Goal: Information Seeking & Learning: Learn about a topic

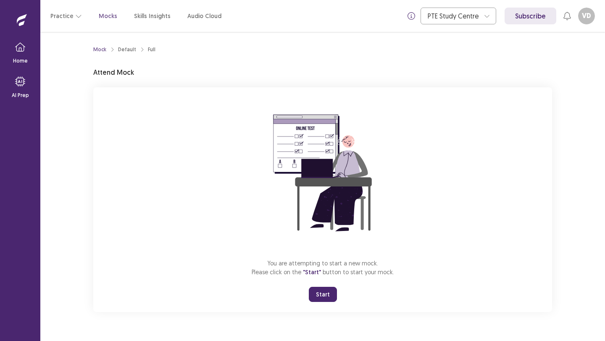
click at [324, 292] on button "Start" at bounding box center [323, 294] width 28 height 15
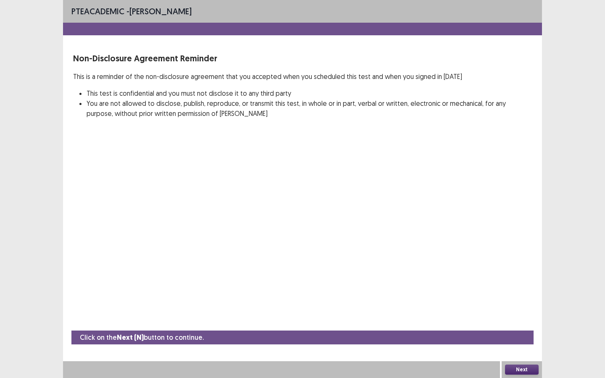
click at [528, 341] on button "Next" at bounding box center [522, 370] width 34 height 10
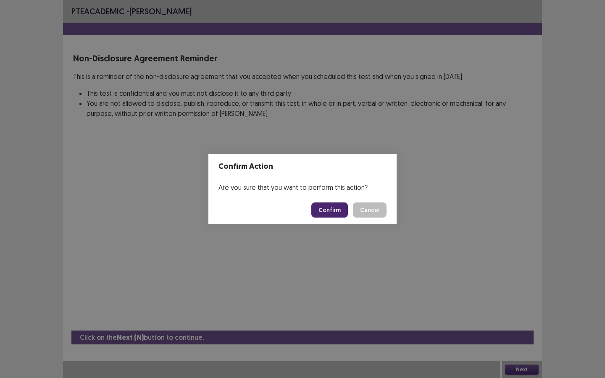
click at [328, 208] on button "Confirm" at bounding box center [329, 210] width 37 height 15
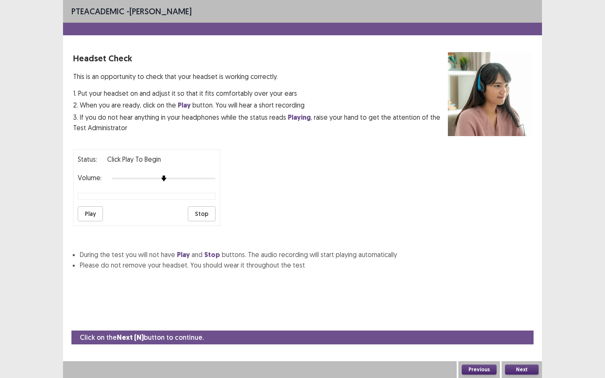
click at [92, 214] on button "Play" at bounding box center [90, 213] width 25 height 15
click at [227, 177] on div "Status: playing Volume: Play Stop" at bounding box center [302, 184] width 459 height 83
click at [92, 213] on button "Play" at bounding box center [90, 213] width 25 height 15
click at [515, 341] on button "Next" at bounding box center [522, 370] width 34 height 10
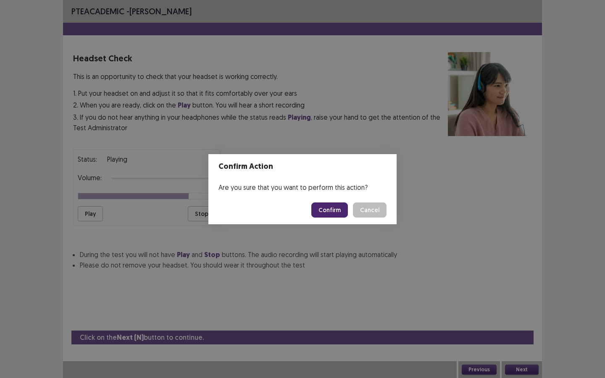
click at [329, 206] on button "Confirm" at bounding box center [329, 210] width 37 height 15
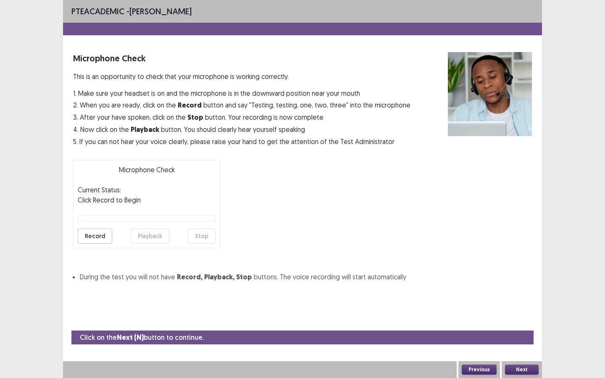
click at [100, 234] on button "Record" at bounding box center [95, 236] width 34 height 15
click at [203, 239] on button "Stop" at bounding box center [202, 236] width 28 height 15
click at [150, 234] on button "Playback" at bounding box center [150, 236] width 39 height 15
click at [514, 341] on button "Next" at bounding box center [522, 370] width 34 height 10
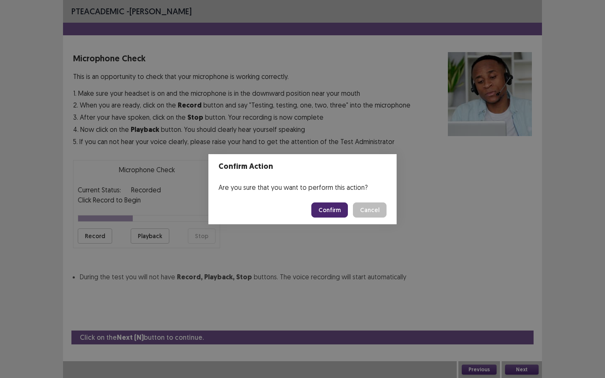
click at [336, 214] on button "Confirm" at bounding box center [329, 210] width 37 height 15
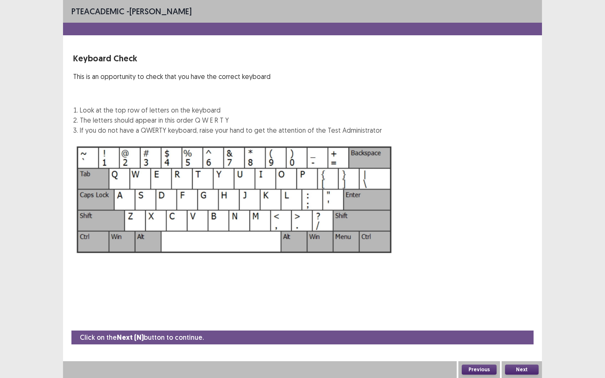
click at [526, 341] on button "Next" at bounding box center [522, 370] width 34 height 10
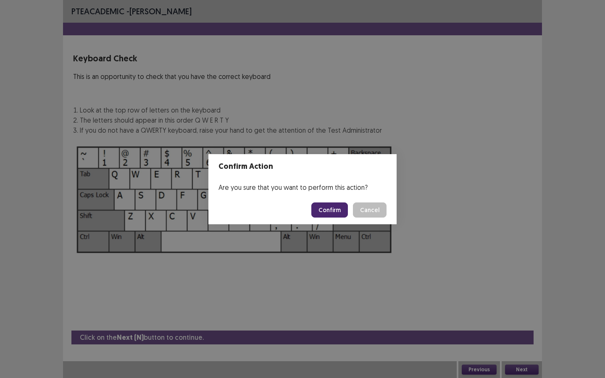
click at [334, 209] on button "Confirm" at bounding box center [329, 210] width 37 height 15
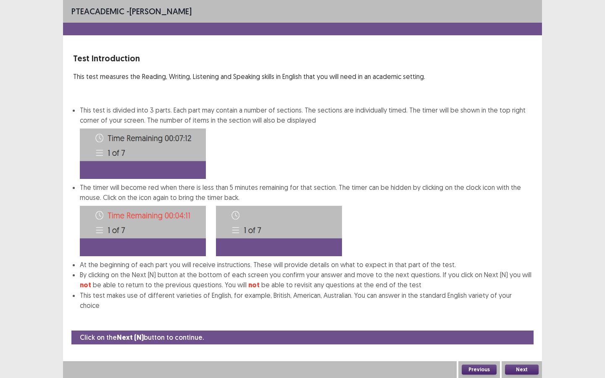
click at [522, 341] on button "Next" at bounding box center [522, 370] width 34 height 10
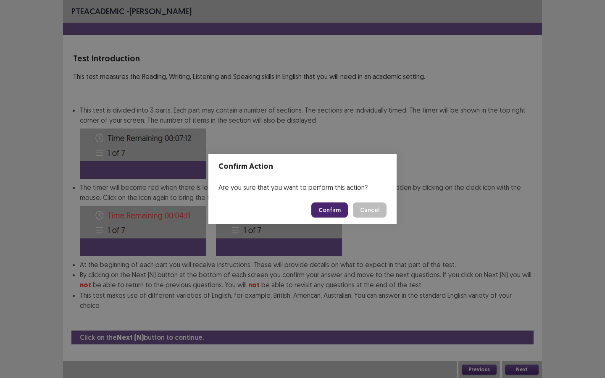
click at [327, 208] on button "Confirm" at bounding box center [329, 210] width 37 height 15
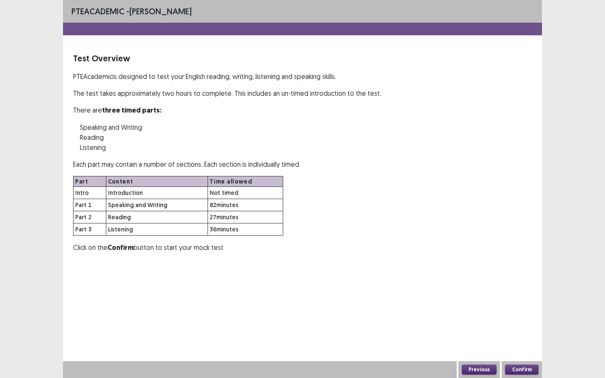
click at [526, 341] on button "Confirm" at bounding box center [522, 370] width 34 height 10
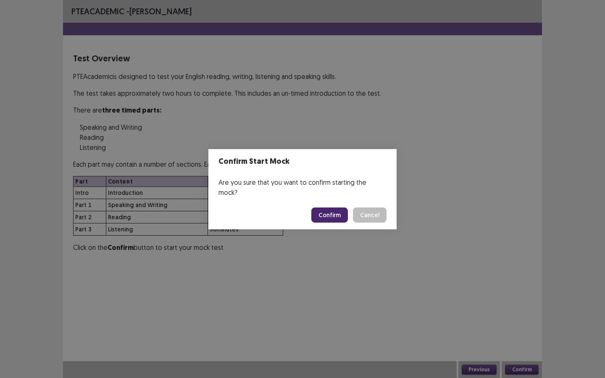
click at [338, 208] on button "Confirm" at bounding box center [329, 215] width 37 height 15
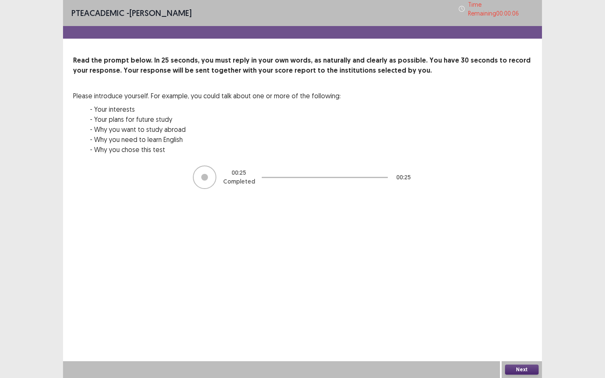
click at [531, 341] on button "Next" at bounding box center [522, 370] width 34 height 10
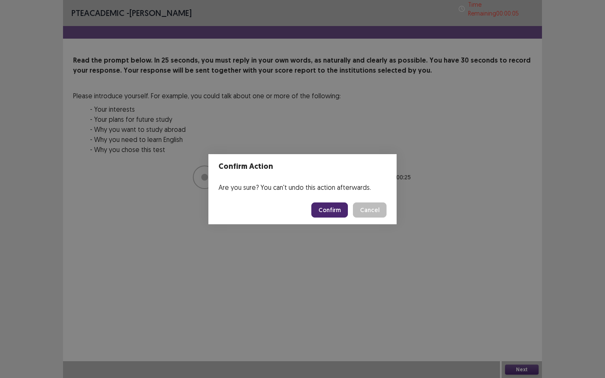
click at [326, 210] on button "Confirm" at bounding box center [329, 210] width 37 height 15
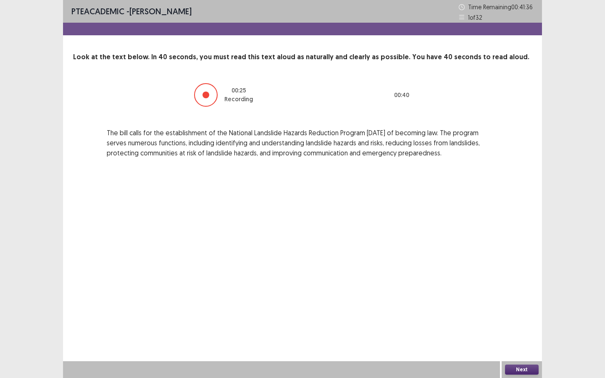
click at [515, 341] on button "Next" at bounding box center [522, 370] width 34 height 10
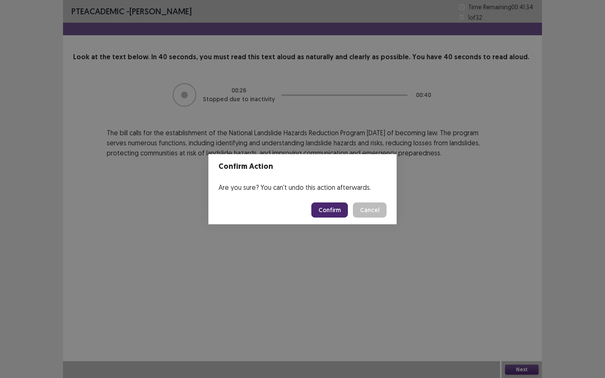
click at [344, 211] on button "Confirm" at bounding box center [329, 210] width 37 height 15
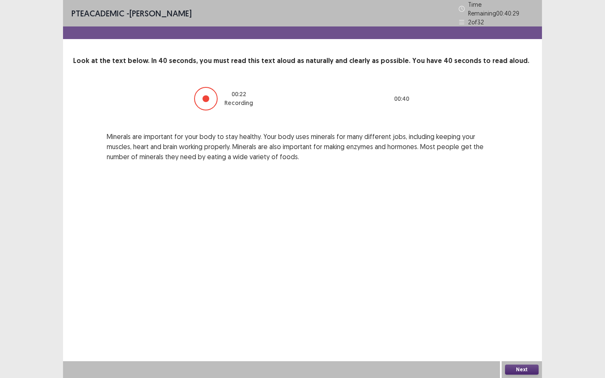
click at [516, 341] on button "Next" at bounding box center [522, 370] width 34 height 10
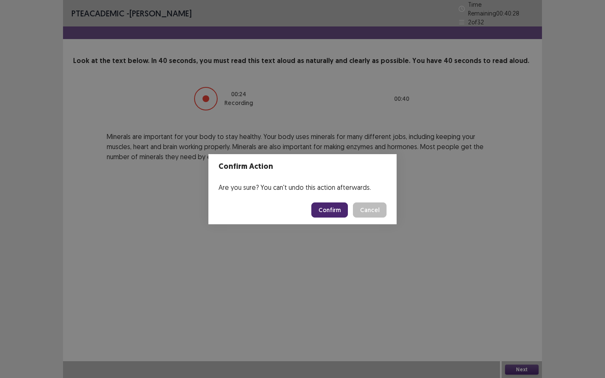
click at [334, 210] on button "Confirm" at bounding box center [329, 210] width 37 height 15
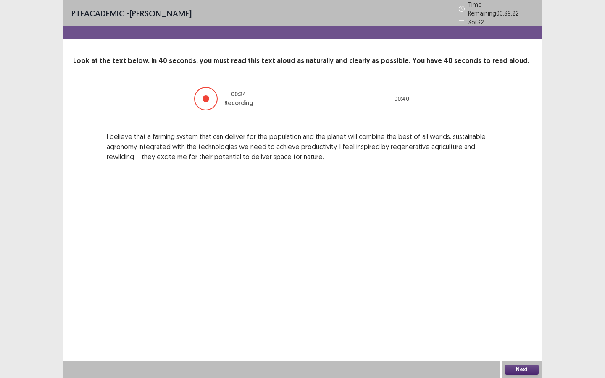
click at [524, 341] on button "Next" at bounding box center [522, 370] width 34 height 10
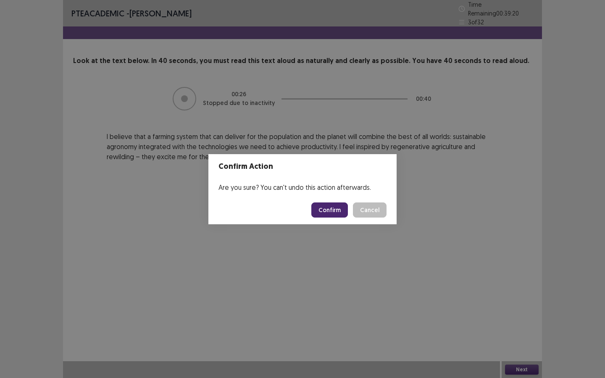
click at [335, 208] on button "Confirm" at bounding box center [329, 210] width 37 height 15
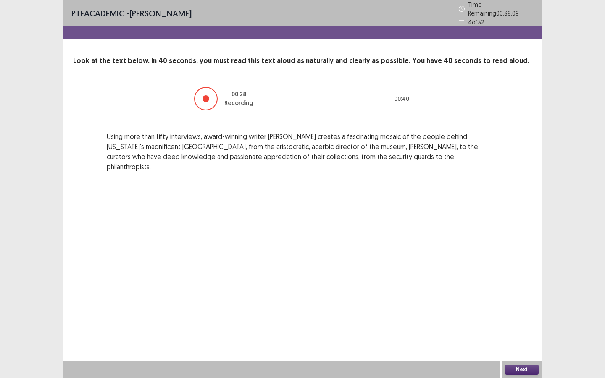
click at [521, 341] on button "Next" at bounding box center [522, 370] width 34 height 10
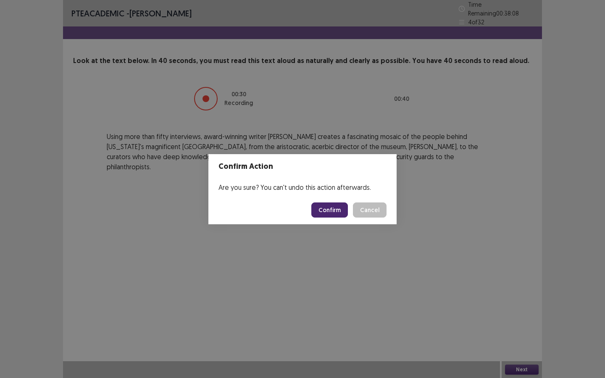
click at [327, 213] on button "Confirm" at bounding box center [329, 210] width 37 height 15
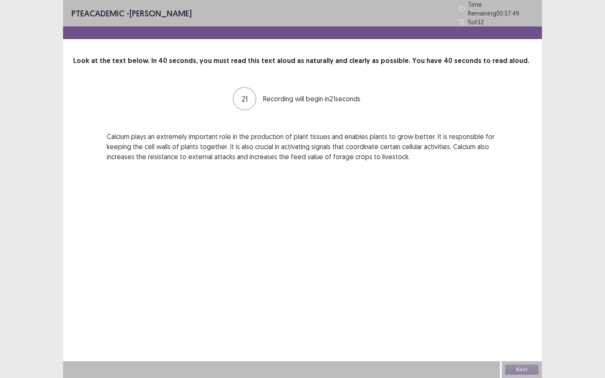
click at [465, 18] on div "5 of 32" at bounding box center [496, 22] width 75 height 9
click at [462, 19] on icon at bounding box center [462, 22] width 6 height 6
click at [517, 341] on button "Next" at bounding box center [522, 370] width 34 height 10
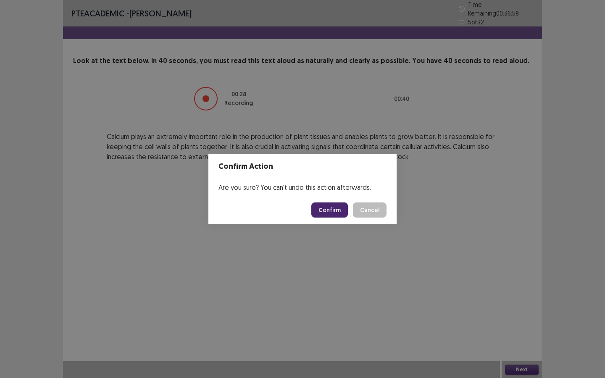
click at [335, 213] on button "Confirm" at bounding box center [329, 210] width 37 height 15
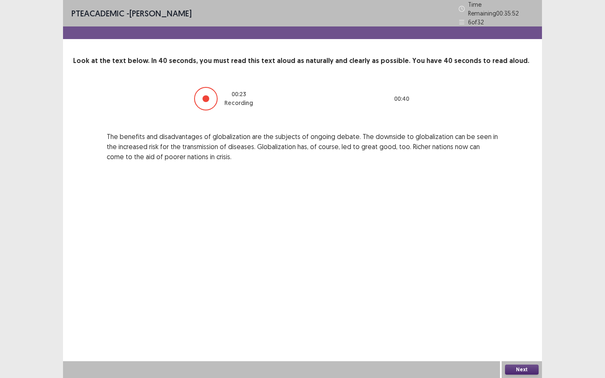
click at [514, 341] on button "Next" at bounding box center [522, 370] width 34 height 10
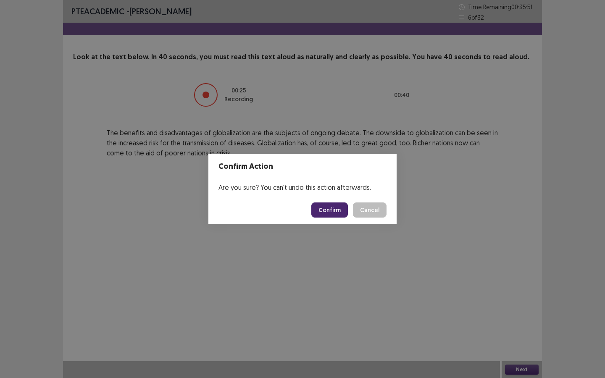
click at [336, 208] on button "Confirm" at bounding box center [329, 210] width 37 height 15
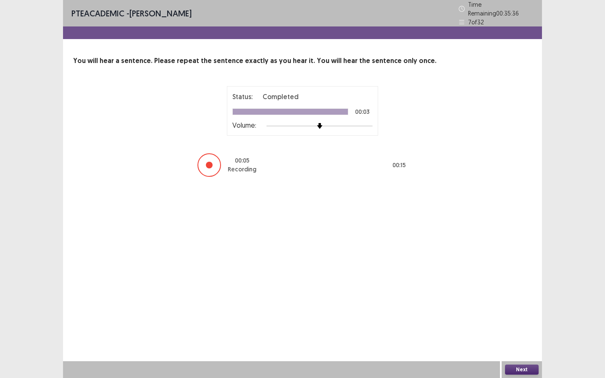
click at [521, 341] on button "Next" at bounding box center [522, 370] width 34 height 10
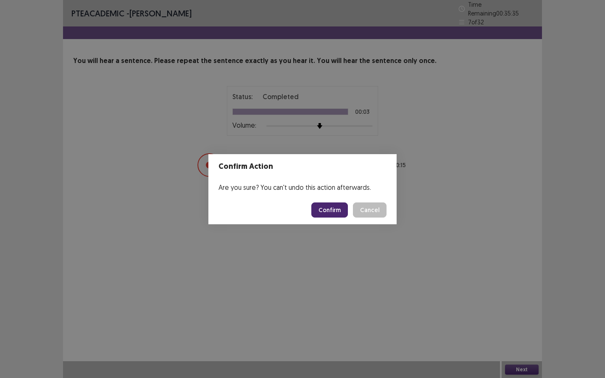
click at [335, 211] on button "Confirm" at bounding box center [329, 210] width 37 height 15
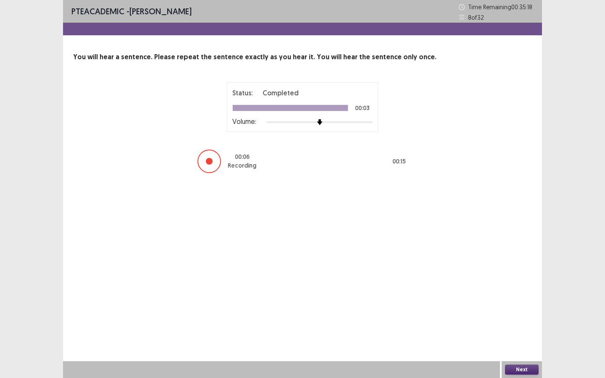
click at [524, 341] on button "Next" at bounding box center [522, 370] width 34 height 10
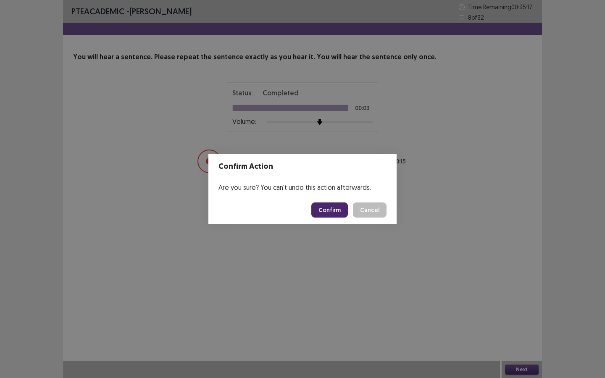
click at [335, 208] on button "Confirm" at bounding box center [329, 210] width 37 height 15
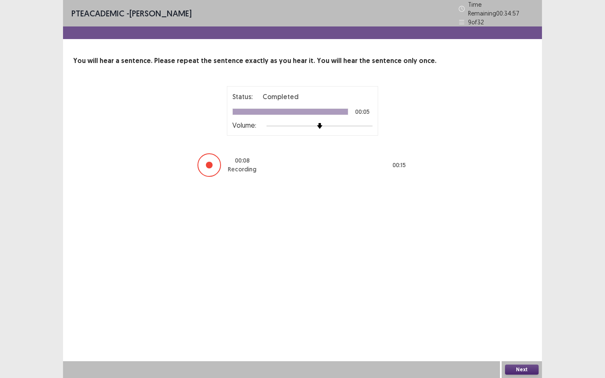
click at [516, 341] on button "Next" at bounding box center [522, 370] width 34 height 10
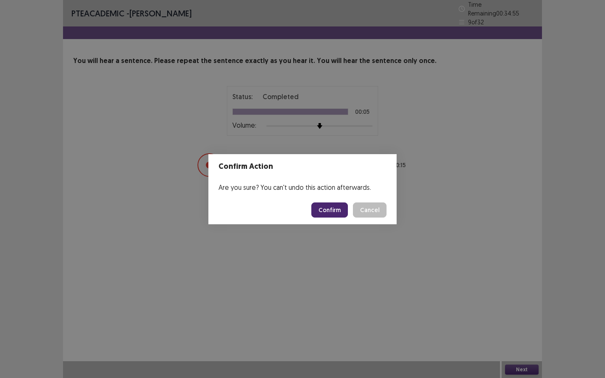
click at [328, 209] on button "Confirm" at bounding box center [329, 210] width 37 height 15
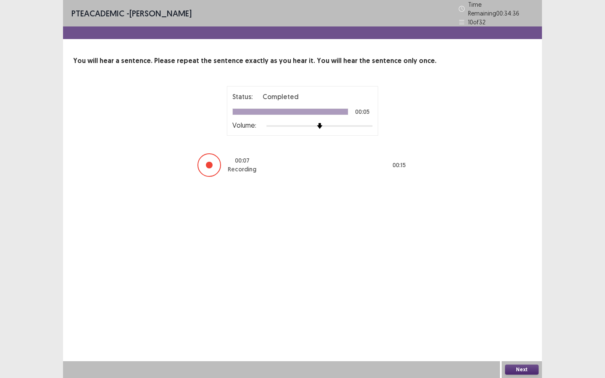
click at [513, 341] on button "Next" at bounding box center [522, 370] width 34 height 10
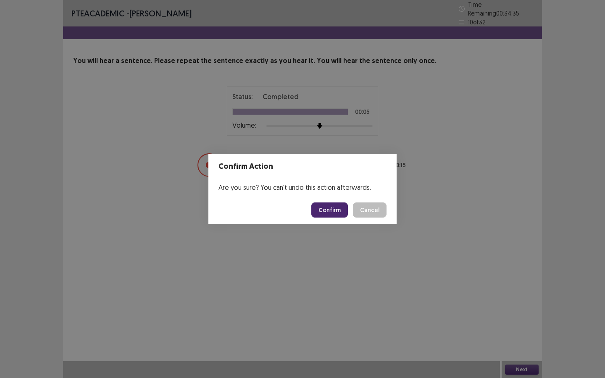
click at [331, 211] on button "Confirm" at bounding box center [329, 210] width 37 height 15
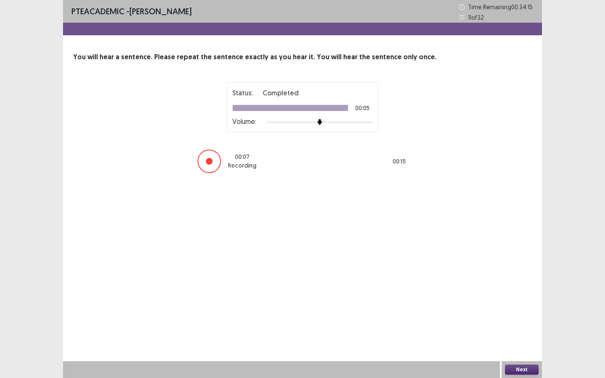
click at [519, 341] on button "Next" at bounding box center [522, 370] width 34 height 10
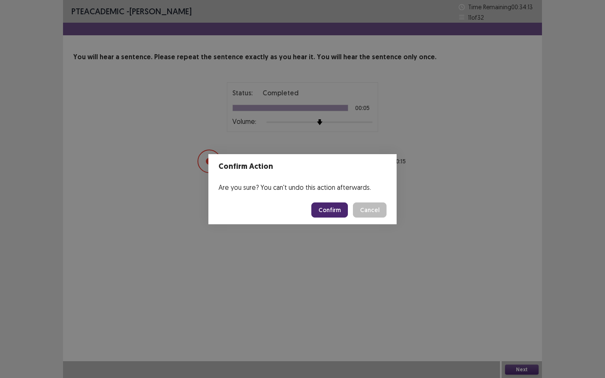
click at [337, 208] on button "Confirm" at bounding box center [329, 210] width 37 height 15
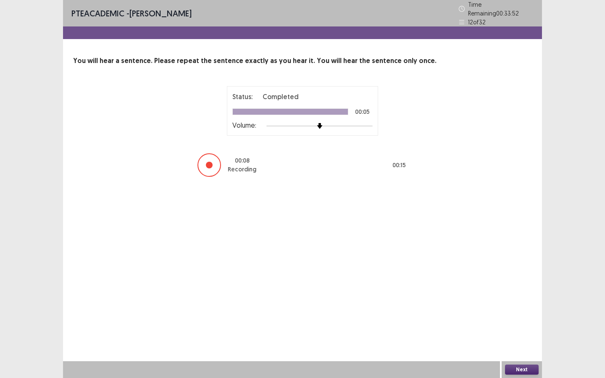
click at [527, 341] on button "Next" at bounding box center [522, 370] width 34 height 10
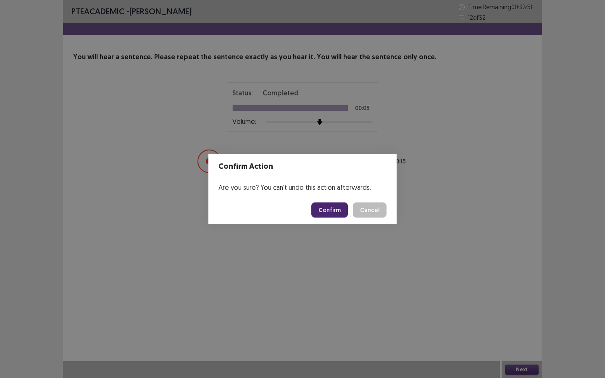
click at [333, 211] on button "Confirm" at bounding box center [329, 210] width 37 height 15
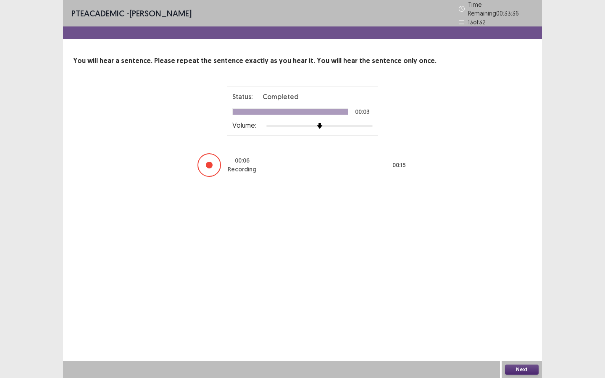
click at [518, 341] on button "Next" at bounding box center [522, 370] width 34 height 10
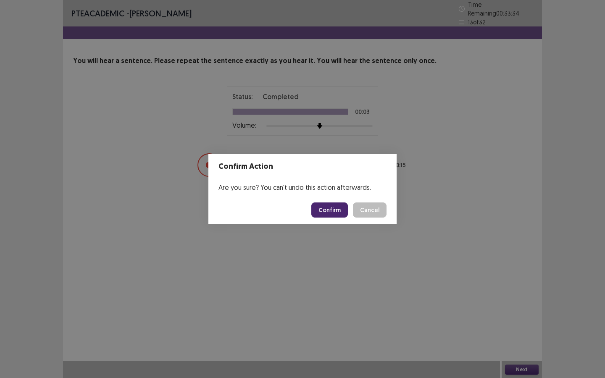
click at [328, 210] on button "Confirm" at bounding box center [329, 210] width 37 height 15
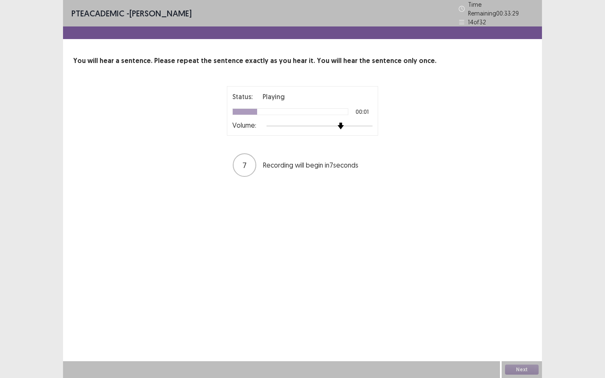
click at [338, 123] on img at bounding box center [340, 126] width 7 height 7
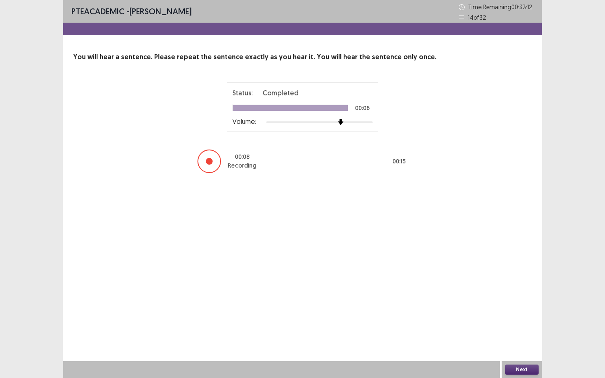
click at [526, 341] on button "Next" at bounding box center [522, 370] width 34 height 10
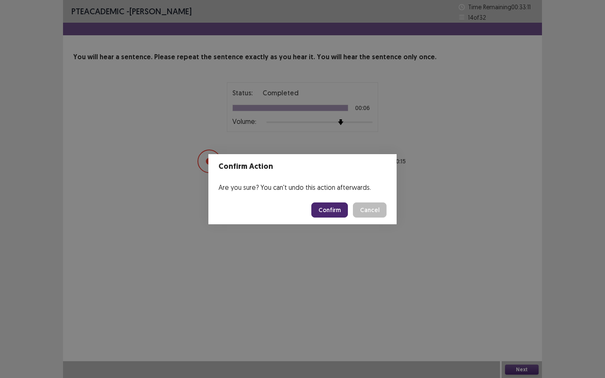
click at [342, 209] on button "Confirm" at bounding box center [329, 210] width 37 height 15
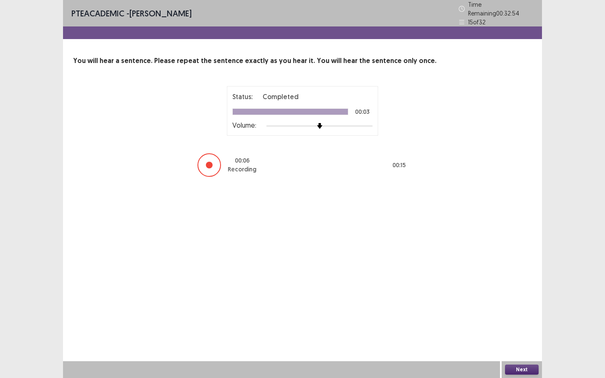
click at [519, 341] on button "Next" at bounding box center [522, 370] width 34 height 10
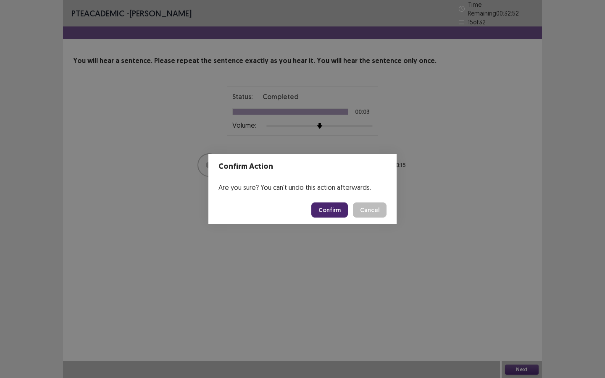
click at [335, 208] on button "Confirm" at bounding box center [329, 210] width 37 height 15
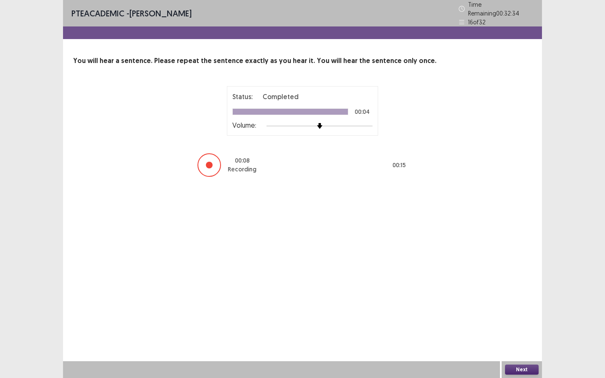
click at [512, 341] on button "Next" at bounding box center [522, 370] width 34 height 10
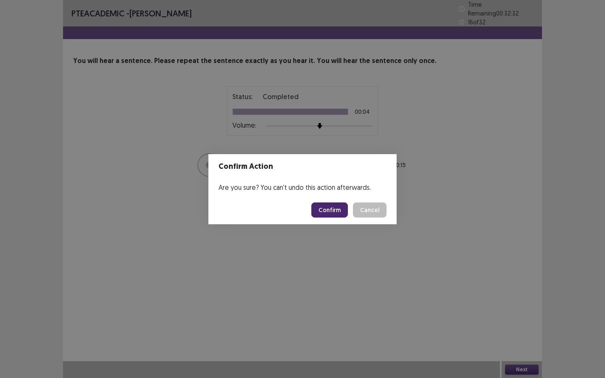
click at [340, 206] on button "Confirm" at bounding box center [329, 210] width 37 height 15
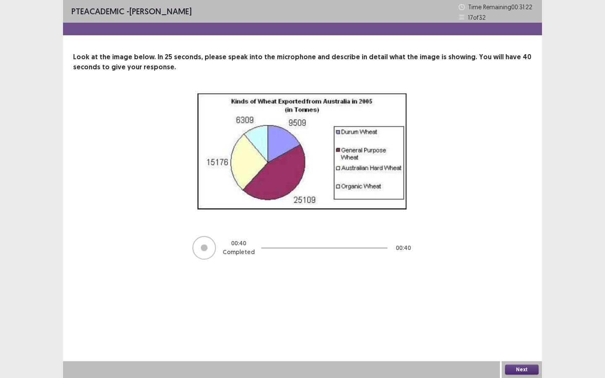
click at [520, 341] on button "Next" at bounding box center [522, 370] width 34 height 10
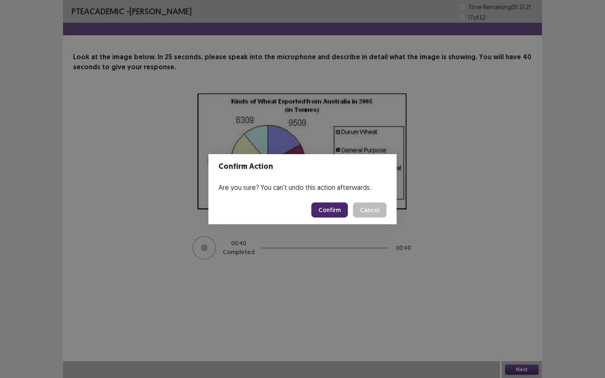
click at [330, 210] on button "Confirm" at bounding box center [329, 210] width 37 height 15
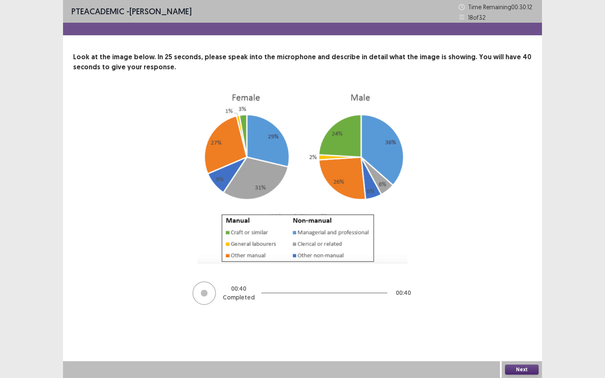
click at [516, 341] on button "Next" at bounding box center [522, 370] width 34 height 10
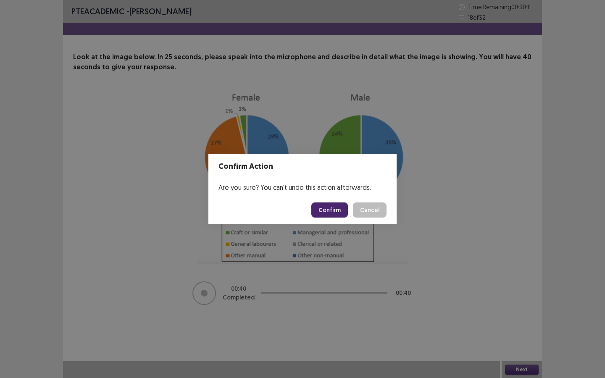
click at [338, 212] on button "Confirm" at bounding box center [329, 210] width 37 height 15
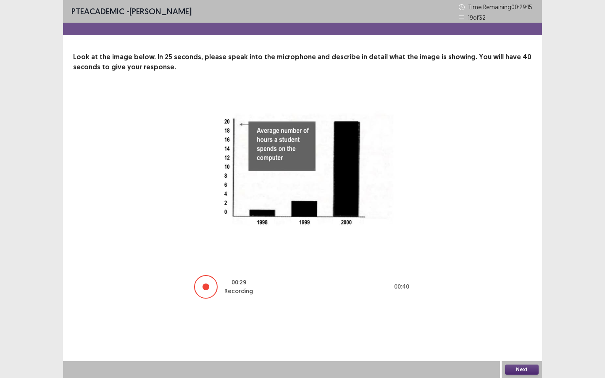
click at [527, 341] on button "Next" at bounding box center [522, 370] width 34 height 10
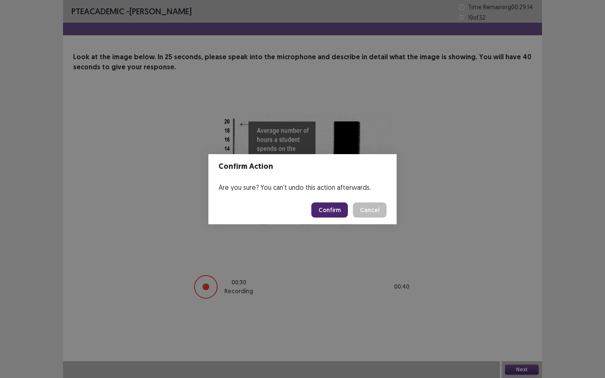
click at [334, 209] on button "Confirm" at bounding box center [329, 210] width 37 height 15
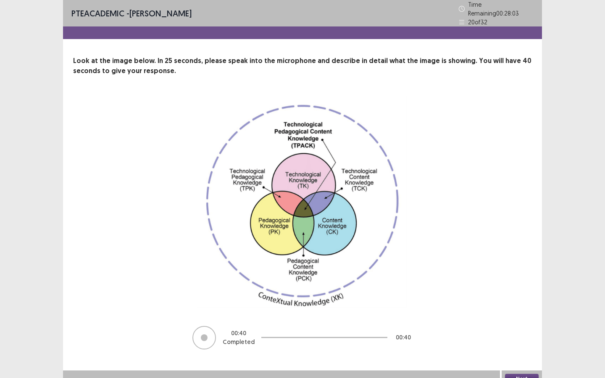
scroll to position [5, 0]
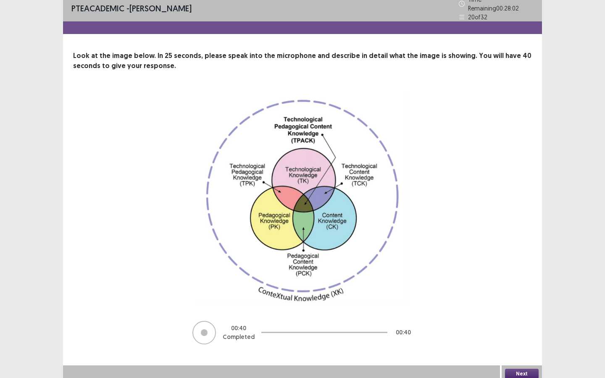
click at [517, 341] on button "Next" at bounding box center [522, 374] width 34 height 10
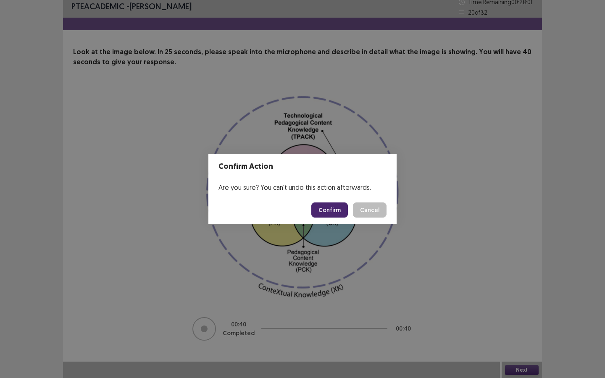
click at [330, 210] on button "Confirm" at bounding box center [329, 210] width 37 height 15
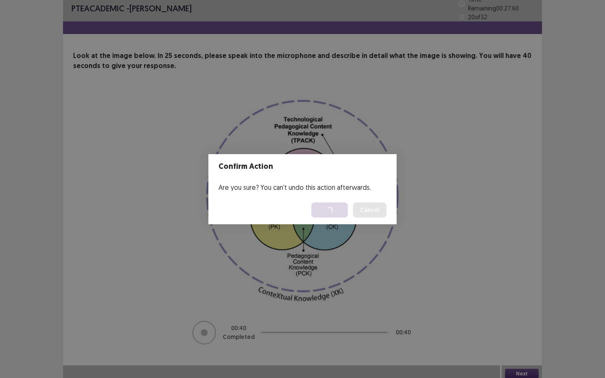
scroll to position [0, 0]
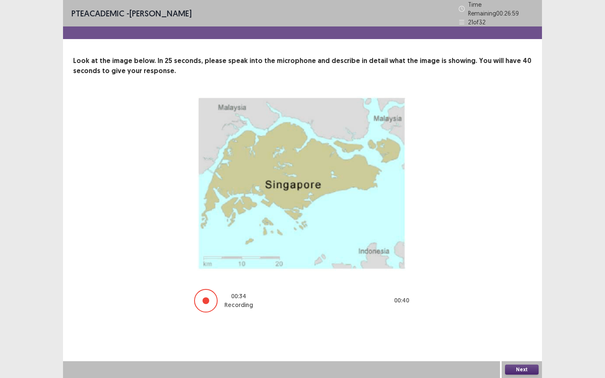
click at [527, 341] on button "Next" at bounding box center [522, 370] width 34 height 10
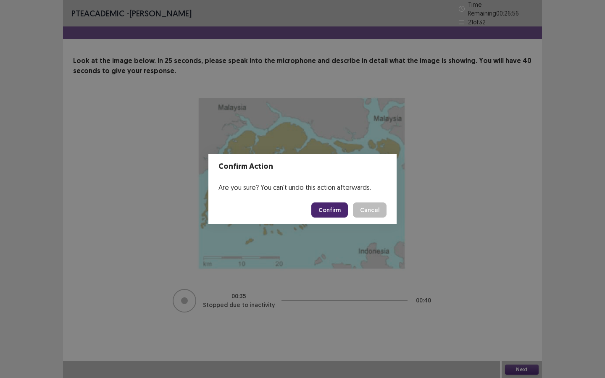
click at [333, 196] on footer "Confirm Cancel" at bounding box center [302, 210] width 188 height 29
click at [333, 206] on button "Confirm" at bounding box center [329, 210] width 37 height 15
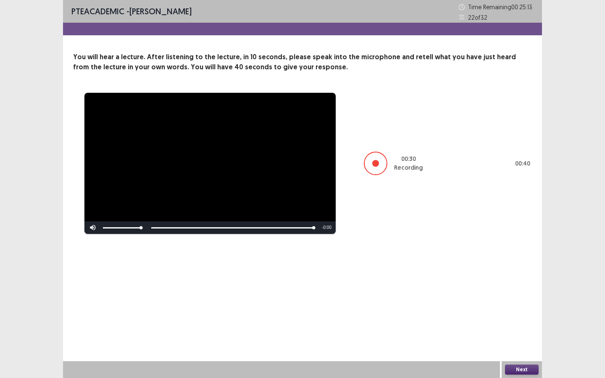
click at [516, 341] on button "Next" at bounding box center [522, 370] width 34 height 10
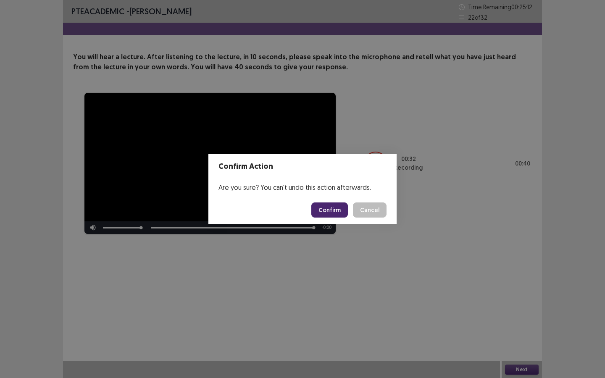
click at [330, 211] on button "Confirm" at bounding box center [329, 210] width 37 height 15
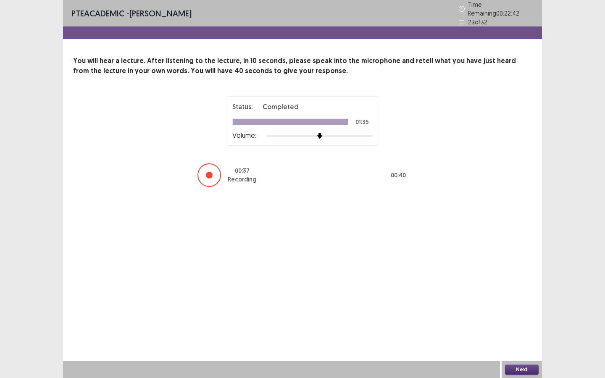
click at [526, 341] on button "Next" at bounding box center [522, 370] width 34 height 10
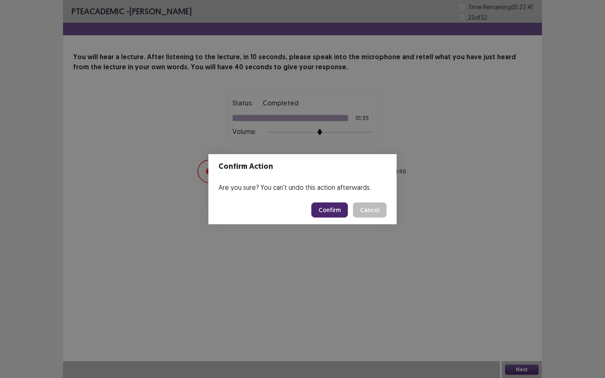
click at [337, 211] on button "Confirm" at bounding box center [329, 210] width 37 height 15
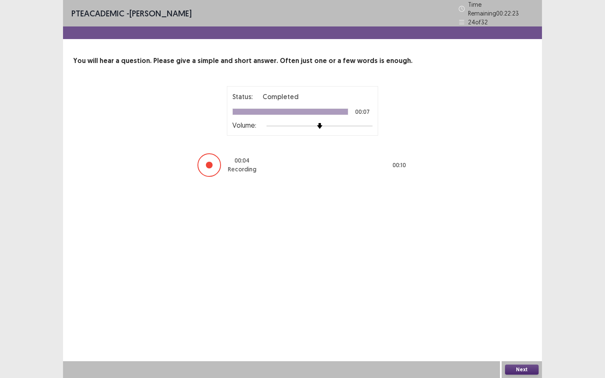
click at [522, 341] on button "Next" at bounding box center [522, 370] width 34 height 10
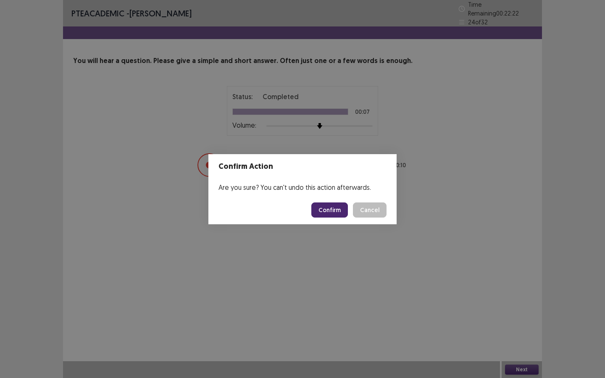
click at [336, 208] on button "Confirm" at bounding box center [329, 210] width 37 height 15
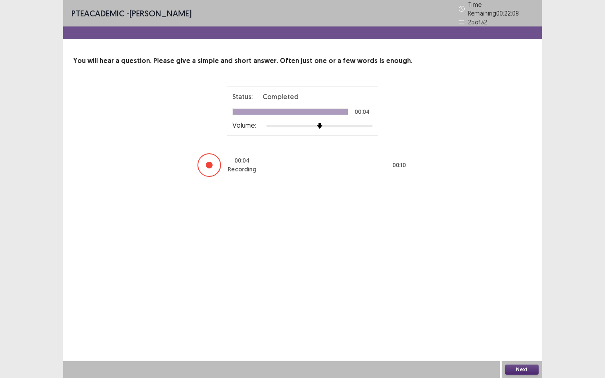
click at [524, 341] on button "Next" at bounding box center [522, 370] width 34 height 10
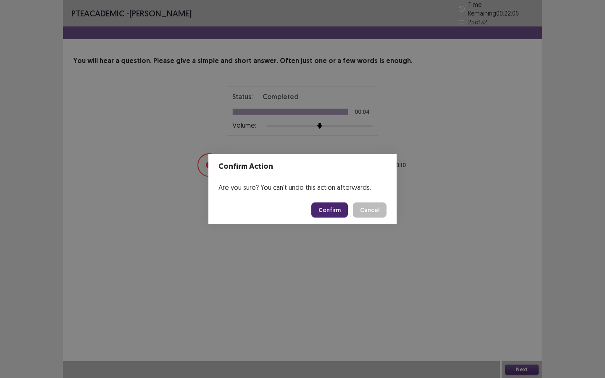
click at [332, 206] on button "Confirm" at bounding box center [329, 210] width 37 height 15
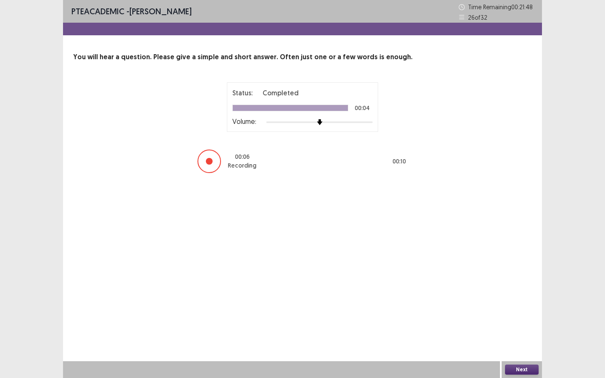
click at [520, 341] on button "Next" at bounding box center [522, 370] width 34 height 10
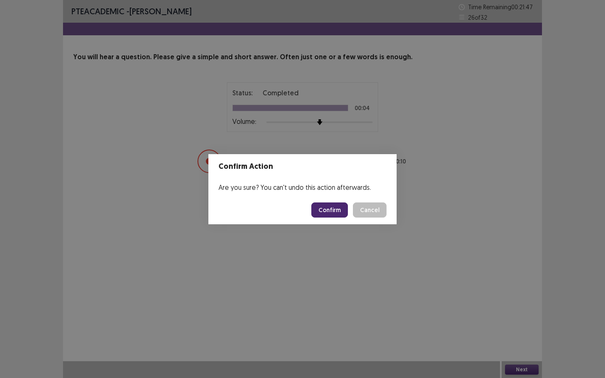
click at [339, 215] on button "Confirm" at bounding box center [329, 210] width 37 height 15
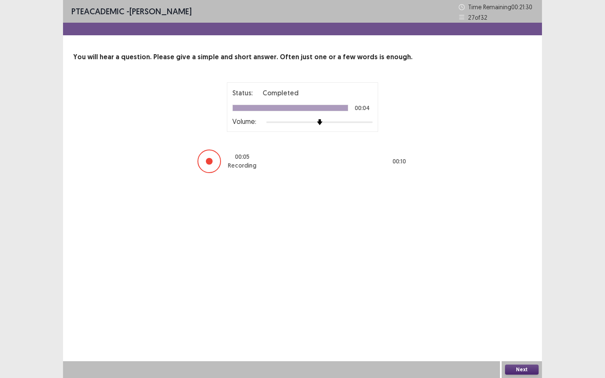
click at [519, 341] on button "Next" at bounding box center [522, 370] width 34 height 10
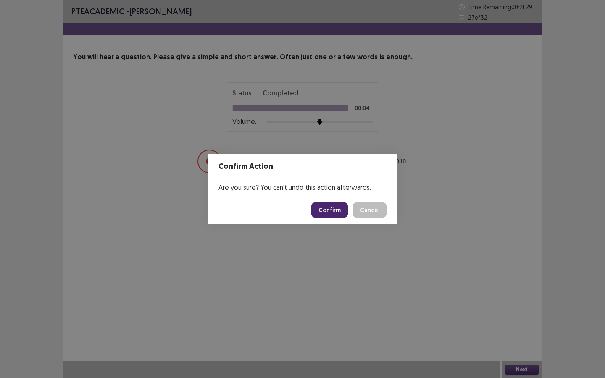
click at [331, 211] on button "Confirm" at bounding box center [329, 210] width 37 height 15
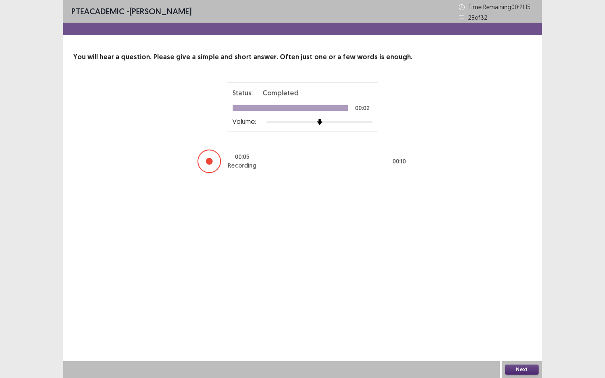
click at [517, 341] on button "Next" at bounding box center [522, 370] width 34 height 10
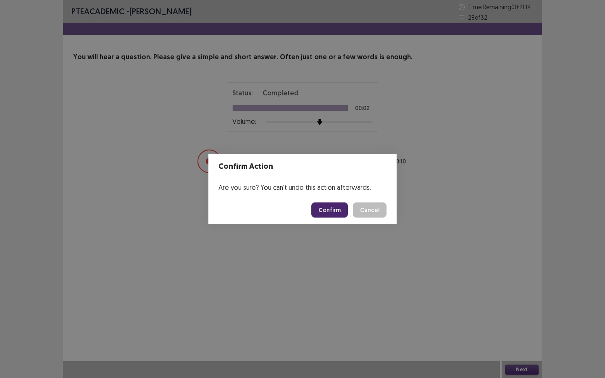
click at [327, 211] on button "Confirm" at bounding box center [329, 210] width 37 height 15
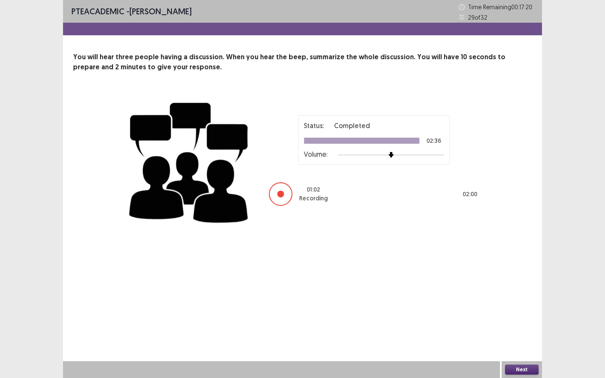
click at [520, 341] on button "Next" at bounding box center [522, 370] width 34 height 10
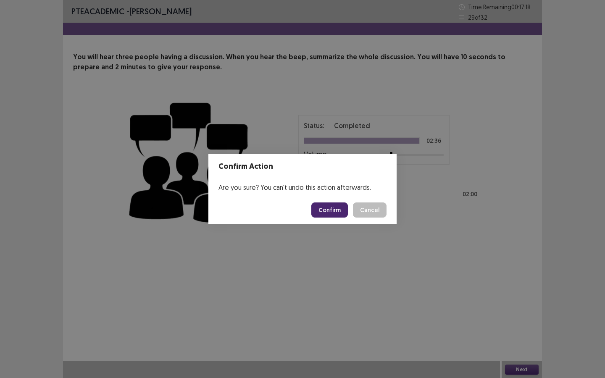
click at [336, 210] on button "Confirm" at bounding box center [329, 210] width 37 height 15
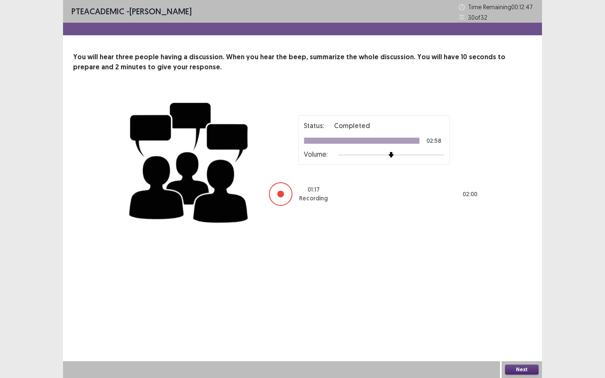
click at [513, 341] on button "Next" at bounding box center [522, 370] width 34 height 10
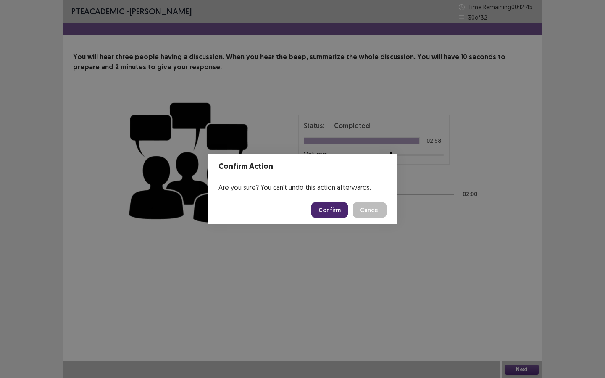
click at [335, 215] on button "Confirm" at bounding box center [329, 210] width 37 height 15
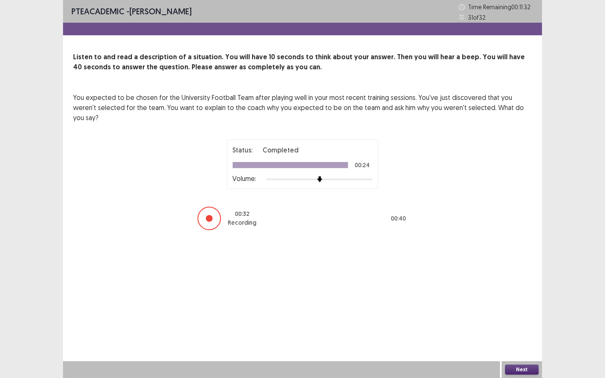
click at [506, 341] on button "Next" at bounding box center [522, 370] width 34 height 10
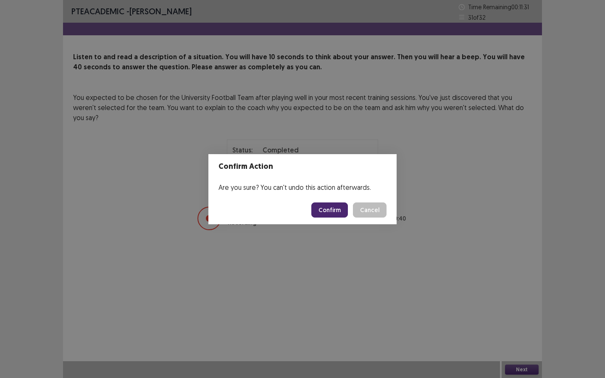
click at [334, 215] on button "Confirm" at bounding box center [329, 210] width 37 height 15
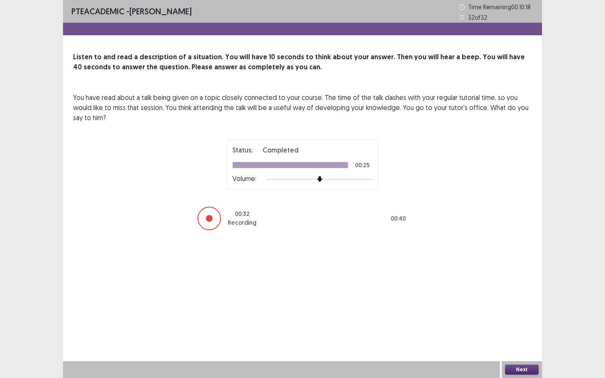
click at [526, 341] on button "Next" at bounding box center [522, 370] width 34 height 10
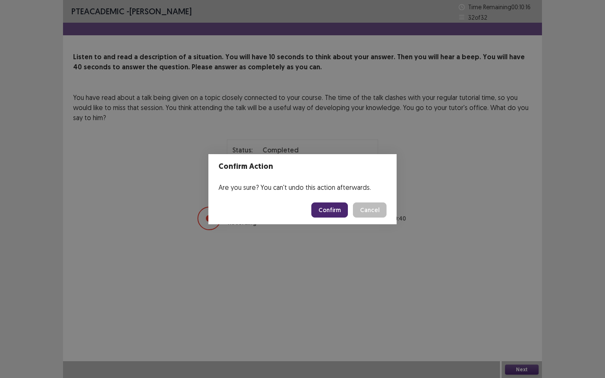
click at [337, 213] on button "Confirm" at bounding box center [329, 210] width 37 height 15
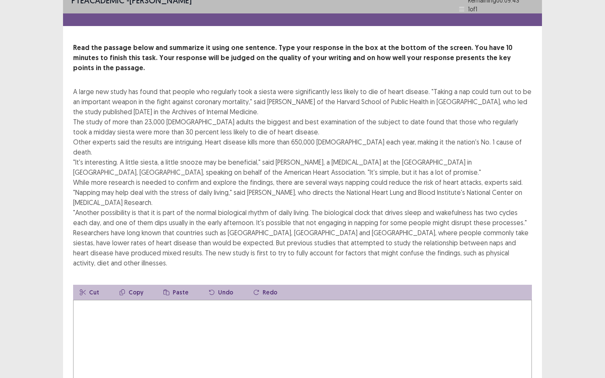
scroll to position [9, 0]
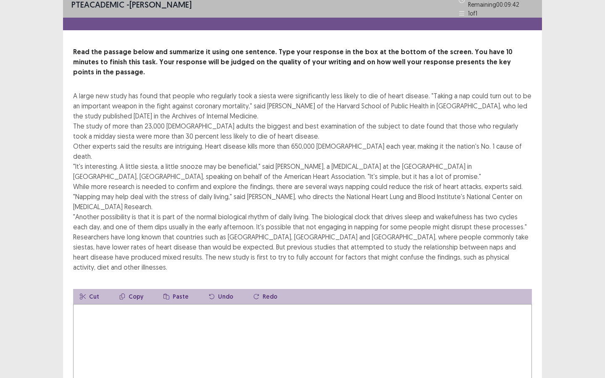
click at [245, 304] on textarea at bounding box center [302, 350] width 459 height 92
drag, startPoint x: 242, startPoint y: 101, endPoint x: 224, endPoint y: 94, distance: 20.2
click at [224, 94] on div "A large new study has found that people who regularly took a siesta were signif…" at bounding box center [302, 182] width 459 height 182
drag, startPoint x: 240, startPoint y: 103, endPoint x: 227, endPoint y: 96, distance: 15.1
click at [227, 96] on div "A large new study has found that people who regularly took a siesta were signif…" at bounding box center [302, 182] width 459 height 182
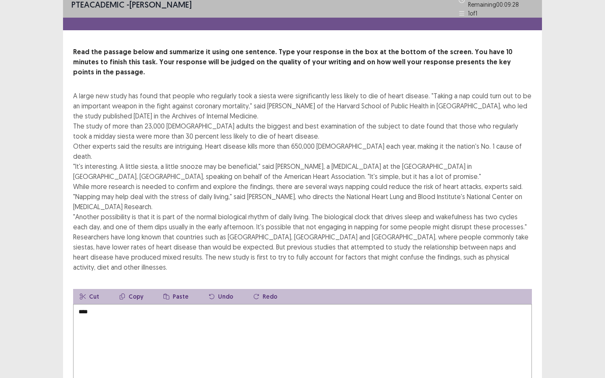
click at [135, 304] on textarea "***" at bounding box center [302, 350] width 459 height 92
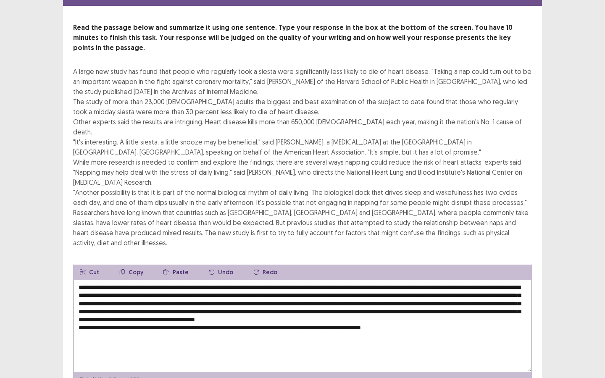
scroll to position [45, 0]
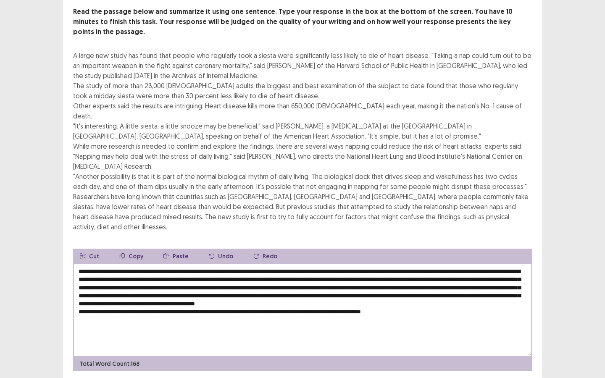
type textarea "**********"
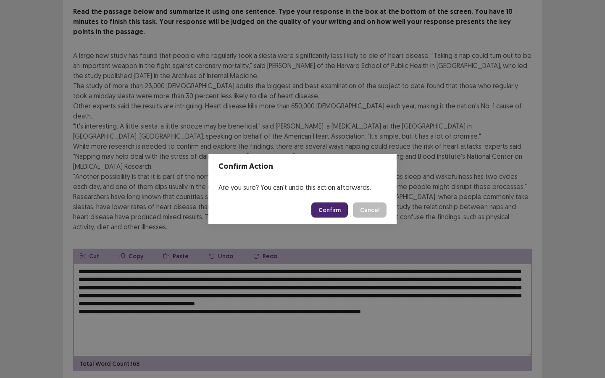
click at [337, 213] on button "Confirm" at bounding box center [329, 210] width 37 height 15
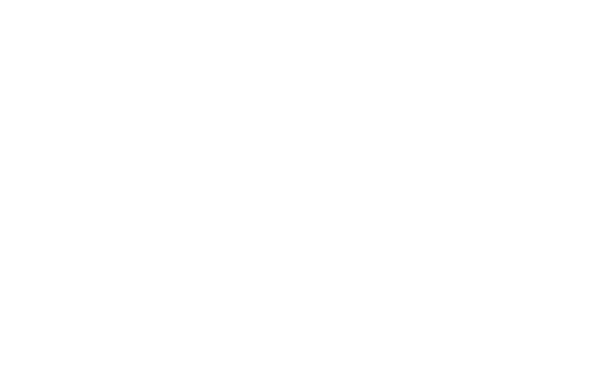
scroll to position [0, 0]
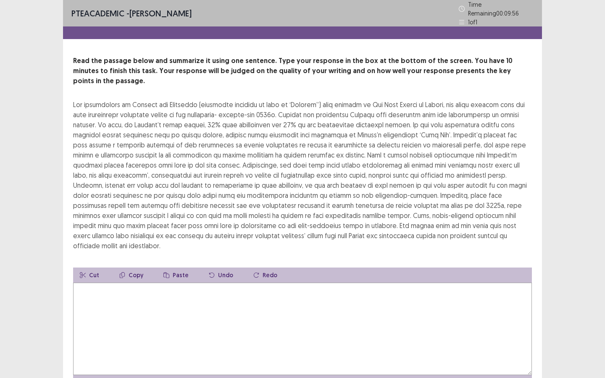
click at [257, 283] on textarea at bounding box center [302, 329] width 459 height 92
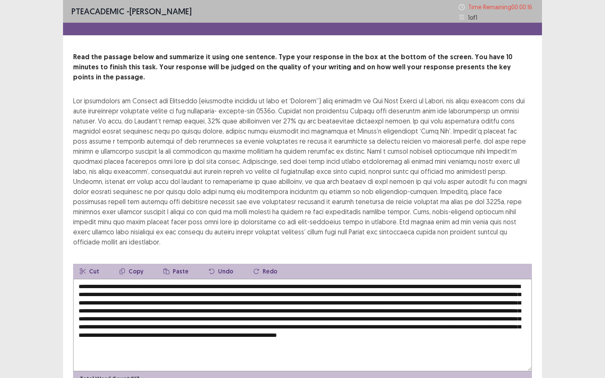
scroll to position [35, 0]
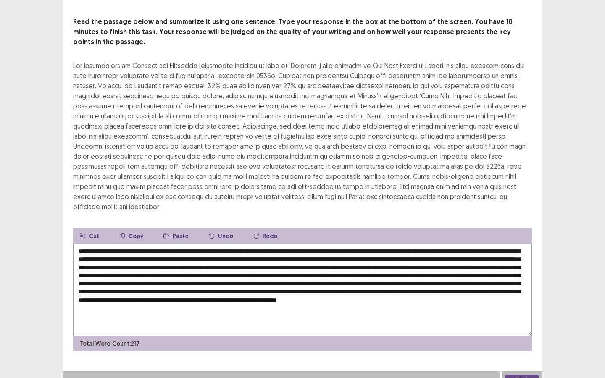
type textarea "**********"
click at [512, 341] on button "Next" at bounding box center [522, 380] width 34 height 10
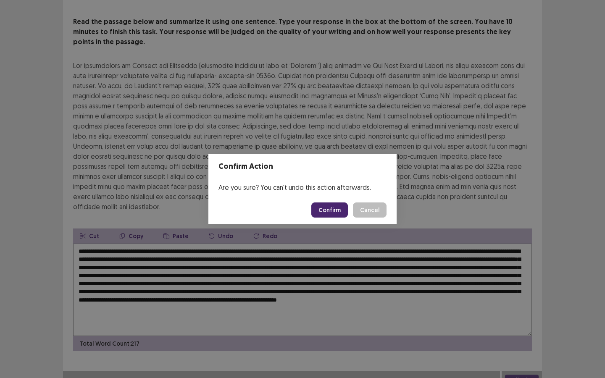
click at [332, 209] on button "Confirm" at bounding box center [329, 210] width 37 height 15
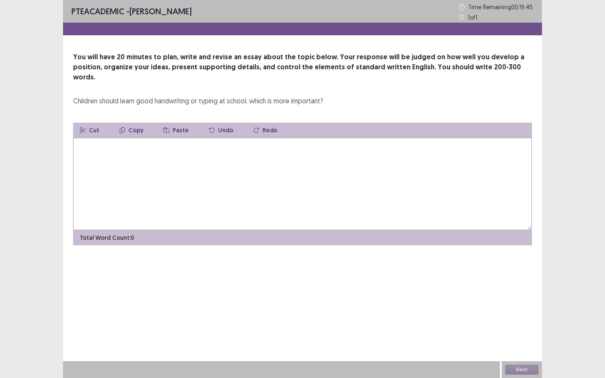
click at [283, 146] on textarea at bounding box center [302, 184] width 459 height 92
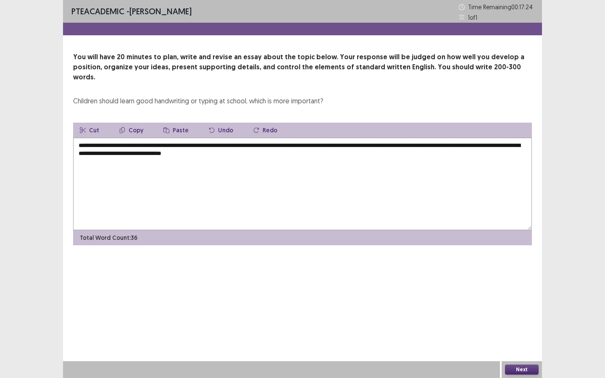
drag, startPoint x: 152, startPoint y: 144, endPoint x: 79, endPoint y: 145, distance: 72.7
click at [80, 145] on textarea "**********" at bounding box center [302, 184] width 459 height 92
click at [261, 145] on textarea "**********" at bounding box center [302, 184] width 459 height 92
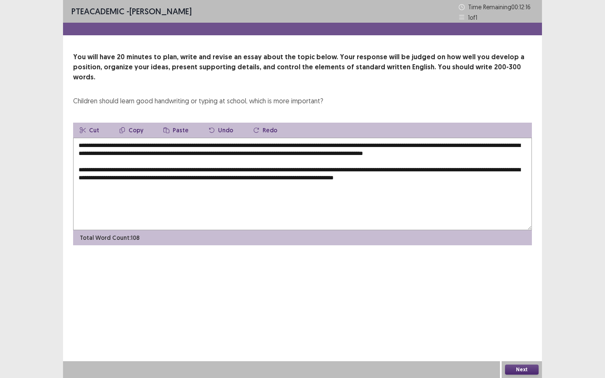
click at [129, 175] on textarea "**********" at bounding box center [302, 184] width 459 height 92
drag, startPoint x: 124, startPoint y: 175, endPoint x: 129, endPoint y: 181, distance: 7.4
click at [124, 175] on textarea "**********" at bounding box center [302, 184] width 459 height 92
click at [497, 177] on textarea "**********" at bounding box center [302, 184] width 459 height 92
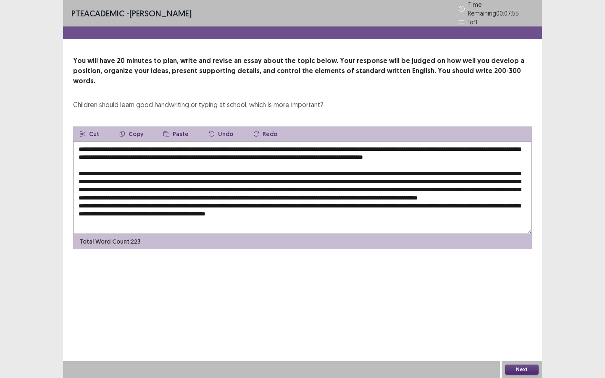
click at [326, 215] on textarea at bounding box center [302, 188] width 459 height 92
click at [424, 217] on textarea at bounding box center [302, 188] width 459 height 92
type textarea "**********"
click at [521, 341] on button "Next" at bounding box center [522, 370] width 34 height 10
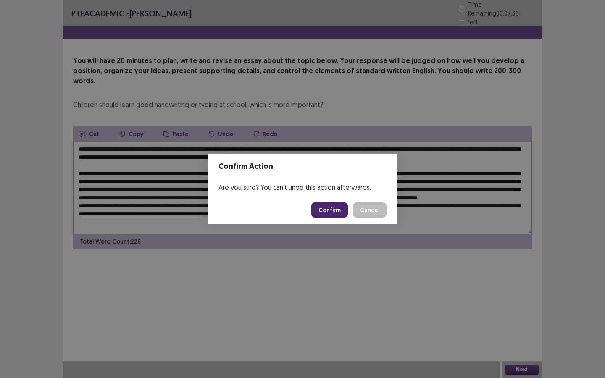
click at [338, 211] on button "Confirm" at bounding box center [329, 210] width 37 height 15
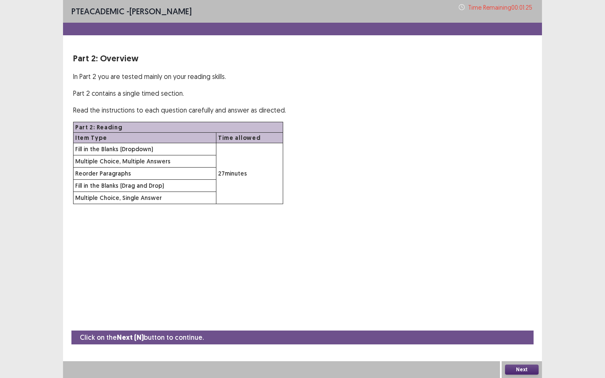
click at [514, 341] on button "Next" at bounding box center [522, 370] width 34 height 10
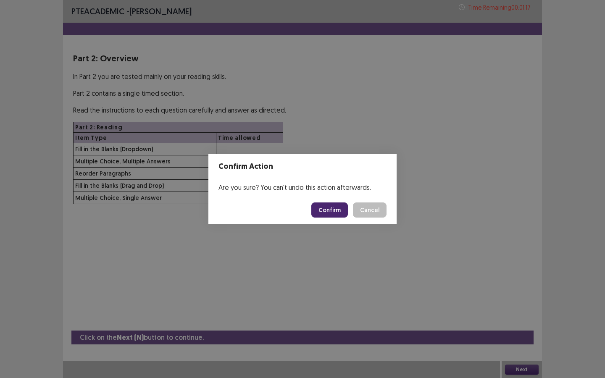
click at [332, 213] on button "Confirm" at bounding box center [329, 210] width 37 height 15
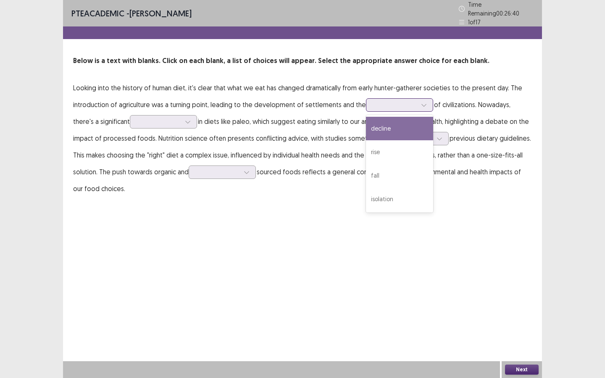
click at [381, 103] on div at bounding box center [395, 105] width 44 height 8
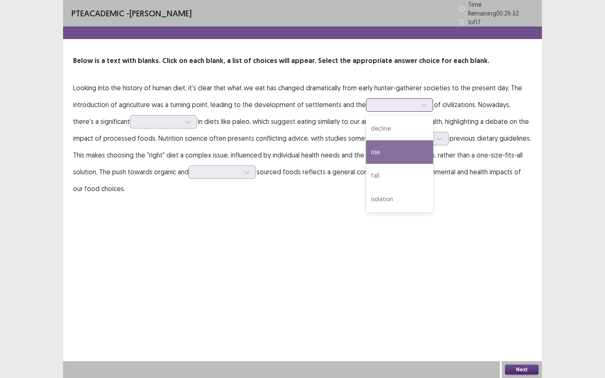
click at [372, 150] on div "rise" at bounding box center [399, 152] width 67 height 24
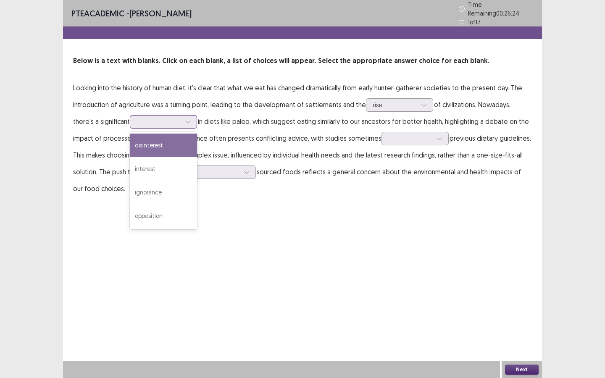
click at [137, 118] on div at bounding box center [159, 122] width 44 height 8
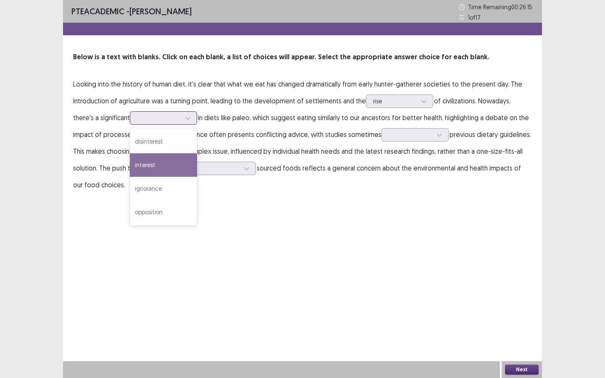
click at [149, 166] on div "interest" at bounding box center [163, 165] width 67 height 24
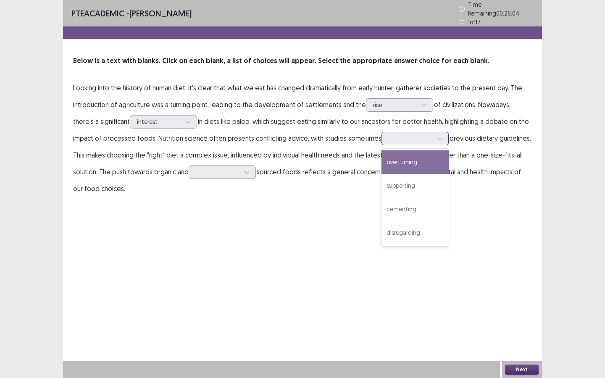
click at [389, 136] on div at bounding box center [411, 138] width 44 height 8
click at [382, 158] on div "overturning" at bounding box center [415, 162] width 67 height 24
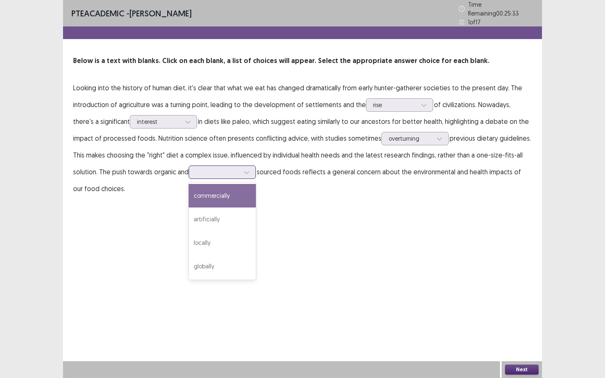
click at [201, 168] on div at bounding box center [218, 172] width 44 height 8
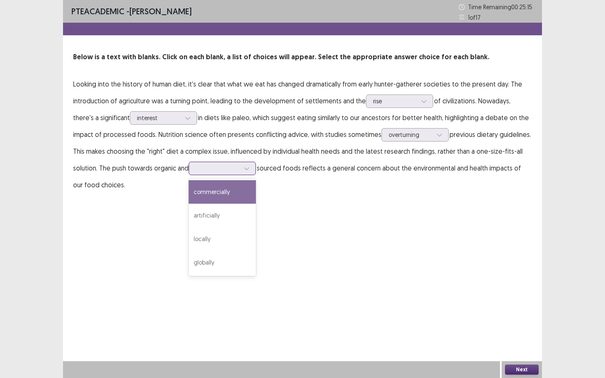
click at [201, 190] on div "commercially" at bounding box center [222, 192] width 67 height 24
click at [197, 167] on div at bounding box center [218, 168] width 44 height 8
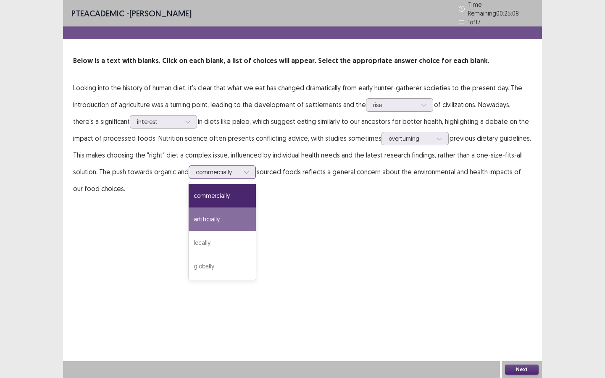
click at [192, 217] on div "artificially" at bounding box center [222, 220] width 67 height 24
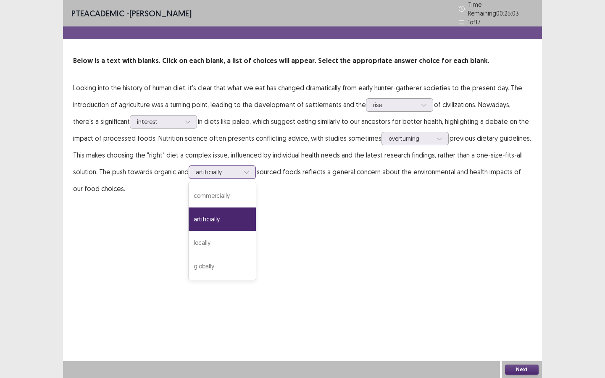
click at [203, 172] on div at bounding box center [218, 172] width 44 height 8
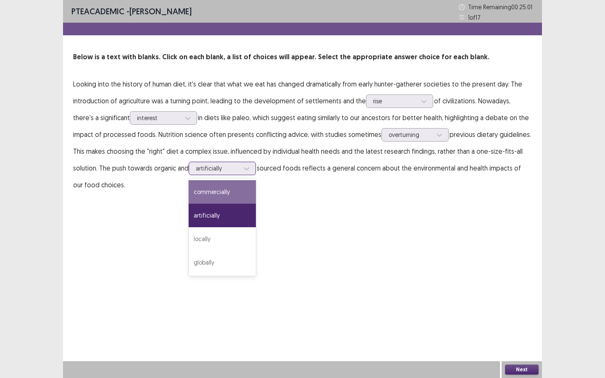
click at [207, 187] on div "commercially" at bounding box center [222, 192] width 67 height 24
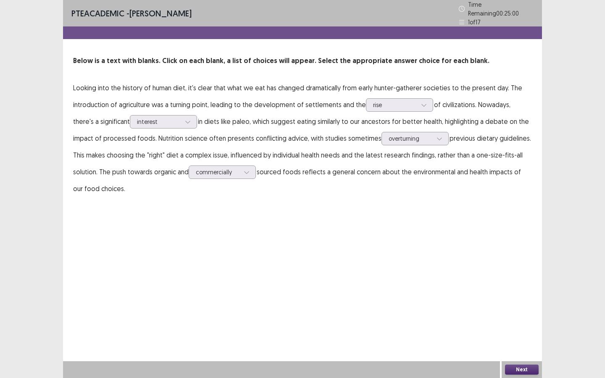
click at [519, 341] on button "Next" at bounding box center [522, 370] width 34 height 10
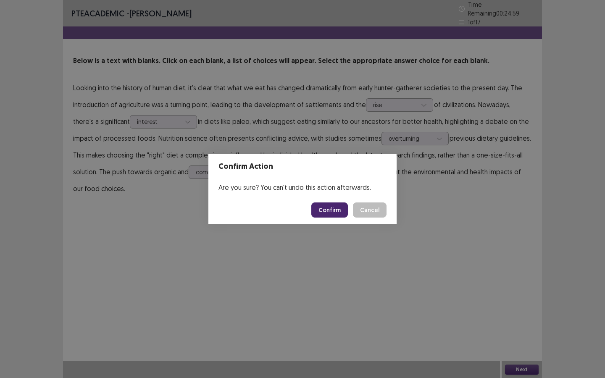
click at [333, 211] on button "Confirm" at bounding box center [329, 210] width 37 height 15
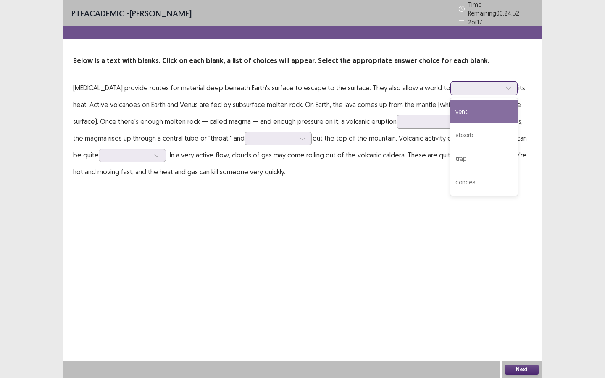
click at [479, 84] on div at bounding box center [480, 88] width 44 height 8
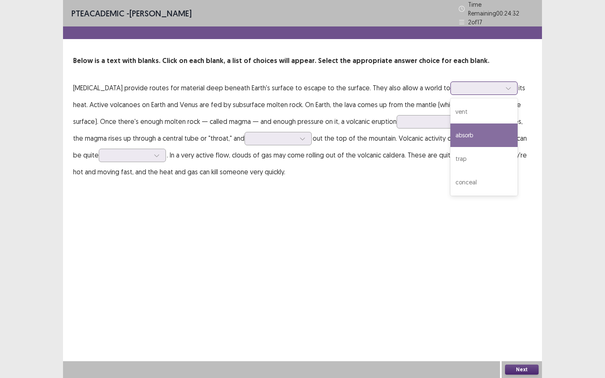
click at [470, 133] on div "absorb" at bounding box center [483, 136] width 67 height 24
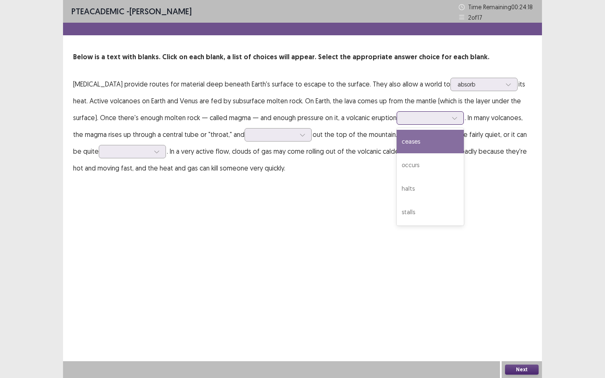
click at [422, 119] on div at bounding box center [426, 118] width 44 height 8
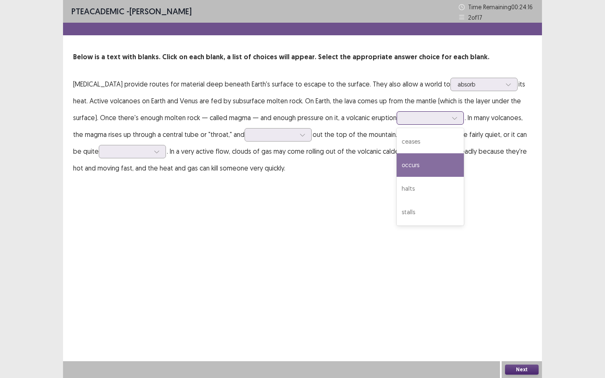
click at [408, 164] on div "occurs" at bounding box center [430, 165] width 67 height 24
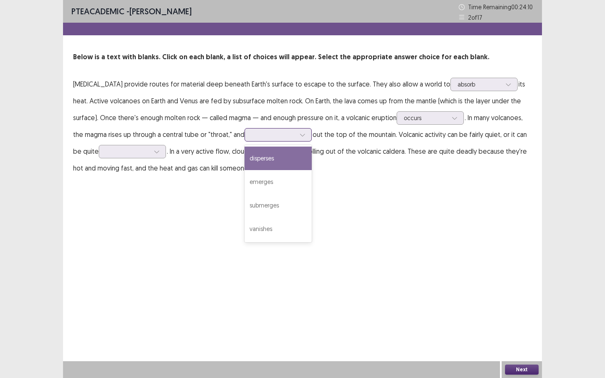
click at [258, 134] on div at bounding box center [274, 135] width 44 height 8
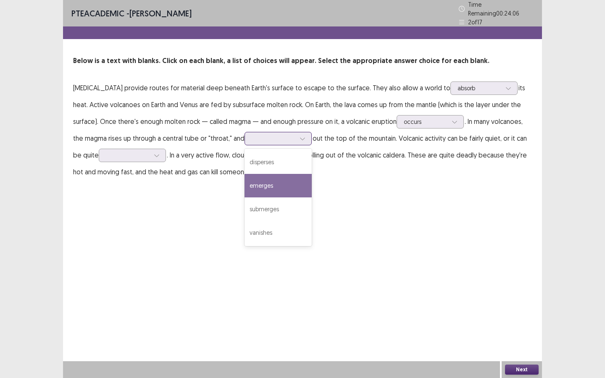
click at [261, 181] on div "emerges" at bounding box center [278, 186] width 67 height 24
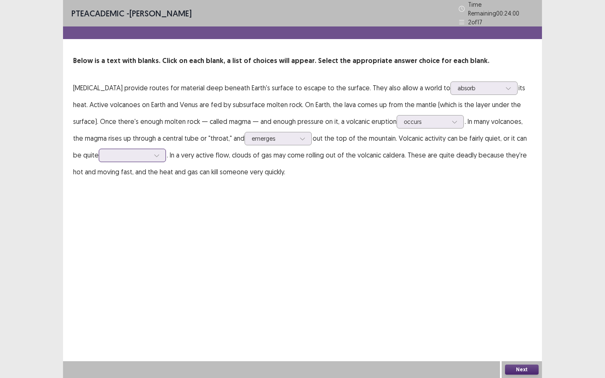
click at [150, 157] on div at bounding box center [132, 155] width 67 height 13
click at [141, 178] on div "explosive" at bounding box center [132, 179] width 67 height 24
click at [512, 341] on button "Next" at bounding box center [522, 370] width 34 height 10
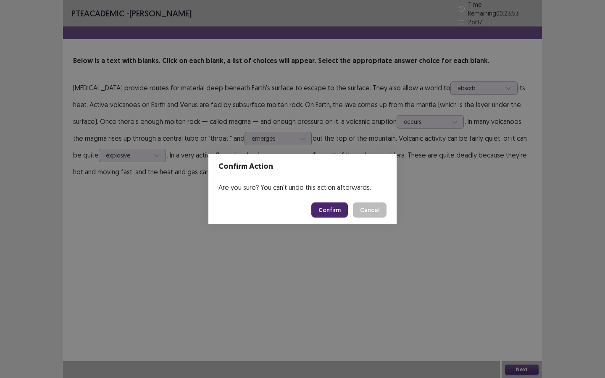
click at [335, 207] on button "Confirm" at bounding box center [329, 210] width 37 height 15
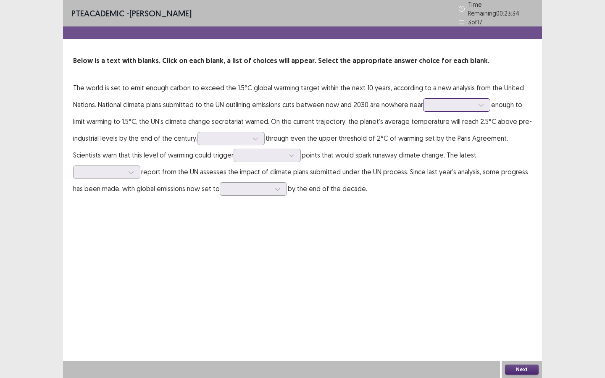
click at [441, 101] on div at bounding box center [452, 105] width 44 height 8
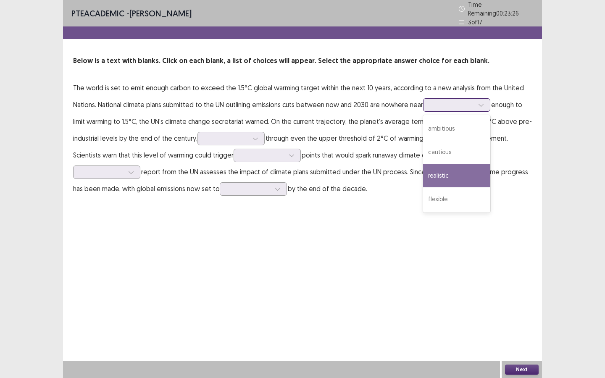
click at [436, 176] on div "realistic" at bounding box center [456, 176] width 67 height 24
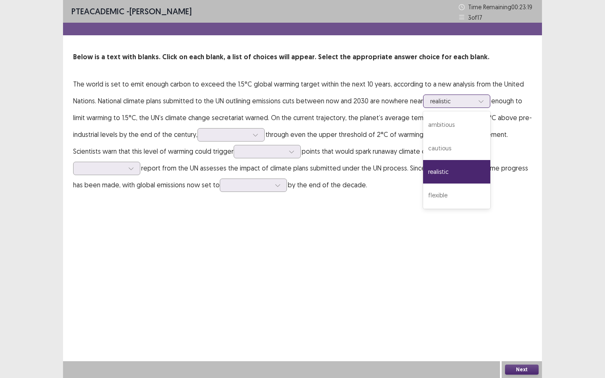
click at [438, 100] on div at bounding box center [452, 101] width 44 height 8
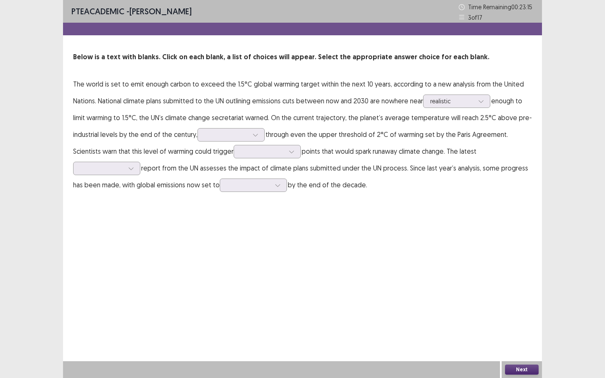
click at [388, 127] on p "The world is set to emit enough carbon to exceed the 1.5°C global warming targe…" at bounding box center [302, 135] width 459 height 118
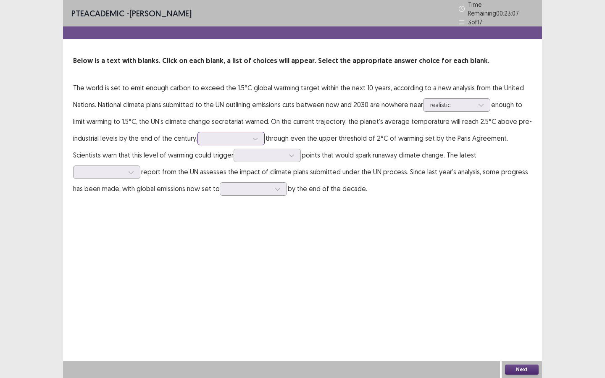
click at [214, 134] on div at bounding box center [227, 138] width 44 height 8
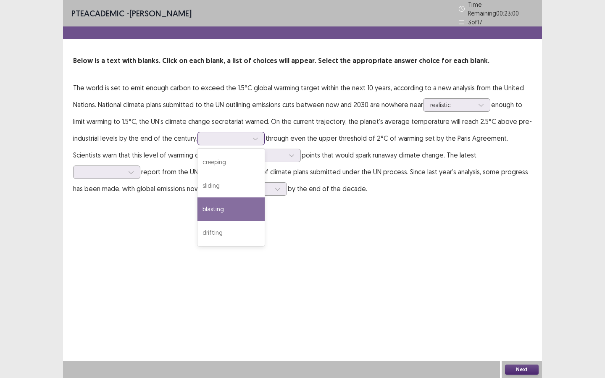
click at [212, 202] on div "blasting" at bounding box center [231, 210] width 67 height 24
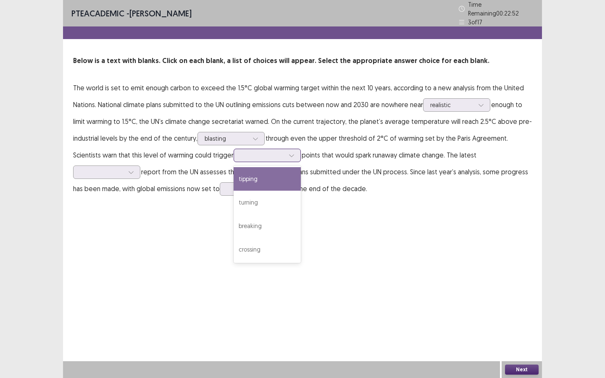
click at [257, 151] on div at bounding box center [263, 155] width 44 height 8
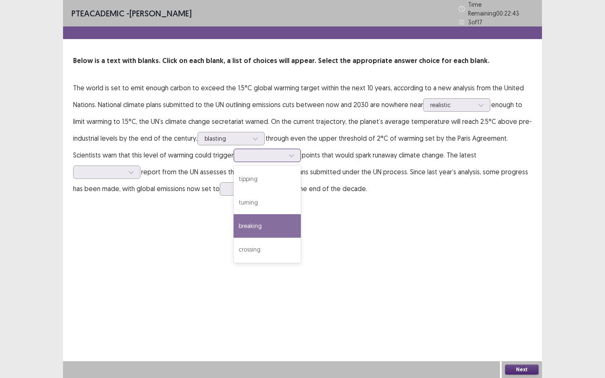
click at [249, 225] on div "breaking" at bounding box center [267, 226] width 67 height 24
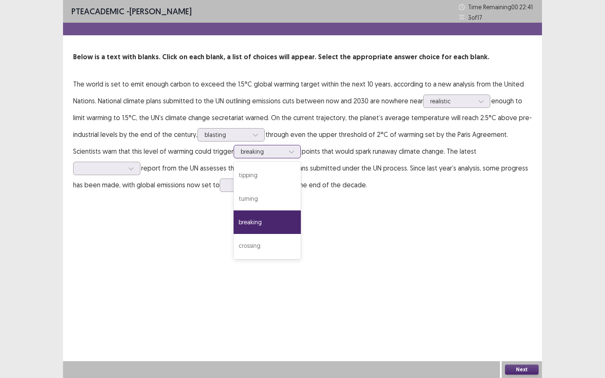
click at [249, 150] on div at bounding box center [263, 152] width 44 height 8
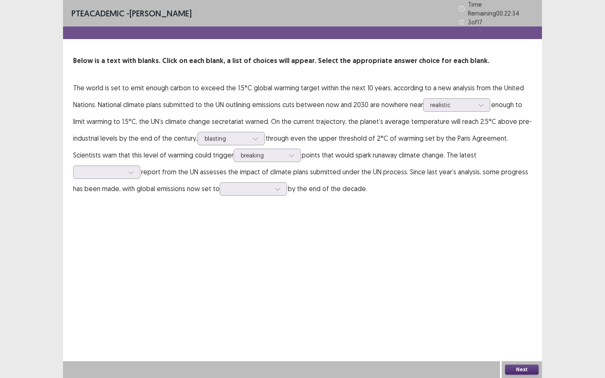
click at [184, 226] on div "PTE academic - [PERSON_NAME] Time Remaining 00 : 22 : 34 3 of 17 Below is a tex…" at bounding box center [302, 189] width 479 height 378
click at [113, 168] on div at bounding box center [102, 172] width 44 height 8
click at [121, 192] on div "summary" at bounding box center [106, 196] width 67 height 24
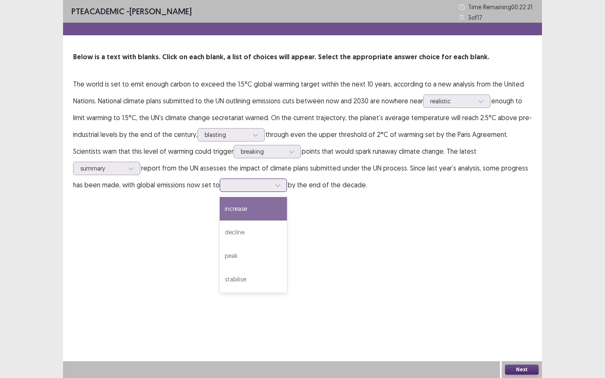
click at [258, 186] on div at bounding box center [249, 185] width 44 height 8
click at [260, 208] on div "increase" at bounding box center [253, 209] width 67 height 24
click at [521, 341] on button "Next" at bounding box center [522, 370] width 34 height 10
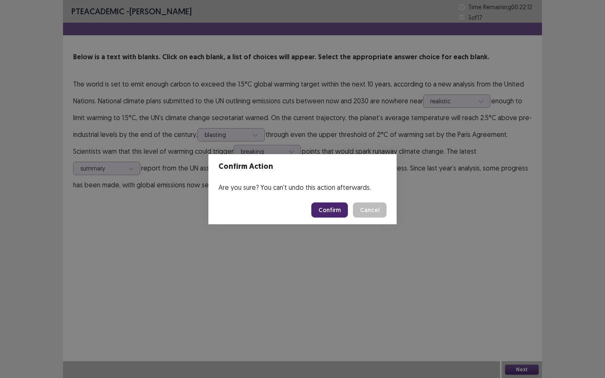
click at [334, 210] on button "Confirm" at bounding box center [329, 210] width 37 height 15
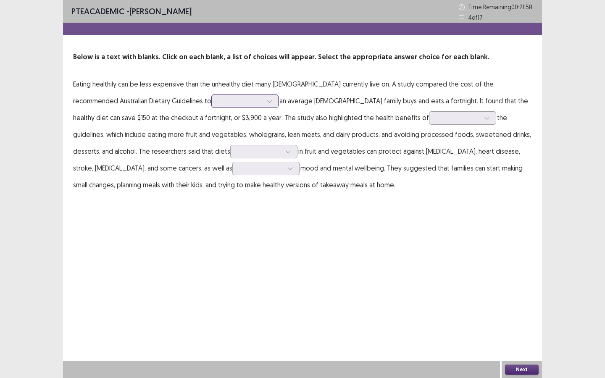
click at [219, 98] on div at bounding box center [241, 101] width 44 height 8
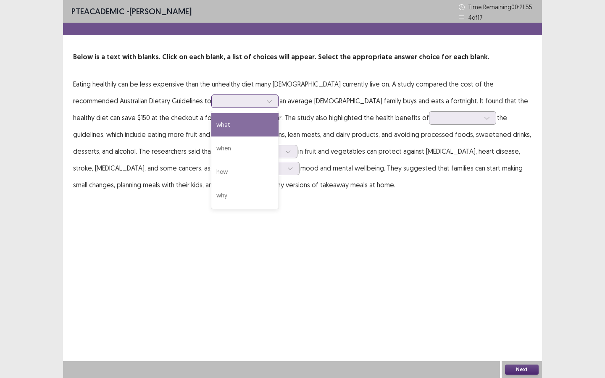
click at [211, 130] on div "what" at bounding box center [244, 125] width 67 height 24
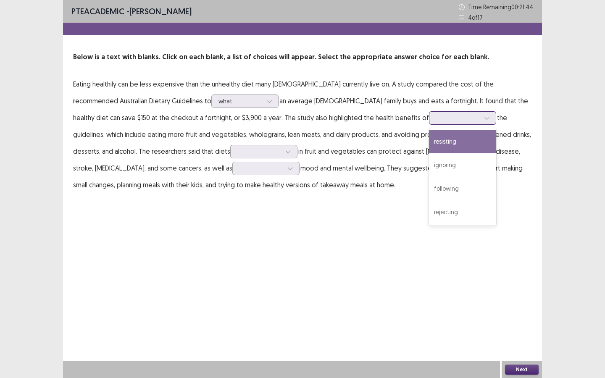
click at [436, 119] on div at bounding box center [458, 118] width 44 height 8
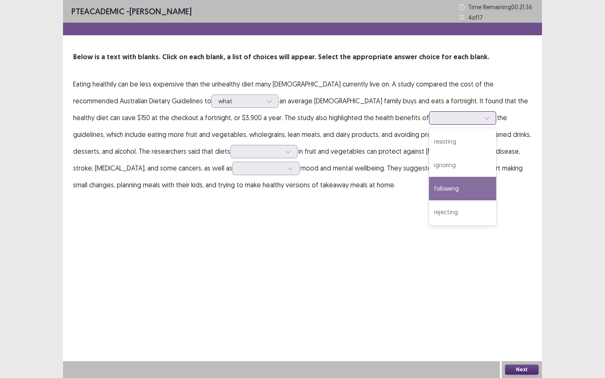
click at [429, 184] on div "following" at bounding box center [462, 189] width 67 height 24
click at [436, 120] on div at bounding box center [458, 118] width 44 height 8
click at [429, 184] on div "following" at bounding box center [462, 189] width 67 height 24
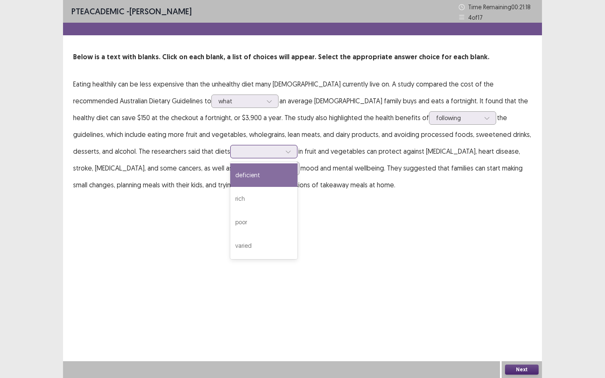
click at [237, 150] on div at bounding box center [259, 152] width 44 height 8
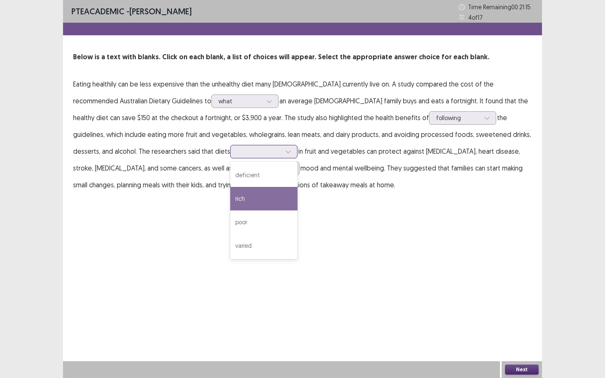
click at [230, 200] on div "rich" at bounding box center [263, 199] width 67 height 24
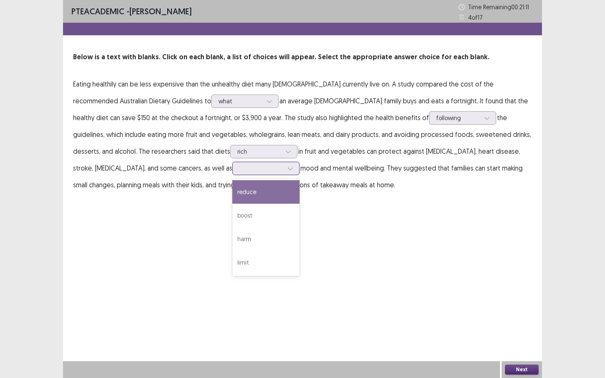
click at [240, 170] on div at bounding box center [262, 168] width 44 height 8
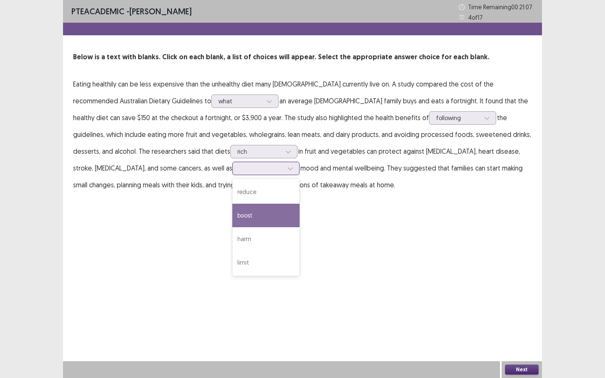
click at [232, 219] on div "boost" at bounding box center [265, 216] width 67 height 24
click at [240, 168] on div at bounding box center [262, 168] width 44 height 8
click at [292, 231] on div "PTE academic - [PERSON_NAME] Time Remaining 00 : 21 : 05 4 of 17 Below is a tex…" at bounding box center [302, 189] width 479 height 378
click at [524, 341] on button "Next" at bounding box center [522, 370] width 34 height 10
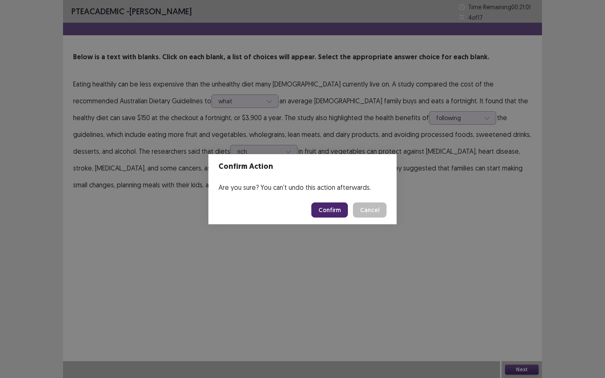
click at [325, 213] on button "Confirm" at bounding box center [329, 210] width 37 height 15
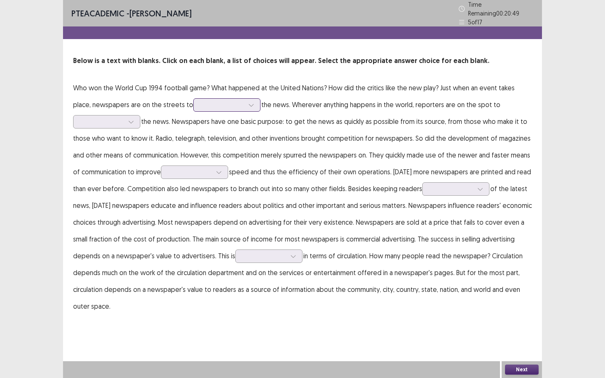
click at [200, 103] on div at bounding box center [222, 105] width 44 height 8
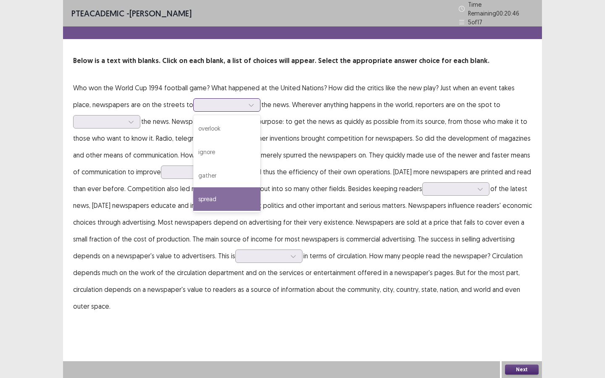
click at [203, 195] on div "spread" at bounding box center [226, 199] width 67 height 24
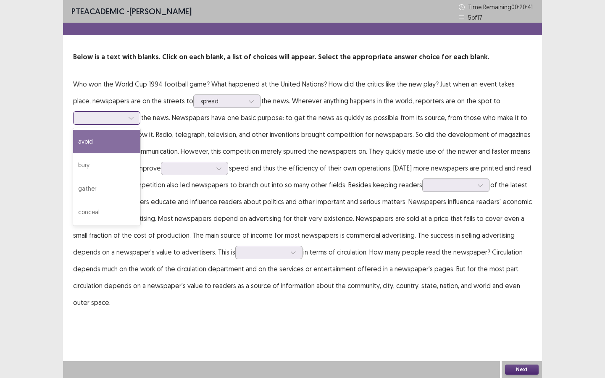
click at [108, 121] on div at bounding box center [102, 118] width 44 height 8
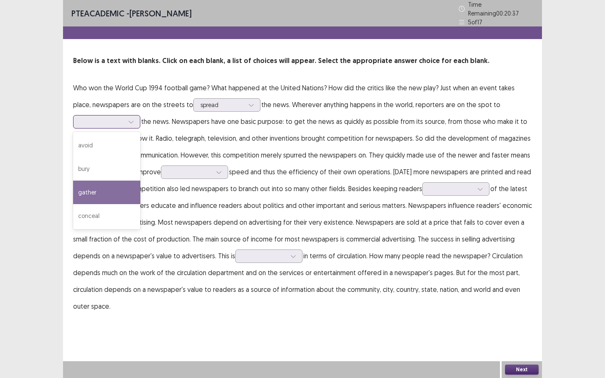
click at [98, 190] on div "gather" at bounding box center [106, 193] width 67 height 24
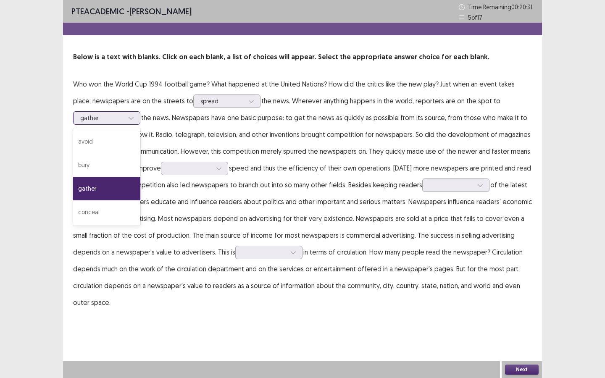
click at [129, 121] on div at bounding box center [131, 118] width 13 height 13
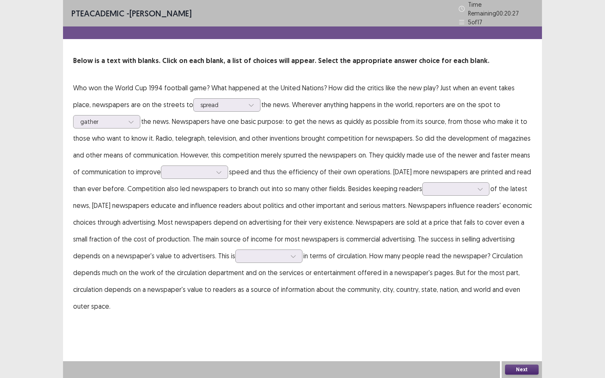
click at [155, 125] on p "Who won the World Cup 1994 football game? What happened at the United Nations? …" at bounding box center [302, 196] width 459 height 235
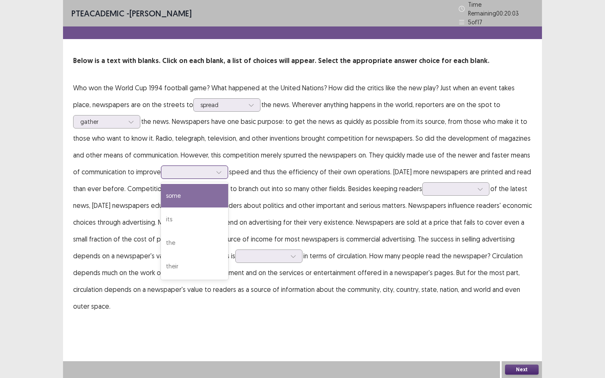
click at [183, 171] on div at bounding box center [190, 172] width 44 height 8
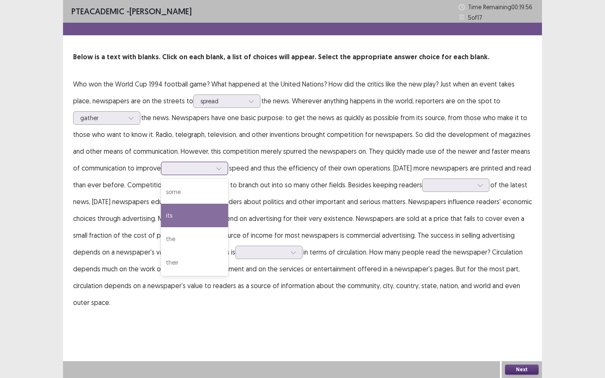
click at [191, 216] on div "its" at bounding box center [194, 216] width 67 height 24
click at [194, 163] on div "its" at bounding box center [190, 168] width 44 height 13
click at [248, 180] on p "Who won the World Cup 1994 football game? What happened at the United Nations? …" at bounding box center [302, 193] width 459 height 235
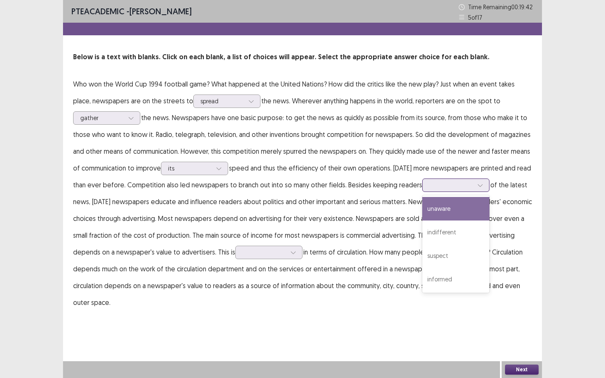
click at [449, 185] on div at bounding box center [451, 185] width 44 height 8
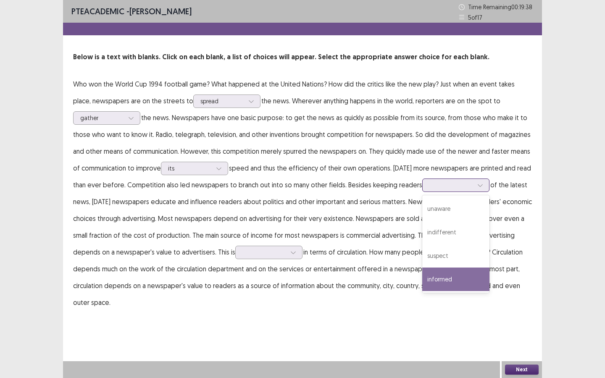
click at [433, 275] on div "informed" at bounding box center [455, 280] width 67 height 24
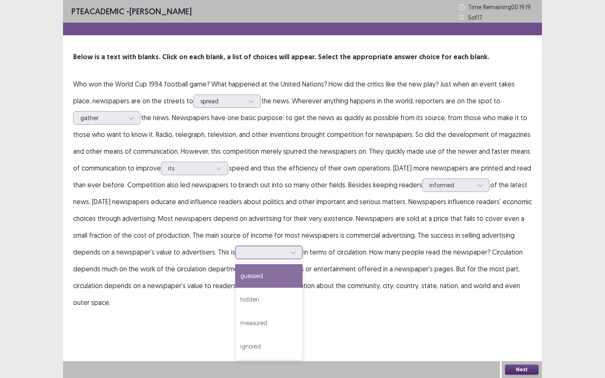
click at [249, 253] on div at bounding box center [264, 252] width 44 height 8
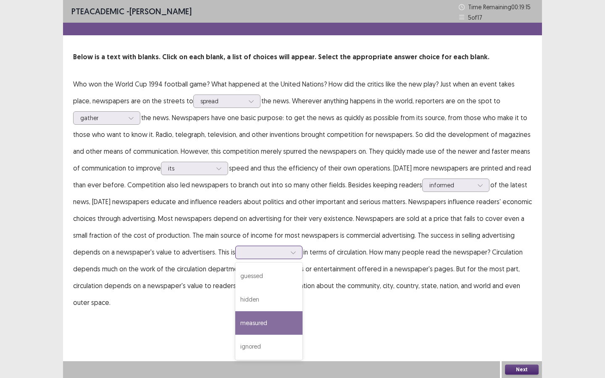
click at [258, 320] on div "measured" at bounding box center [268, 323] width 67 height 24
click at [254, 259] on div "measured" at bounding box center [268, 252] width 67 height 13
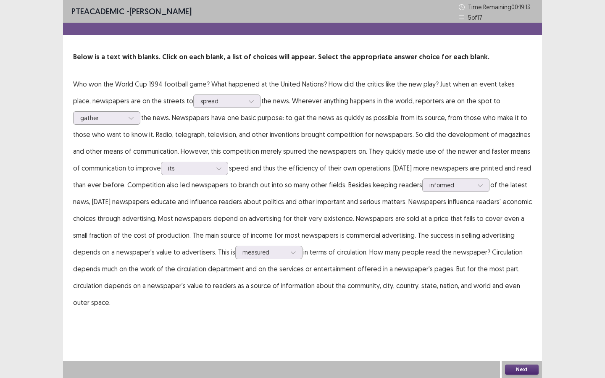
click at [342, 316] on div "PTE academic - [PERSON_NAME] Time Remaining 00 : 19 : 13 5 of 17 Below is a tex…" at bounding box center [302, 164] width 479 height 328
click at [527, 341] on button "Next" at bounding box center [522, 370] width 34 height 10
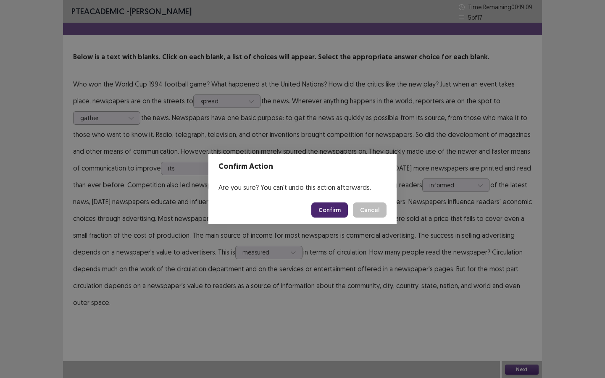
click at [340, 210] on button "Confirm" at bounding box center [329, 210] width 37 height 15
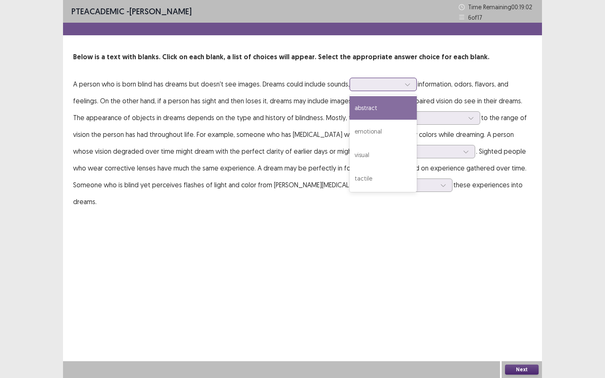
click at [376, 82] on div at bounding box center [379, 84] width 44 height 8
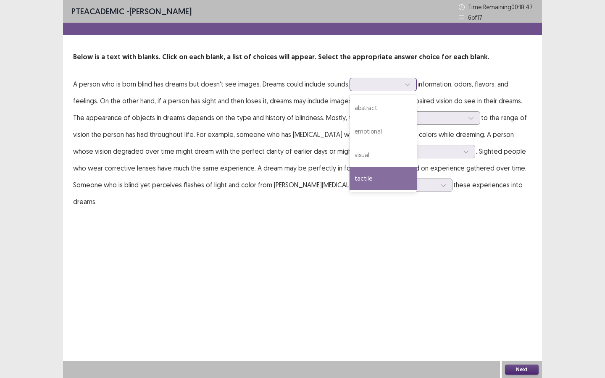
click at [379, 174] on div "tactile" at bounding box center [383, 179] width 67 height 24
click at [376, 84] on div at bounding box center [379, 84] width 44 height 8
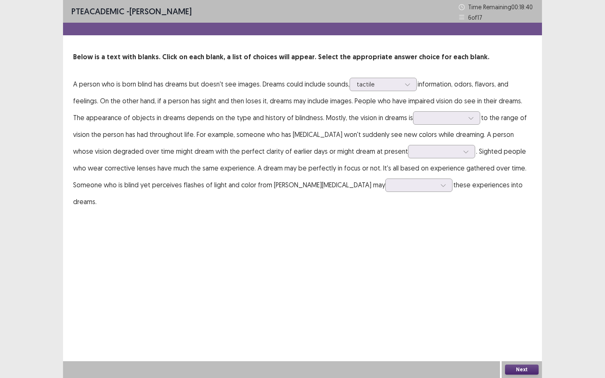
click at [330, 121] on p "A person who is born blind has dreams but doesn't see images. Dreams could incl…" at bounding box center [302, 143] width 459 height 134
click at [424, 119] on div at bounding box center [442, 118] width 44 height 8
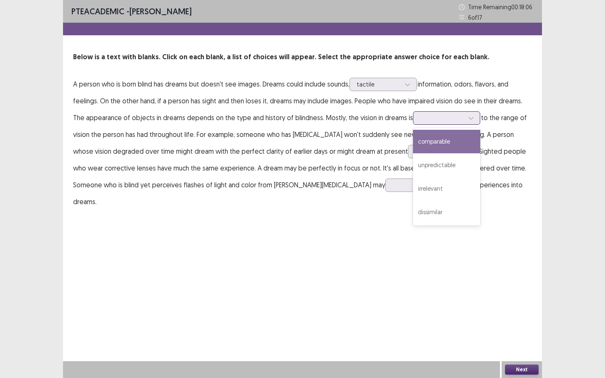
click at [433, 144] on div "comparable" at bounding box center [446, 142] width 67 height 24
click at [438, 119] on div at bounding box center [442, 118] width 44 height 8
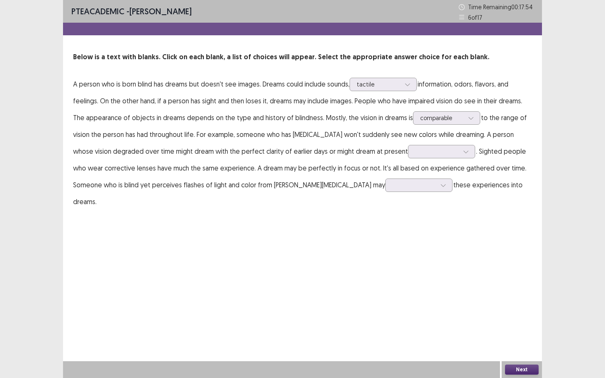
click at [402, 124] on p "A person who is born blind has dreams but doesn't see images. Dreams could incl…" at bounding box center [302, 143] width 459 height 134
click at [415, 155] on div at bounding box center [437, 152] width 44 height 8
click at [408, 181] on div "vagueness" at bounding box center [441, 175] width 67 height 24
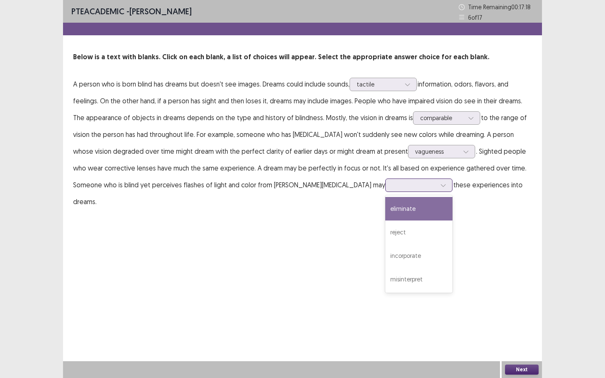
click at [393, 185] on div at bounding box center [415, 185] width 44 height 8
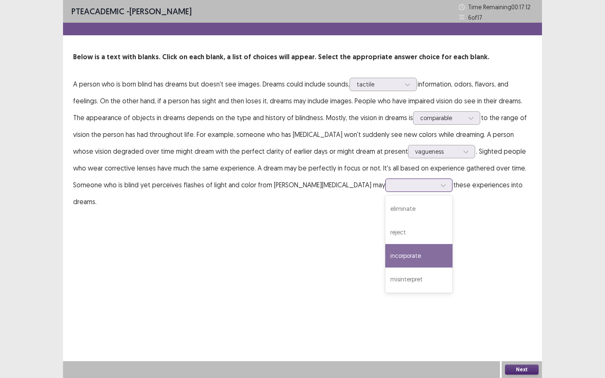
click at [385, 253] on div "incorporate" at bounding box center [418, 256] width 67 height 24
click at [515, 341] on button "Next" at bounding box center [522, 370] width 34 height 10
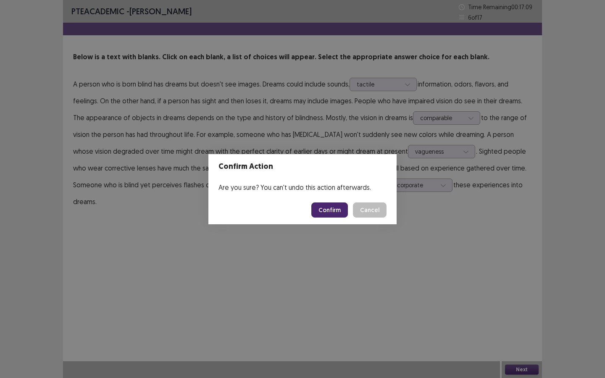
click at [338, 209] on button "Confirm" at bounding box center [329, 210] width 37 height 15
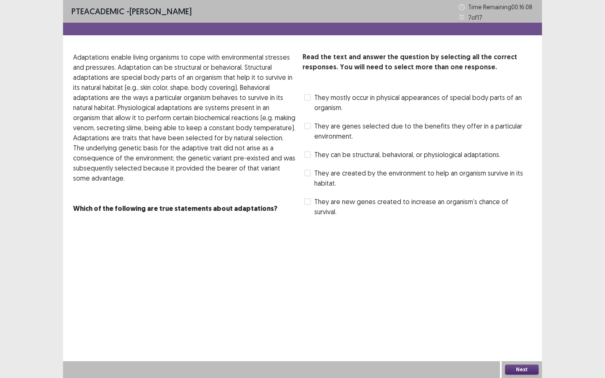
click at [306, 157] on span at bounding box center [307, 154] width 7 height 7
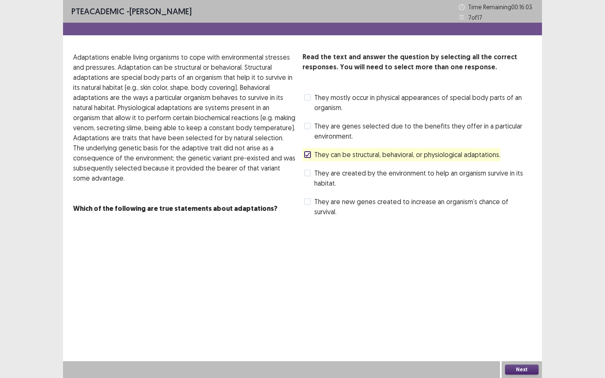
click at [307, 176] on span at bounding box center [307, 173] width 7 height 7
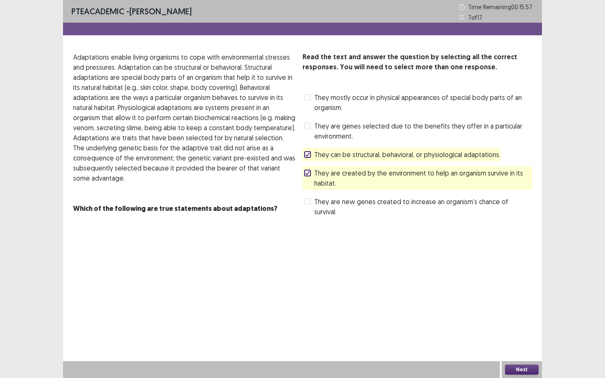
click at [313, 130] on label "They are genes selected due to the benefits they offer in a particular environm…" at bounding box center [418, 131] width 228 height 20
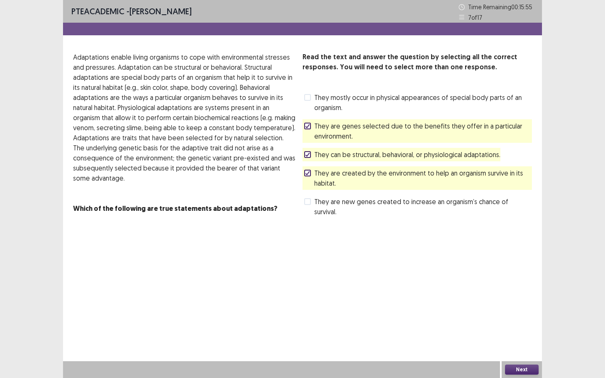
click at [508, 341] on button "Next" at bounding box center [522, 370] width 34 height 10
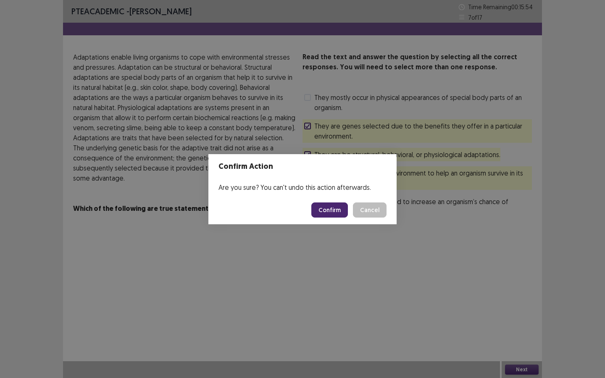
click at [326, 213] on button "Confirm" at bounding box center [329, 210] width 37 height 15
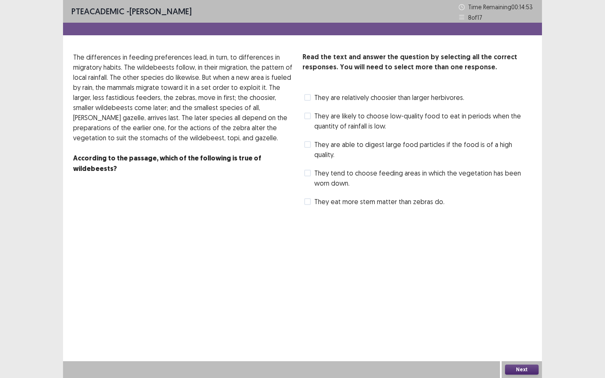
click at [311, 98] on label "They are relatively choosier than larger herbivores." at bounding box center [384, 97] width 160 height 10
click at [308, 170] on span at bounding box center [307, 173] width 7 height 7
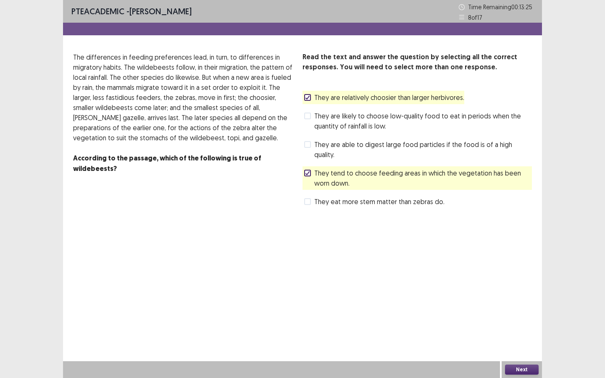
click at [530, 341] on button "Next" at bounding box center [522, 370] width 34 height 10
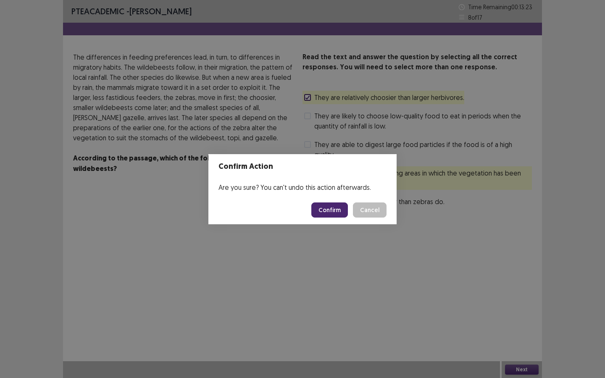
click at [331, 206] on button "Confirm" at bounding box center [329, 210] width 37 height 15
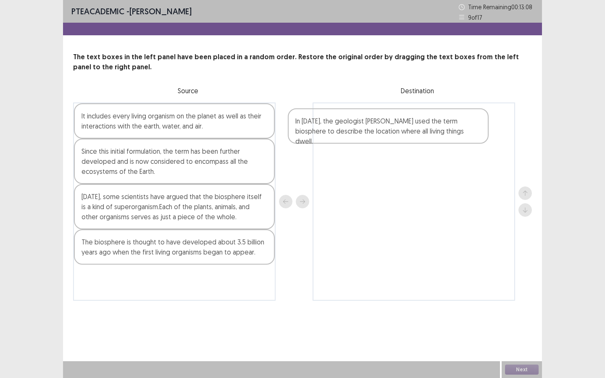
drag, startPoint x: 184, startPoint y: 205, endPoint x: 401, endPoint y: 128, distance: 230.6
click at [401, 129] on div "It includes every living organism on the planet as well as their interactions w…" at bounding box center [302, 202] width 459 height 198
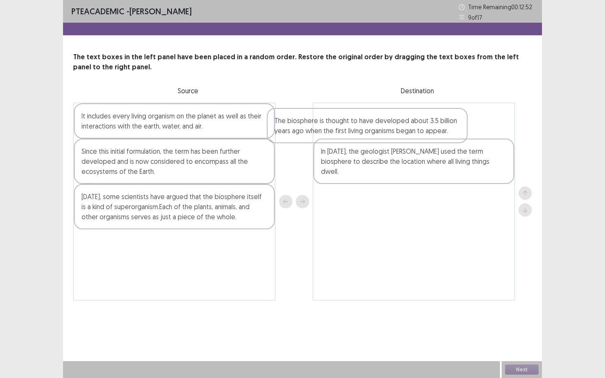
drag, startPoint x: 206, startPoint y: 245, endPoint x: 426, endPoint y: 123, distance: 251.3
click at [426, 124] on div "It includes every living organism on the planet as well as their interactions w…" at bounding box center [302, 202] width 459 height 198
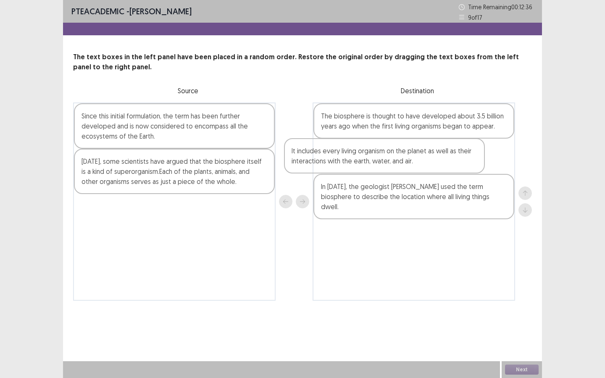
drag, startPoint x: 167, startPoint y: 128, endPoint x: 380, endPoint y: 163, distance: 215.9
click at [380, 163] on div "It includes every living organism on the planet as well as their interactions w…" at bounding box center [302, 202] width 459 height 198
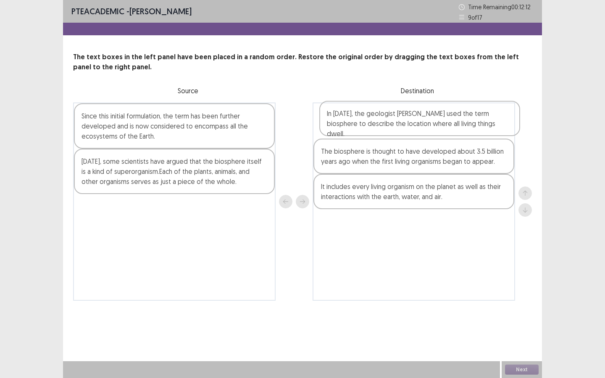
drag, startPoint x: 357, startPoint y: 191, endPoint x: 363, endPoint y: 114, distance: 76.7
click at [363, 114] on div "The biosphere is thought to have developed about 3.5 billion years ago when the…" at bounding box center [414, 202] width 203 height 198
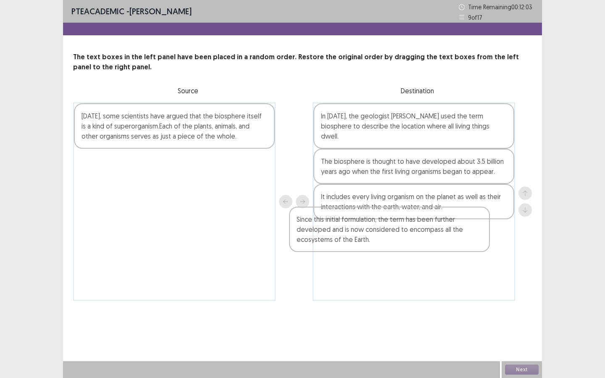
drag, startPoint x: 201, startPoint y: 130, endPoint x: 430, endPoint y: 235, distance: 251.8
click at [429, 235] on div "Since this initial formulation, the term has been further developed and is now …" at bounding box center [302, 202] width 459 height 198
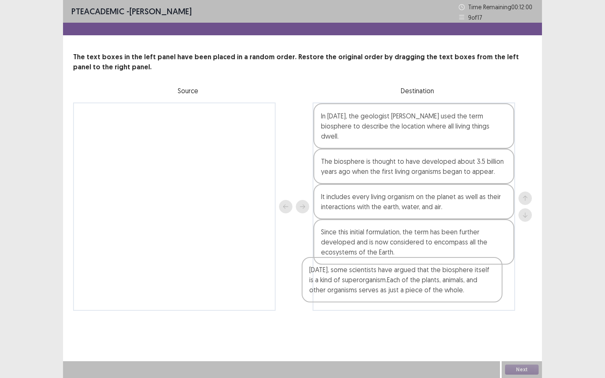
drag, startPoint x: 172, startPoint y: 128, endPoint x: 407, endPoint y: 283, distance: 281.1
click at [407, 283] on div "[DATE], some scientists have argued that the biosphere itself is a kind of supe…" at bounding box center [302, 207] width 459 height 208
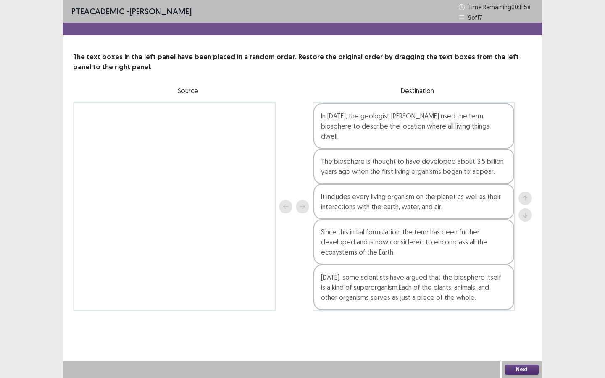
click at [516, 341] on button "Next" at bounding box center [522, 370] width 34 height 10
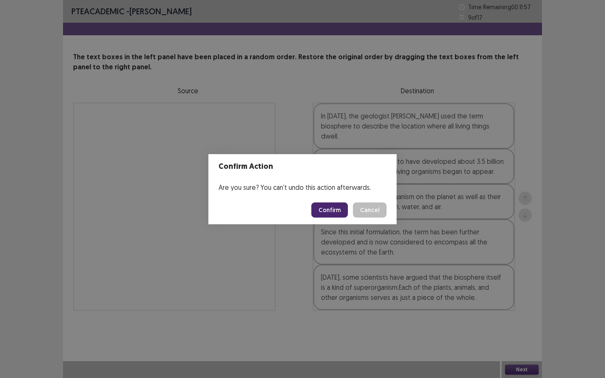
click at [330, 206] on button "Confirm" at bounding box center [329, 210] width 37 height 15
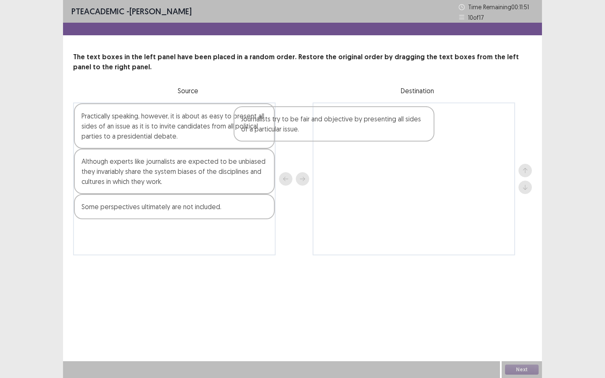
drag, startPoint x: 234, startPoint y: 125, endPoint x: 396, endPoint y: 126, distance: 161.8
click at [396, 126] on div "Journalists try to be fair and objective by presenting all sides of a particula…" at bounding box center [302, 179] width 459 height 153
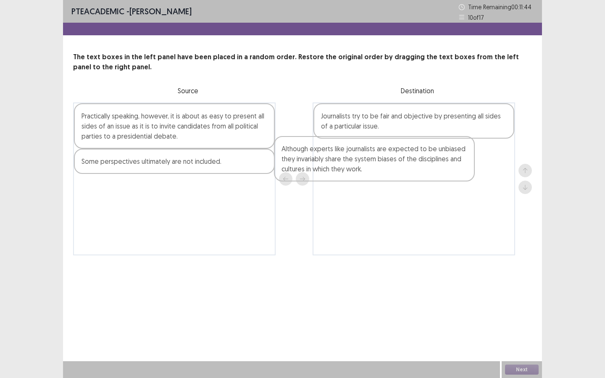
drag, startPoint x: 195, startPoint y: 172, endPoint x: 398, endPoint y: 159, distance: 203.0
click at [398, 159] on div "Practically speaking, however, it is about as easy to present all sides of an i…" at bounding box center [302, 179] width 459 height 153
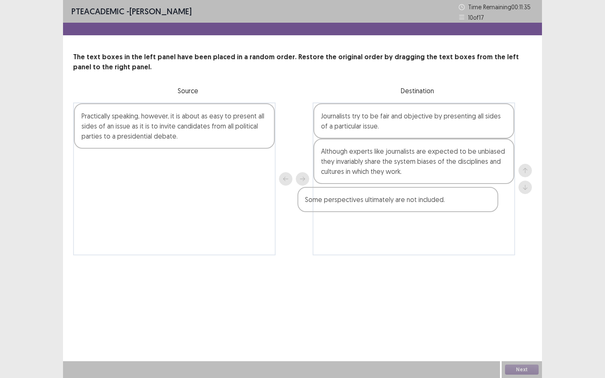
drag, startPoint x: 211, startPoint y: 168, endPoint x: 437, endPoint y: 203, distance: 228.7
click at [437, 203] on div "Practically speaking, however, it is about as easy to present all sides of an i…" at bounding box center [302, 179] width 459 height 153
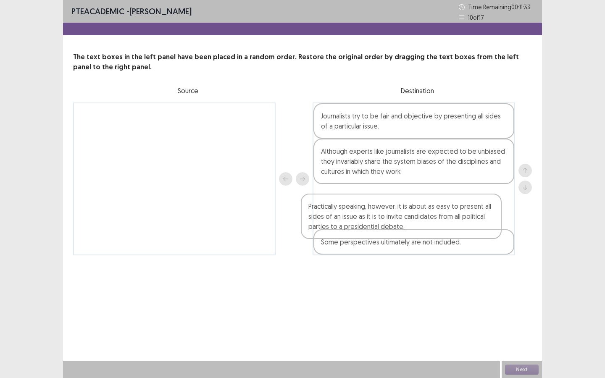
drag, startPoint x: 128, startPoint y: 122, endPoint x: 359, endPoint y: 214, distance: 248.8
click at [359, 214] on div "Practically speaking, however, it is about as easy to present all sides of an i…" at bounding box center [302, 179] width 459 height 153
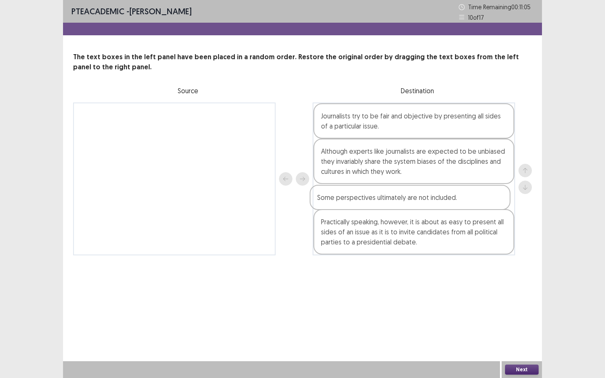
drag, startPoint x: 399, startPoint y: 246, endPoint x: 395, endPoint y: 199, distance: 46.8
click at [395, 199] on div "Journalists try to be fair and objective by presenting all sides of a particula…" at bounding box center [414, 179] width 203 height 153
click at [529, 341] on button "Next" at bounding box center [522, 370] width 34 height 10
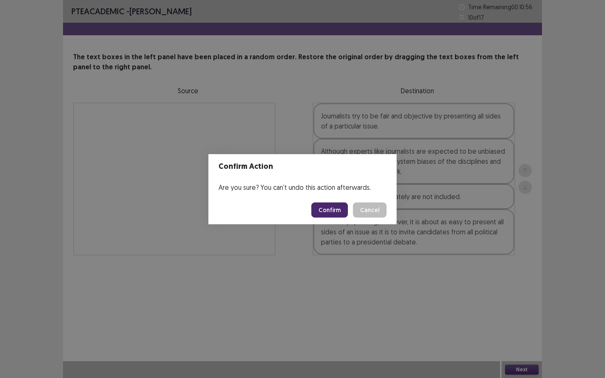
click at [340, 213] on button "Confirm" at bounding box center [329, 210] width 37 height 15
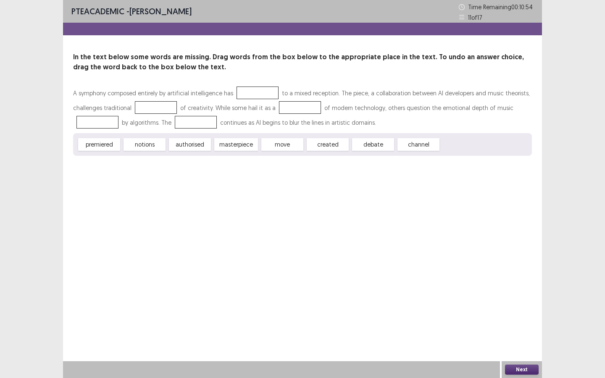
click at [248, 93] on div at bounding box center [258, 93] width 42 height 13
drag, startPoint x: 332, startPoint y: 146, endPoint x: 257, endPoint y: 91, distance: 93.2
drag, startPoint x: 105, startPoint y: 144, endPoint x: 162, endPoint y: 104, distance: 68.8
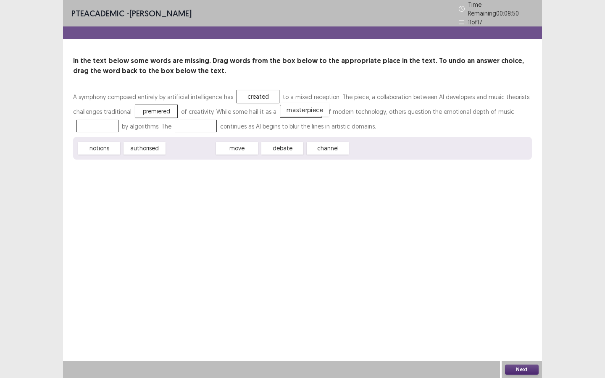
drag, startPoint x: 191, startPoint y: 148, endPoint x: 305, endPoint y: 109, distance: 120.7
drag, startPoint x: 234, startPoint y: 144, endPoint x: 198, endPoint y: 120, distance: 43.6
drag, startPoint x: 236, startPoint y: 146, endPoint x: 242, endPoint y: 146, distance: 5.5
click at [242, 146] on span "channel" at bounding box center [241, 149] width 46 height 14
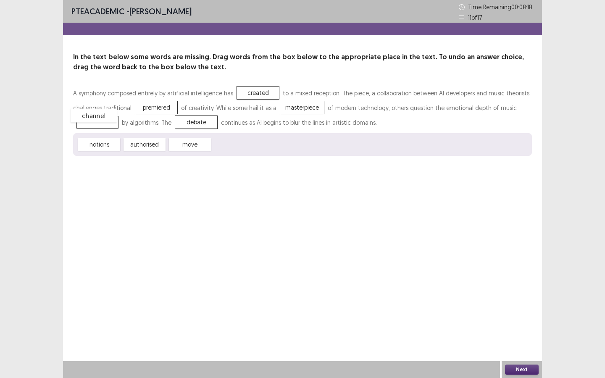
drag, startPoint x: 230, startPoint y: 146, endPoint x: 92, endPoint y: 122, distance: 140.2
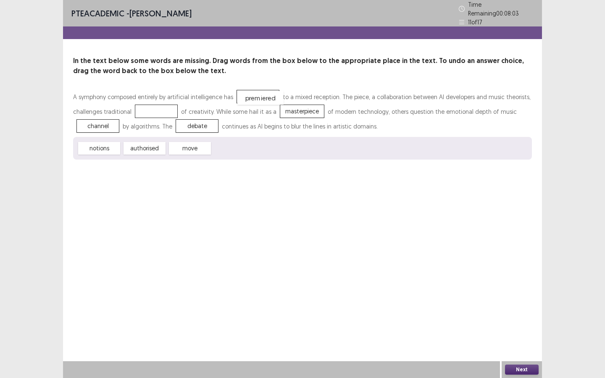
drag, startPoint x: 159, startPoint y: 105, endPoint x: 263, endPoint y: 91, distance: 105.3
drag, startPoint x: 231, startPoint y: 142, endPoint x: 247, endPoint y: 85, distance: 59.5
drag, startPoint x: 114, startPoint y: 148, endPoint x: 168, endPoint y: 107, distance: 67.7
click at [515, 341] on button "Next" at bounding box center [522, 370] width 34 height 10
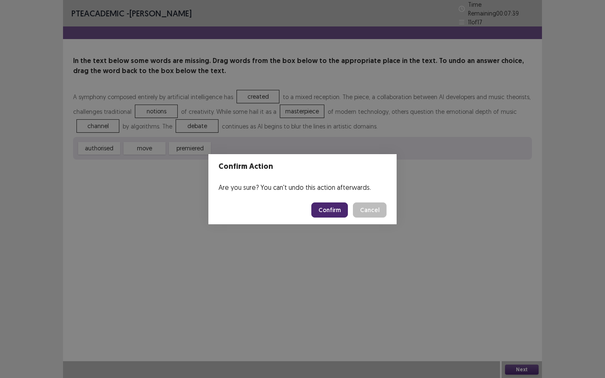
click at [338, 208] on button "Confirm" at bounding box center [329, 210] width 37 height 15
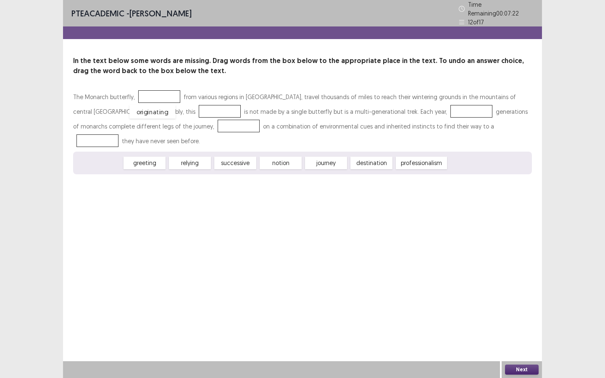
drag, startPoint x: 101, startPoint y: 145, endPoint x: 158, endPoint y: 90, distance: 78.8
click at [284, 152] on div "greeting relying successive notion journey destination professionalism" at bounding box center [302, 163] width 459 height 23
drag, startPoint x: 283, startPoint y: 147, endPoint x: 144, endPoint y: 110, distance: 143.9
drag, startPoint x: 196, startPoint y: 142, endPoint x: 390, endPoint y: 105, distance: 198.1
drag, startPoint x: 154, startPoint y: 145, endPoint x: 155, endPoint y: 120, distance: 25.3
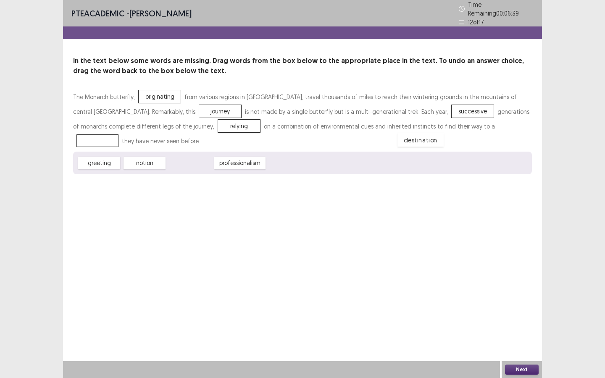
drag, startPoint x: 193, startPoint y: 142, endPoint x: 424, endPoint y: 120, distance: 232.2
click at [522, 341] on button "Next" at bounding box center [522, 370] width 34 height 10
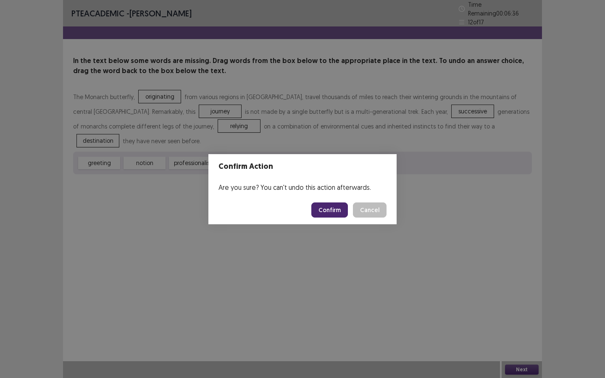
click at [337, 210] on button "Confirm" at bounding box center [329, 210] width 37 height 15
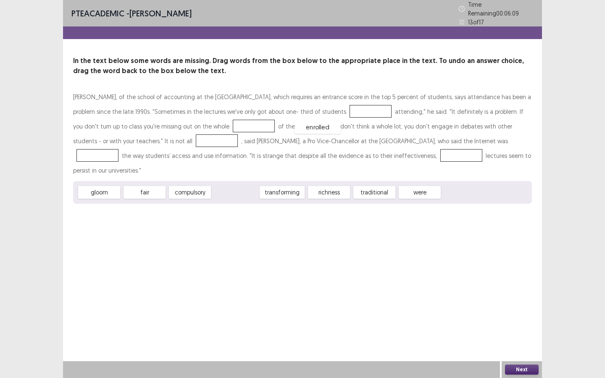
drag, startPoint x: 242, startPoint y: 172, endPoint x: 326, endPoint y: 105, distance: 107.0
drag, startPoint x: 150, startPoint y: 171, endPoint x: 155, endPoint y: 171, distance: 4.6
click at [155, 186] on span "fair" at bounding box center [149, 193] width 46 height 14
drag, startPoint x: 114, startPoint y: 176, endPoint x: 203, endPoint y: 120, distance: 105.4
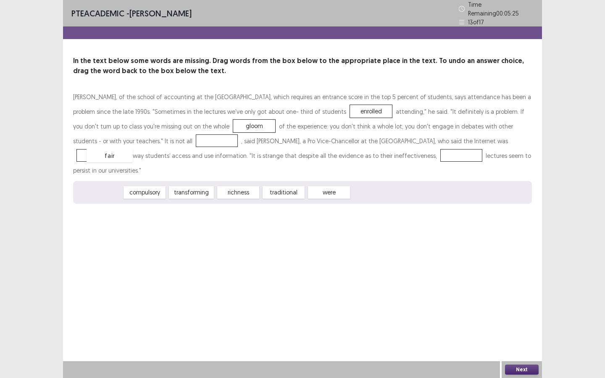
drag, startPoint x: 105, startPoint y: 174, endPoint x: 115, endPoint y: 137, distance: 38.4
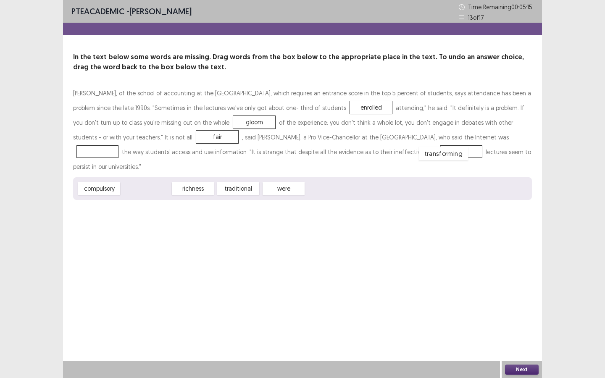
drag, startPoint x: 141, startPoint y: 175, endPoint x: 438, endPoint y: 140, distance: 299.2
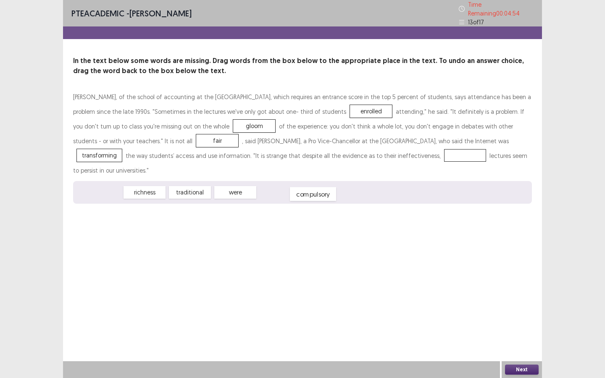
drag, startPoint x: 112, startPoint y: 171, endPoint x: 325, endPoint y: 173, distance: 213.5
click at [325, 187] on span "compulsory" at bounding box center [313, 194] width 46 height 14
drag, startPoint x: 180, startPoint y: 174, endPoint x: 320, endPoint y: 148, distance: 142.0
drag, startPoint x: 191, startPoint y: 123, endPoint x: 235, endPoint y: 173, distance: 66.7
drag, startPoint x: 137, startPoint y: 174, endPoint x: 170, endPoint y: 124, distance: 60.3
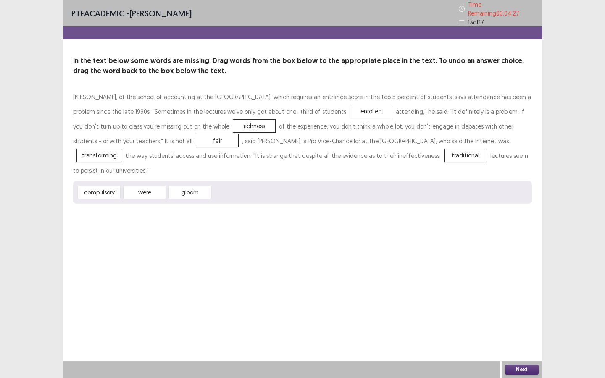
click at [523, 341] on button "Next" at bounding box center [522, 370] width 34 height 10
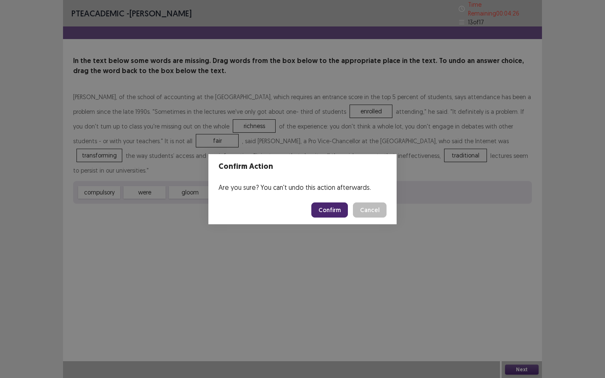
click at [341, 211] on button "Confirm" at bounding box center [329, 210] width 37 height 15
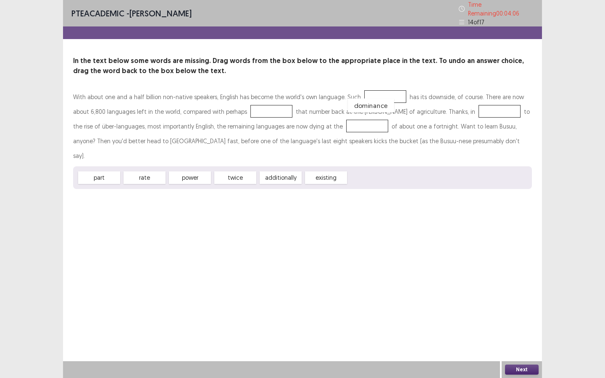
drag, startPoint x: 372, startPoint y: 161, endPoint x: 372, endPoint y: 88, distance: 72.7
drag, startPoint x: 278, startPoint y: 159, endPoint x: 274, endPoint y: 163, distance: 5.1
click at [274, 175] on span "additionally" at bounding box center [277, 182] width 46 height 14
drag, startPoint x: 240, startPoint y: 158, endPoint x: 250, endPoint y: 104, distance: 54.7
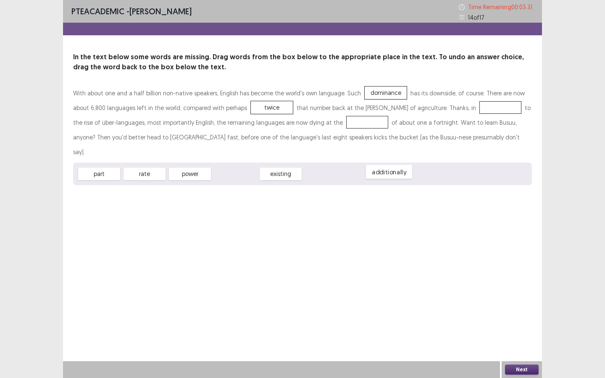
drag, startPoint x: 234, startPoint y: 160, endPoint x: 381, endPoint y: 159, distance: 146.7
click at [384, 165] on span "additionally" at bounding box center [389, 172] width 46 height 14
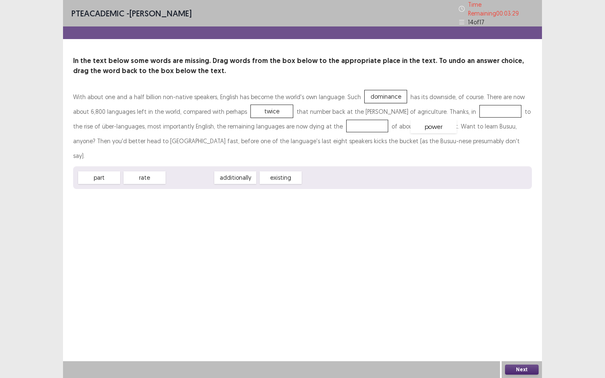
drag, startPoint x: 185, startPoint y: 160, endPoint x: 429, endPoint y: 109, distance: 249.1
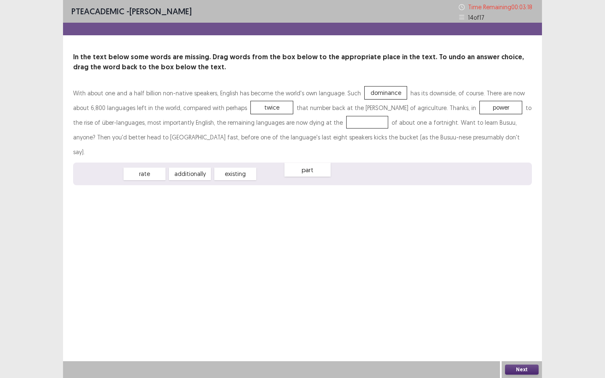
drag, startPoint x: 104, startPoint y: 158, endPoint x: 313, endPoint y: 154, distance: 208.9
click at [313, 163] on span "part" at bounding box center [308, 170] width 46 height 14
drag, startPoint x: 153, startPoint y: 159, endPoint x: 327, endPoint y: 119, distance: 179.4
drag, startPoint x: 153, startPoint y: 158, endPoint x: 261, endPoint y: 106, distance: 120.3
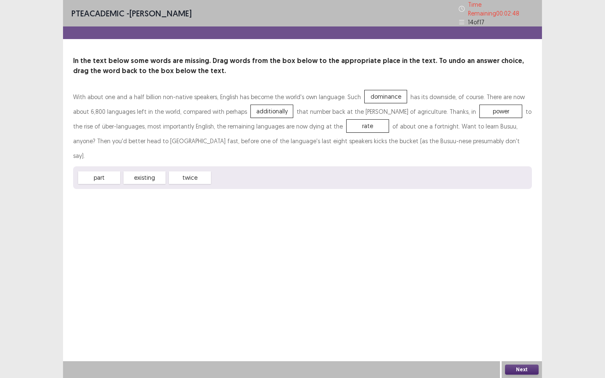
click at [523, 341] on button "Next" at bounding box center [522, 370] width 34 height 10
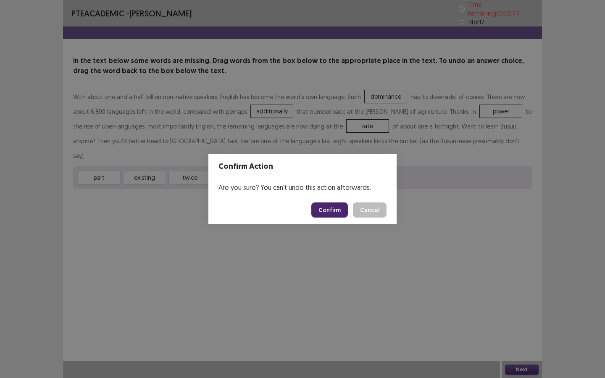
click at [336, 210] on button "Confirm" at bounding box center [329, 210] width 37 height 15
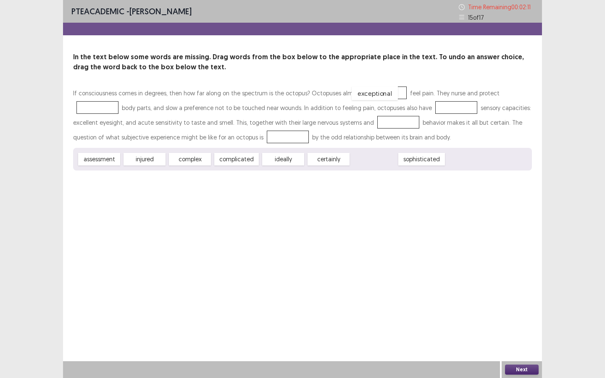
drag, startPoint x: 366, startPoint y: 160, endPoint x: 367, endPoint y: 94, distance: 66.0
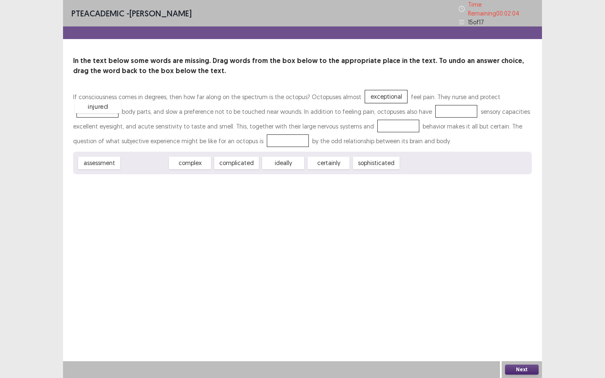
drag, startPoint x: 145, startPoint y: 158, endPoint x: 97, endPoint y: 102, distance: 74.3
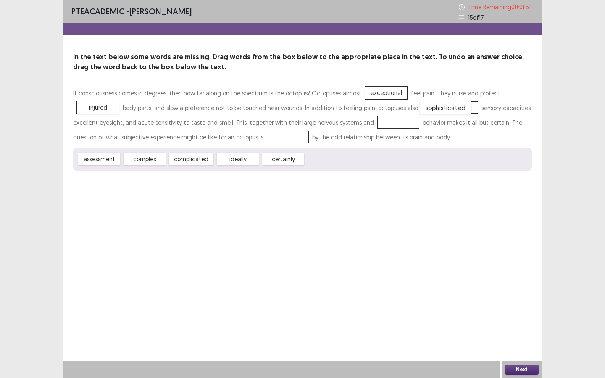
drag, startPoint x: 335, startPoint y: 159, endPoint x: 450, endPoint y: 106, distance: 126.9
drag, startPoint x: 154, startPoint y: 161, endPoint x: 377, endPoint y: 122, distance: 227.0
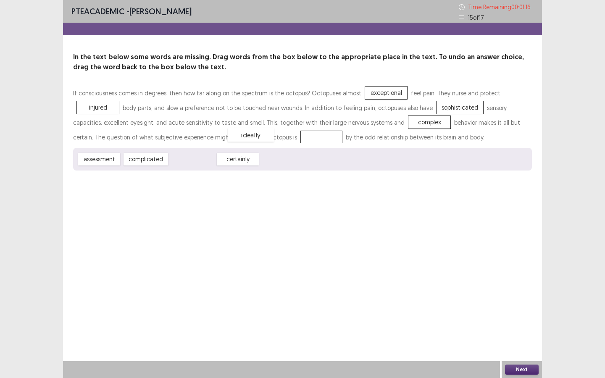
drag, startPoint x: 195, startPoint y: 162, endPoint x: 252, endPoint y: 137, distance: 62.5
drag, startPoint x: 193, startPoint y: 160, endPoint x: 364, endPoint y: 126, distance: 173.8
click at [514, 341] on button "Next" at bounding box center [522, 370] width 34 height 10
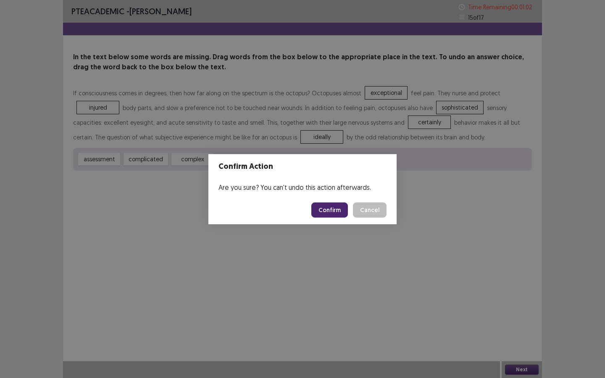
click at [342, 211] on button "Confirm" at bounding box center [329, 210] width 37 height 15
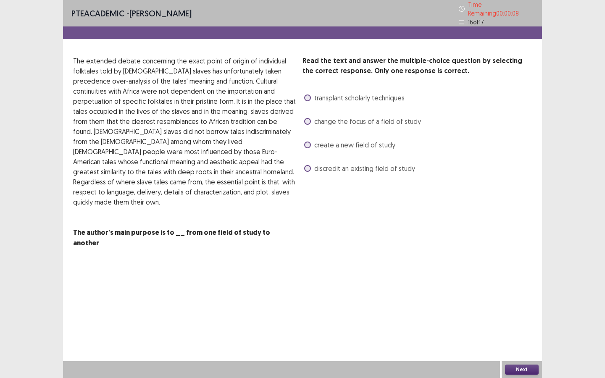
click at [312, 140] on label "create a new field of study" at bounding box center [349, 145] width 91 height 10
click at [514, 341] on button "Next" at bounding box center [522, 370] width 34 height 10
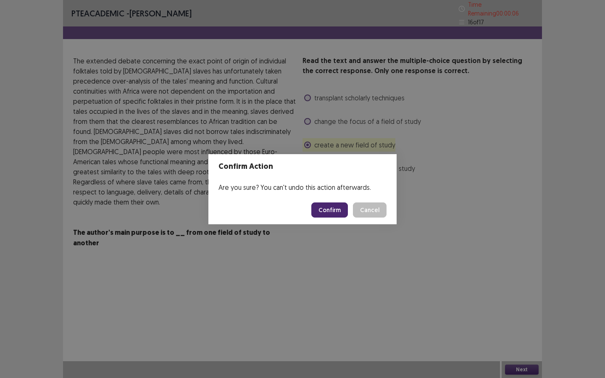
click at [323, 213] on button "Confirm" at bounding box center [329, 210] width 37 height 15
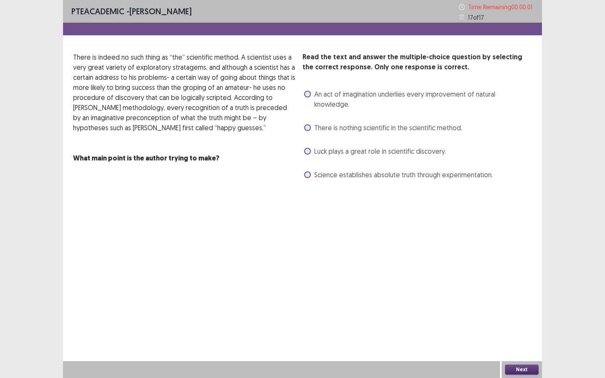
click at [308, 124] on span at bounding box center [307, 127] width 7 height 7
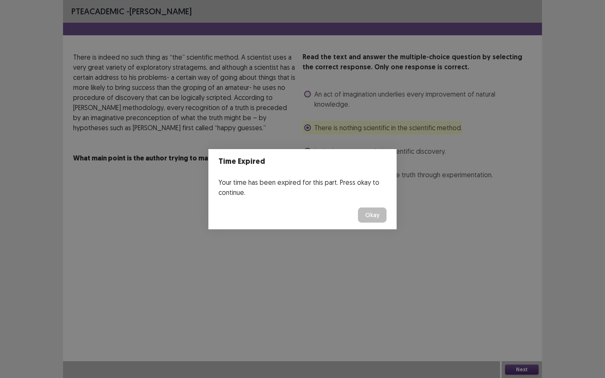
click at [373, 219] on button "Okay" at bounding box center [372, 215] width 29 height 15
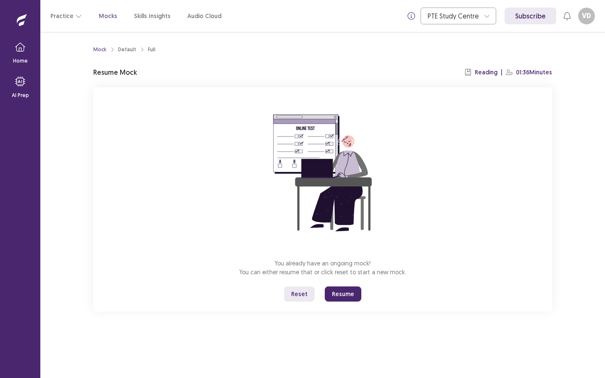
click at [353, 295] on button "Resume" at bounding box center [343, 294] width 37 height 15
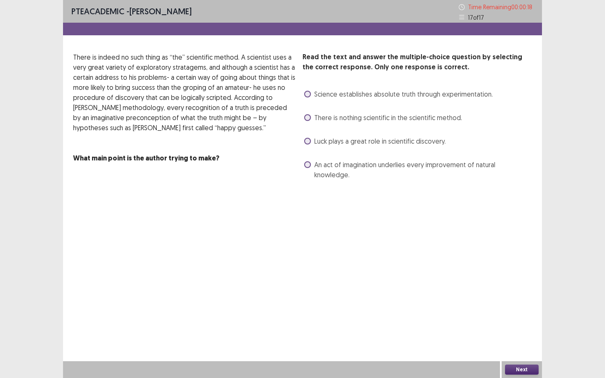
click at [307, 118] on span at bounding box center [307, 117] width 7 height 7
click at [520, 341] on button "Next" at bounding box center [522, 370] width 34 height 10
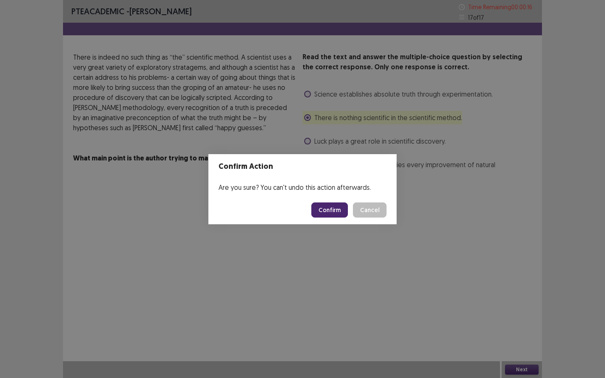
click at [337, 212] on button "Confirm" at bounding box center [329, 210] width 37 height 15
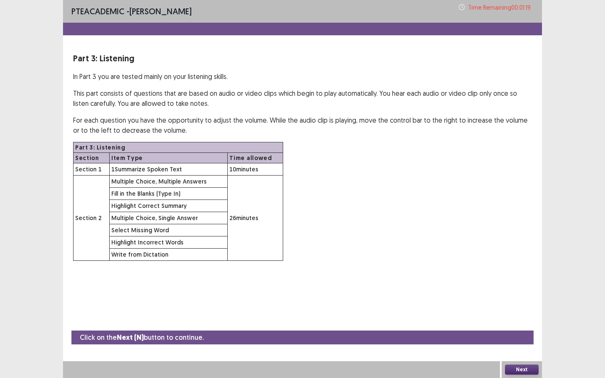
click at [529, 341] on button "Next" at bounding box center [522, 370] width 34 height 10
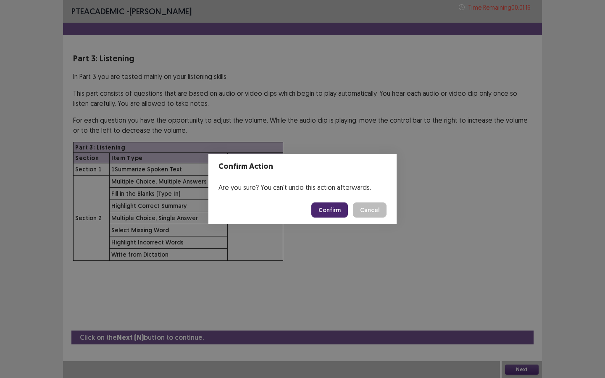
click at [335, 213] on button "Confirm" at bounding box center [329, 210] width 37 height 15
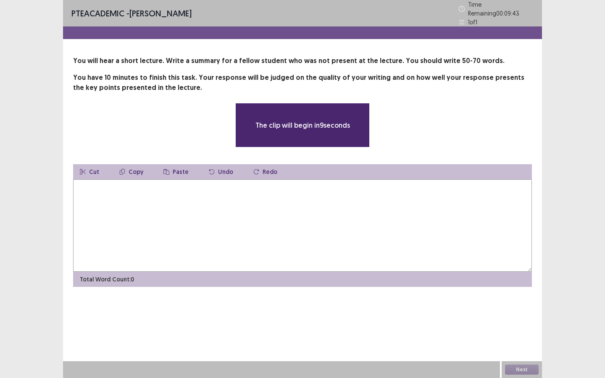
click at [248, 196] on textarea at bounding box center [302, 225] width 459 height 92
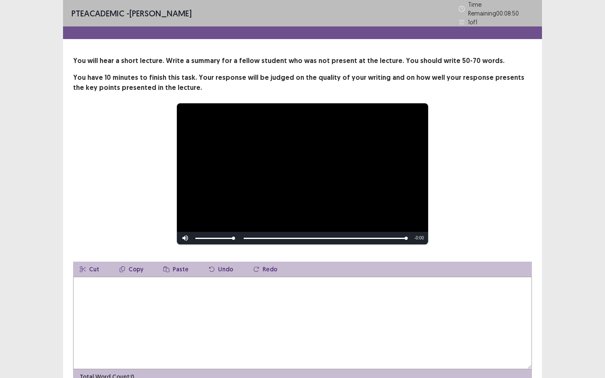
click at [250, 235] on div "Skip Backward Skip Forward Mute 90% Current Time 0:40 / Duration 0:40 Loaded : …" at bounding box center [302, 238] width 251 height 13
drag, startPoint x: 406, startPoint y: 234, endPoint x: 209, endPoint y: 239, distance: 196.7
click at [209, 239] on div "Skip Backward Skip Forward Mute 36% Current Time 0:40 / Duration 0:40 Loaded : …" at bounding box center [302, 238] width 251 height 13
click at [186, 286] on textarea at bounding box center [302, 323] width 459 height 92
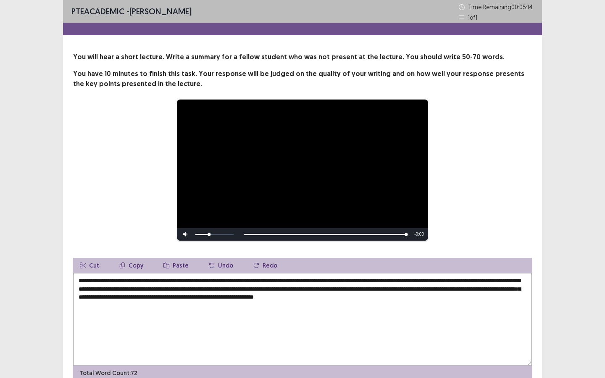
scroll to position [40, 0]
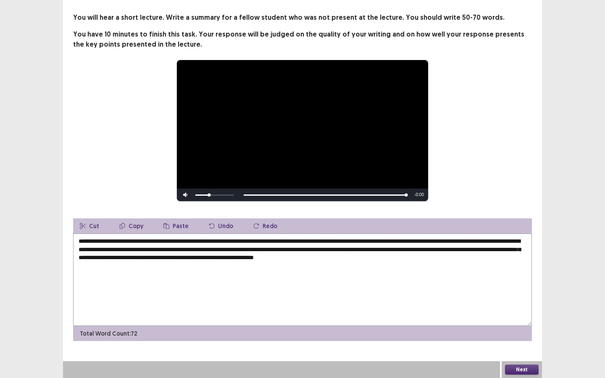
type textarea "**********"
click at [520, 341] on button "Next" at bounding box center [522, 370] width 34 height 10
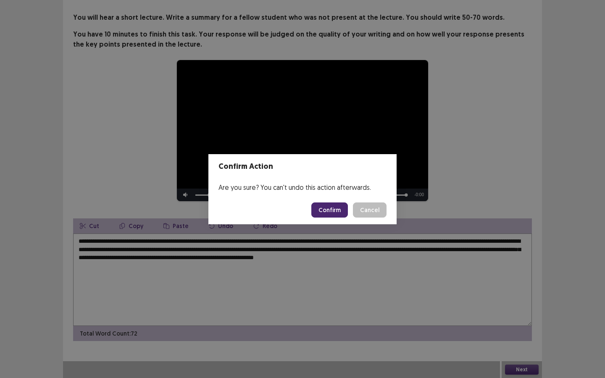
click at [325, 215] on button "Confirm" at bounding box center [329, 210] width 37 height 15
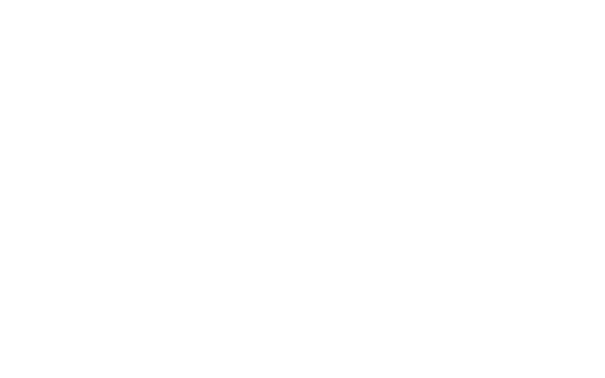
scroll to position [0, 0]
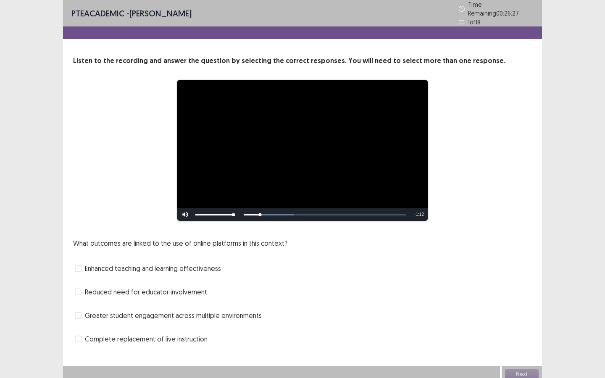
click at [79, 265] on span at bounding box center [78, 268] width 7 height 7
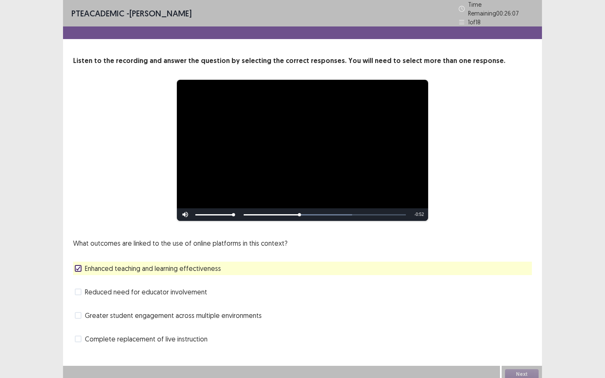
click at [81, 312] on span at bounding box center [78, 315] width 7 height 7
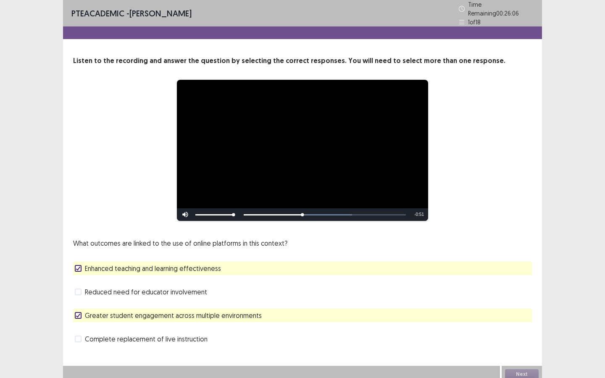
click at [79, 314] on icon at bounding box center [78, 316] width 5 height 4
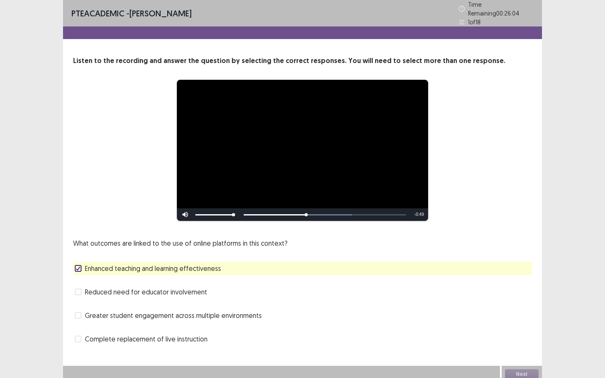
click at [79, 312] on span at bounding box center [78, 315] width 7 height 7
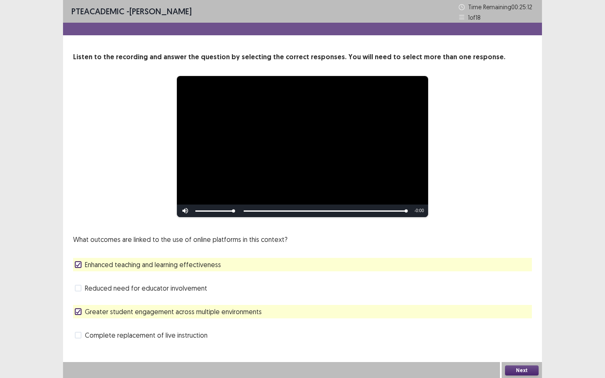
click at [515, 372] on button "Next" at bounding box center [522, 371] width 34 height 10
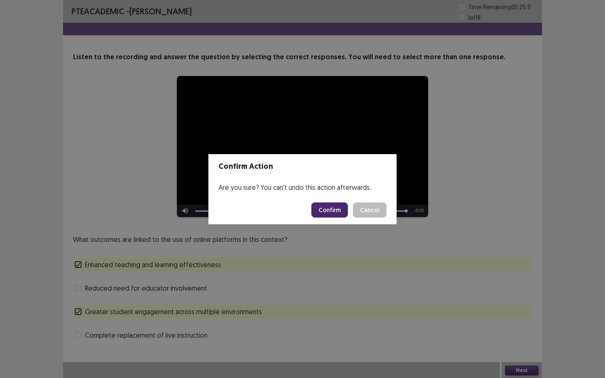
click at [331, 211] on button "Confirm" at bounding box center [329, 210] width 37 height 15
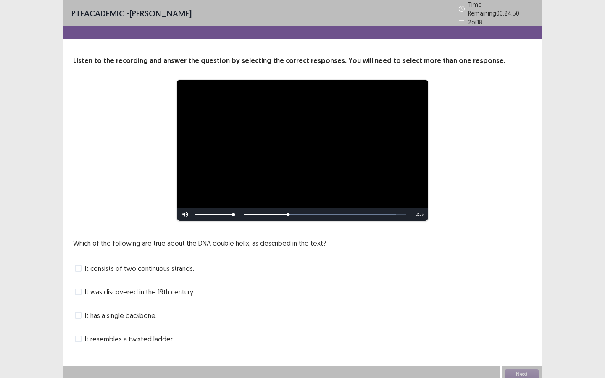
click at [80, 266] on span at bounding box center [78, 268] width 7 height 7
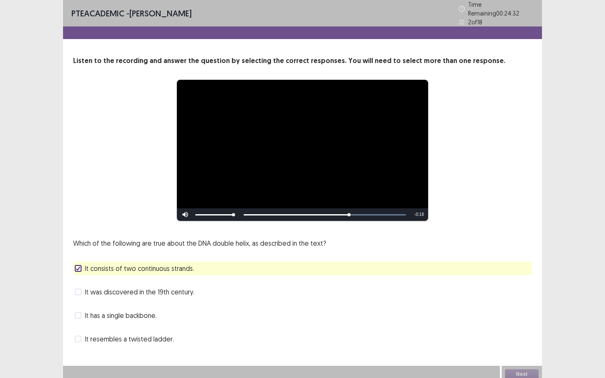
click at [80, 336] on span at bounding box center [78, 339] width 7 height 7
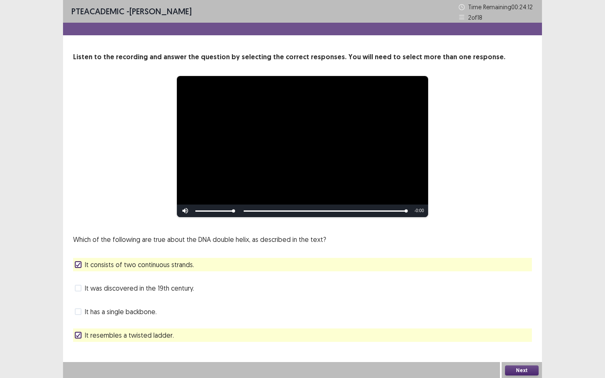
click at [509, 369] on button "Next" at bounding box center [522, 371] width 34 height 10
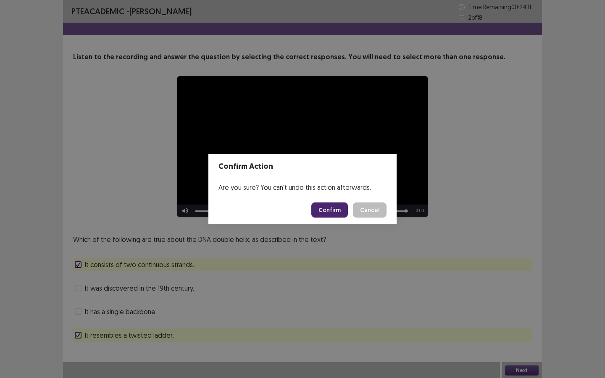
click at [335, 203] on button "Confirm" at bounding box center [329, 210] width 37 height 15
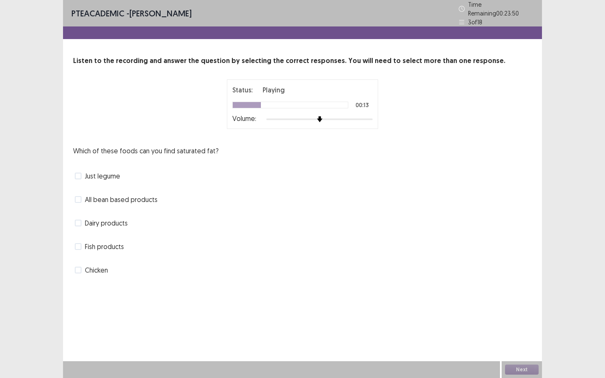
click at [78, 267] on span at bounding box center [78, 270] width 7 height 7
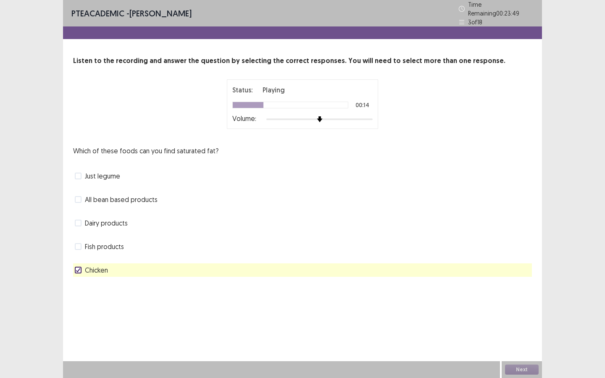
click at [80, 220] on span at bounding box center [78, 223] width 7 height 7
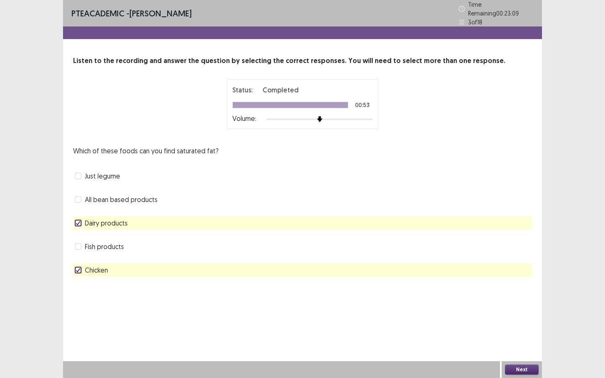
click at [516, 369] on button "Next" at bounding box center [522, 370] width 34 height 10
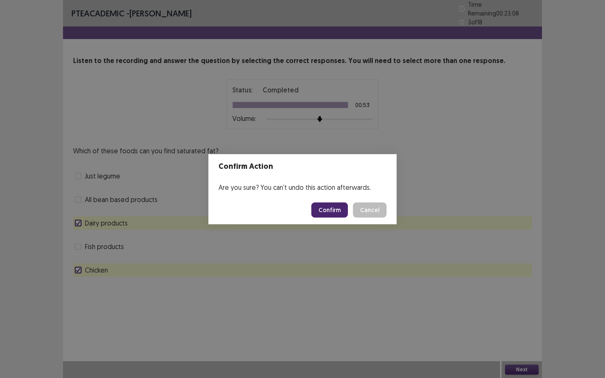
click at [332, 204] on button "Confirm" at bounding box center [329, 210] width 37 height 15
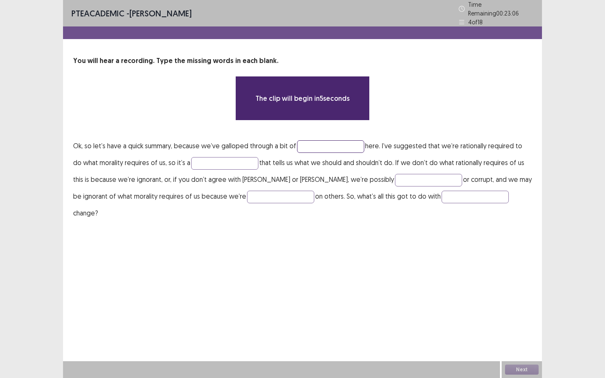
click at [316, 144] on input "text" at bounding box center [330, 146] width 67 height 13
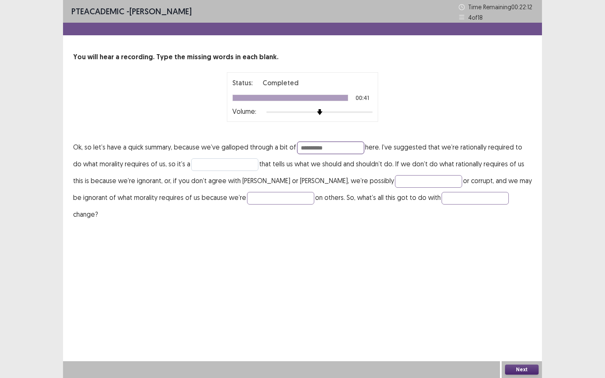
type input "**********"
click at [224, 159] on input "text" at bounding box center [224, 164] width 67 height 13
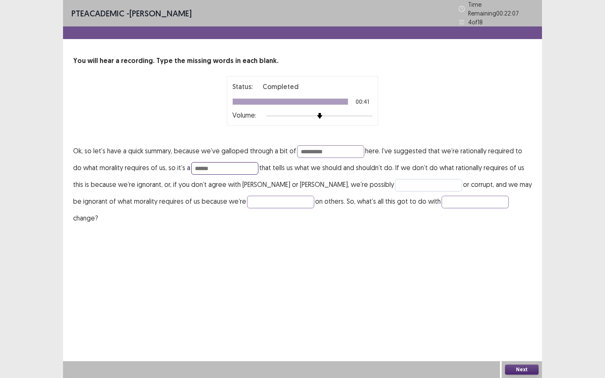
type input "******"
click at [395, 183] on input "text" at bounding box center [428, 185] width 67 height 13
type input "****"
click at [247, 202] on input "text" at bounding box center [280, 202] width 67 height 13
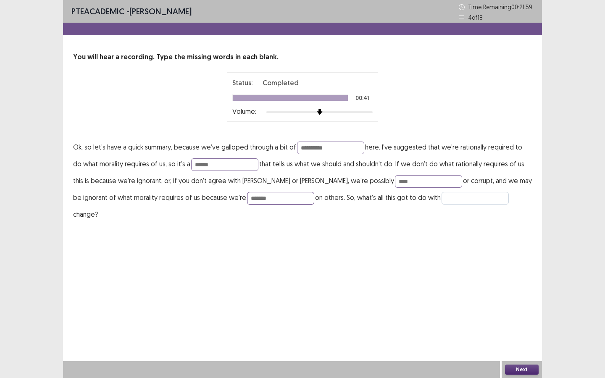
type input "*******"
click at [442, 201] on input "text" at bounding box center [475, 198] width 67 height 13
type input "*******"
click at [522, 367] on button "Next" at bounding box center [522, 370] width 34 height 10
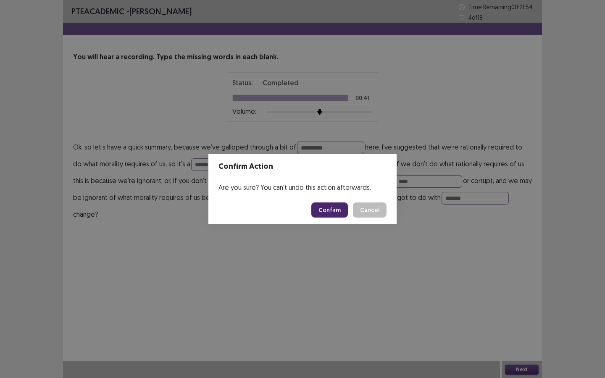
click at [334, 211] on button "Confirm" at bounding box center [329, 210] width 37 height 15
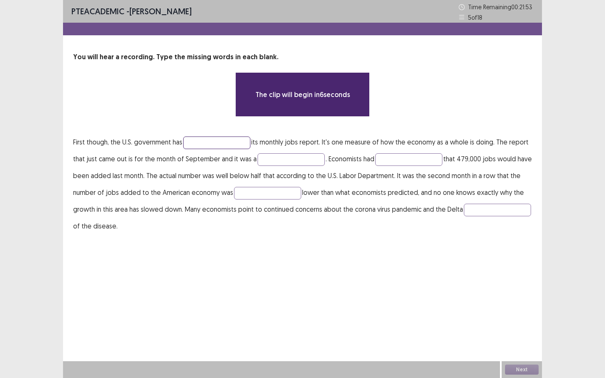
click at [244, 142] on input "text" at bounding box center [216, 143] width 67 height 13
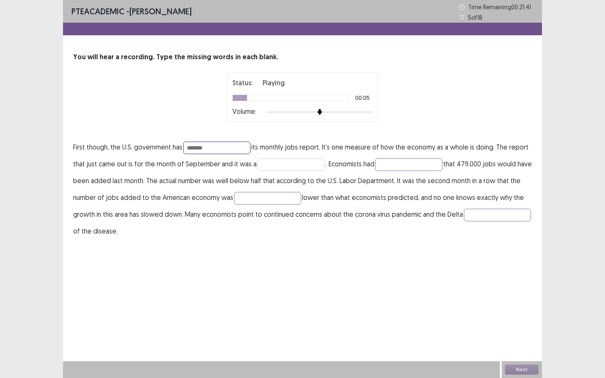
type input "*******"
click at [275, 166] on input "text" at bounding box center [291, 164] width 67 height 13
type input "**********"
click at [408, 166] on input "text" at bounding box center [408, 164] width 67 height 13
type input "********"
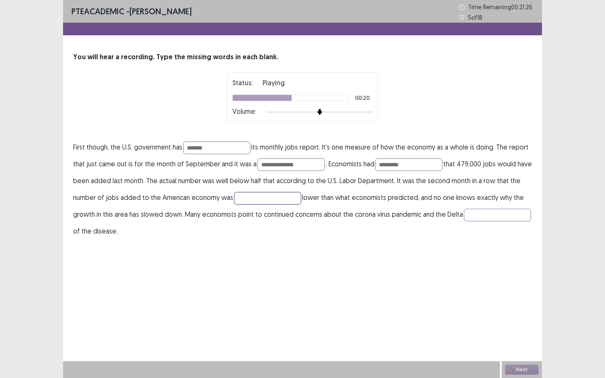
click at [251, 201] on input "text" at bounding box center [267, 198] width 67 height 13
type input "**********"
click at [464, 221] on input "text" at bounding box center [497, 215] width 67 height 13
type input "*******"
click at [519, 368] on button "Next" at bounding box center [522, 370] width 34 height 10
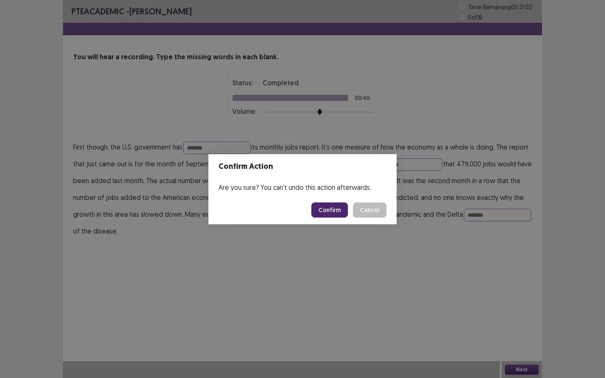
click at [333, 215] on button "Confirm" at bounding box center [329, 210] width 37 height 15
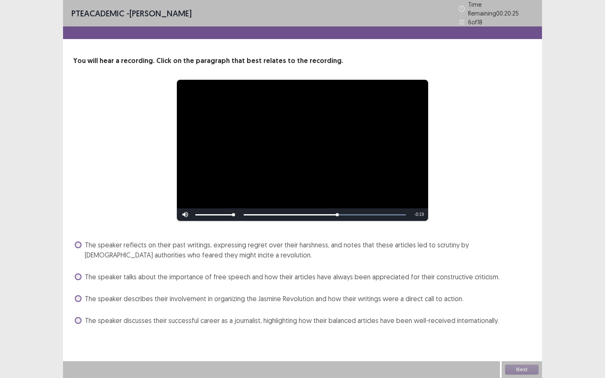
click at [79, 242] on span at bounding box center [78, 245] width 7 height 7
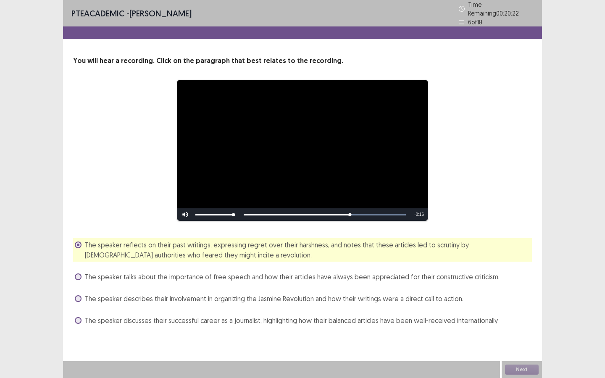
click at [76, 276] on label "The speaker talks about the importance of free speech and how their articles ha…" at bounding box center [287, 277] width 425 height 10
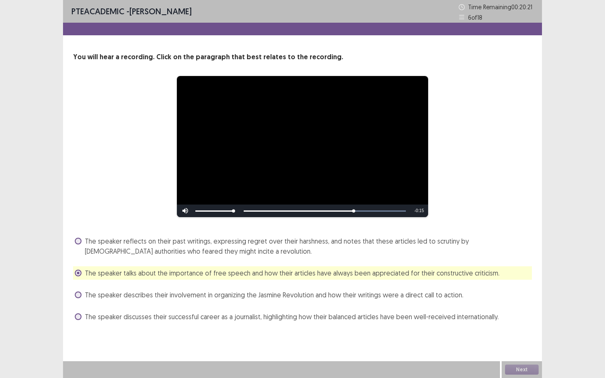
click at [80, 242] on span at bounding box center [78, 241] width 7 height 7
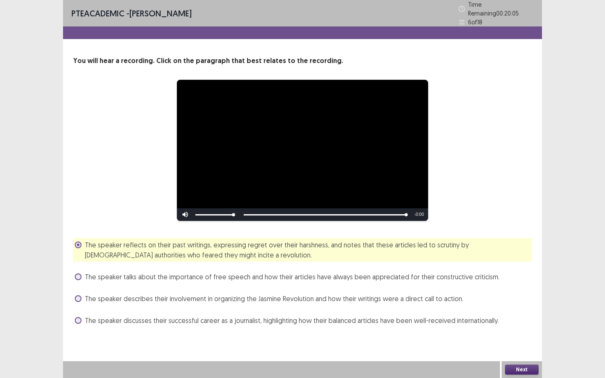
click at [512, 371] on button "Next" at bounding box center [522, 370] width 34 height 10
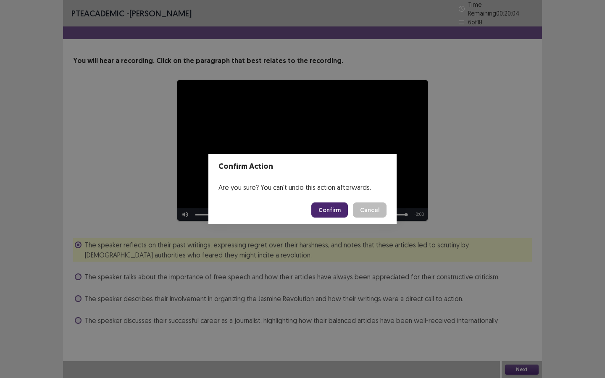
click at [336, 209] on button "Confirm" at bounding box center [329, 210] width 37 height 15
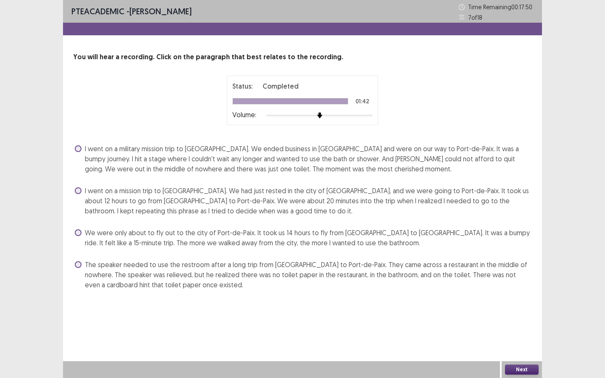
click at [80, 147] on span at bounding box center [78, 148] width 7 height 7
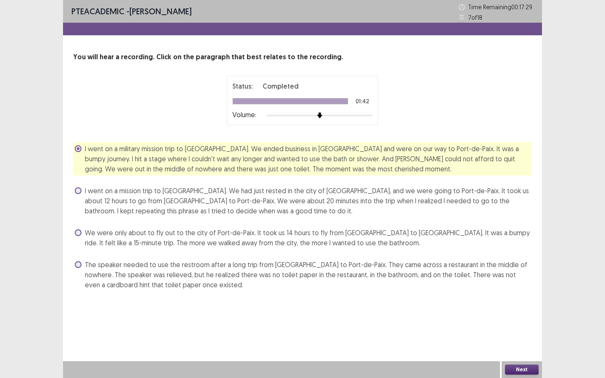
click at [521, 368] on button "Next" at bounding box center [522, 370] width 34 height 10
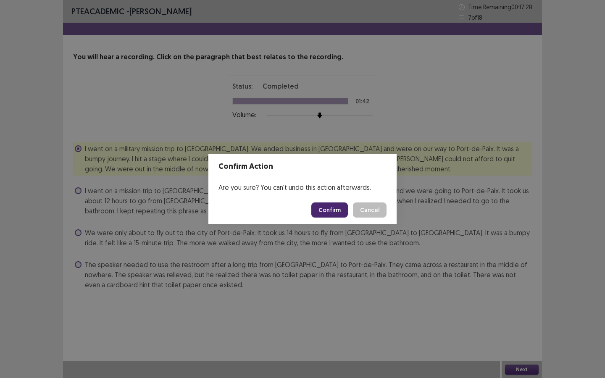
click at [337, 208] on button "Confirm" at bounding box center [329, 210] width 37 height 15
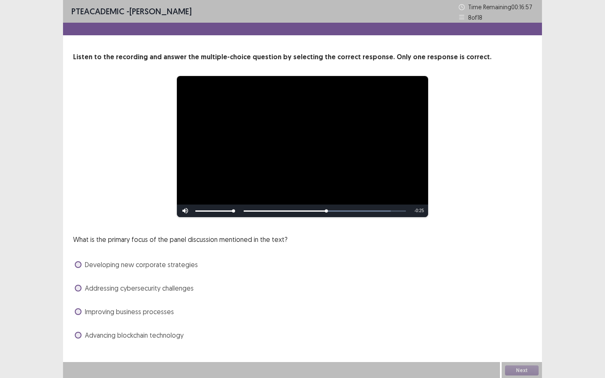
click at [76, 287] on span at bounding box center [78, 288] width 7 height 7
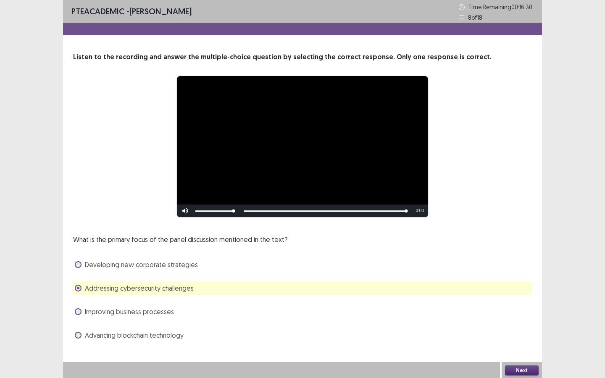
click at [512, 371] on button "Next" at bounding box center [522, 371] width 34 height 10
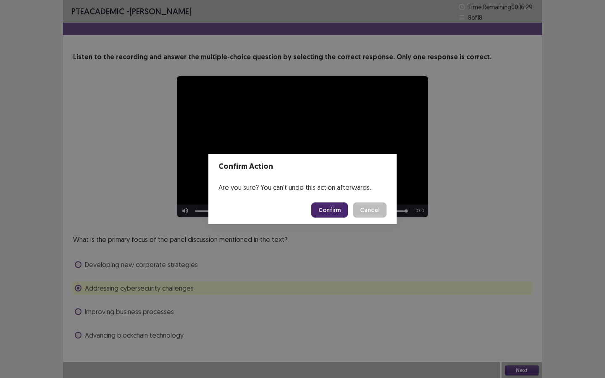
click at [338, 210] on button "Confirm" at bounding box center [329, 210] width 37 height 15
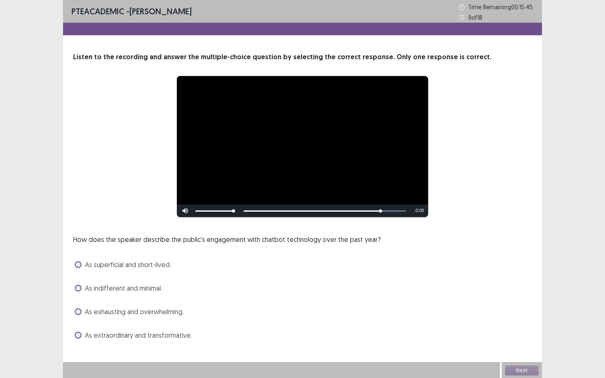
click at [78, 311] on span at bounding box center [78, 311] width 7 height 7
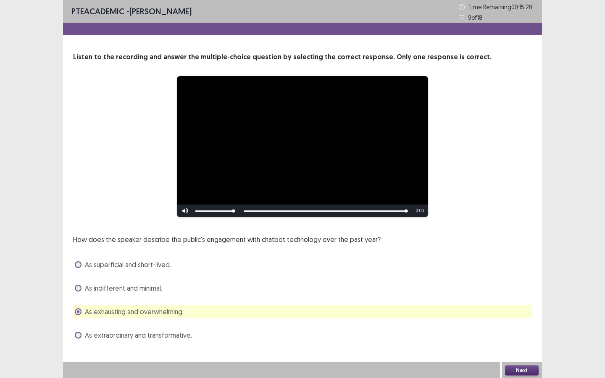
click at [524, 374] on button "Next" at bounding box center [522, 371] width 34 height 10
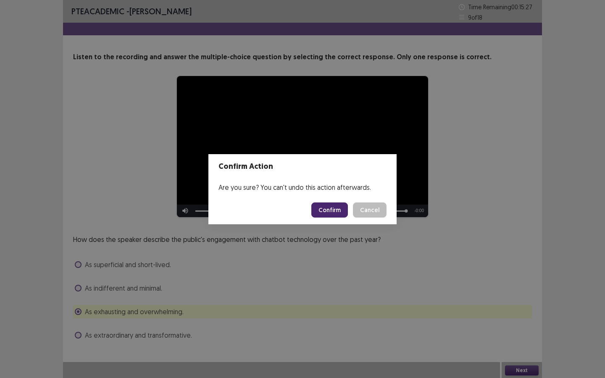
click at [333, 213] on button "Confirm" at bounding box center [329, 210] width 37 height 15
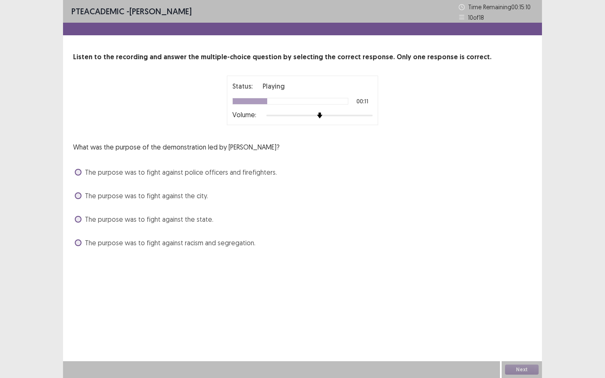
click at [79, 243] on span at bounding box center [78, 243] width 7 height 7
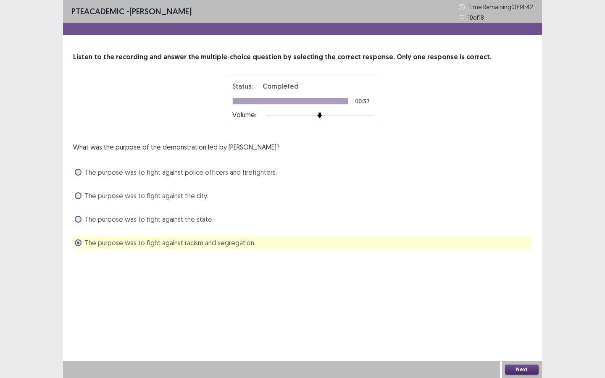
click at [522, 369] on button "Next" at bounding box center [522, 370] width 34 height 10
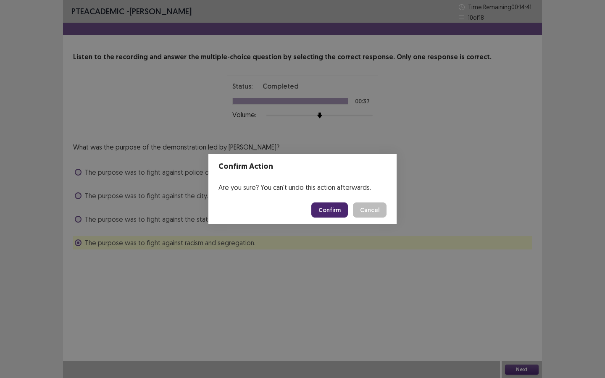
click at [330, 211] on button "Confirm" at bounding box center [329, 210] width 37 height 15
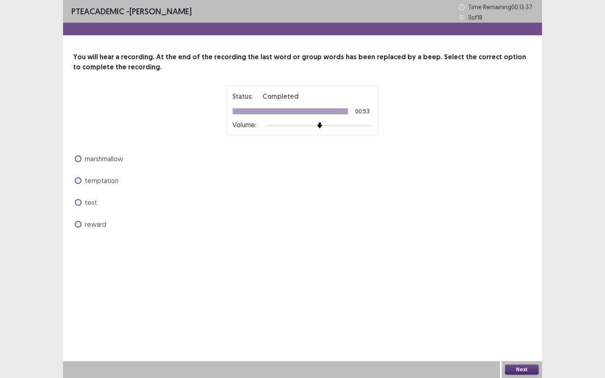
click at [77, 180] on span at bounding box center [78, 180] width 7 height 7
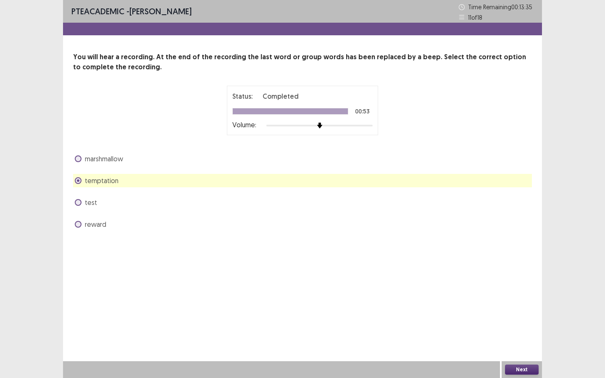
click at [519, 370] on button "Next" at bounding box center [522, 370] width 34 height 10
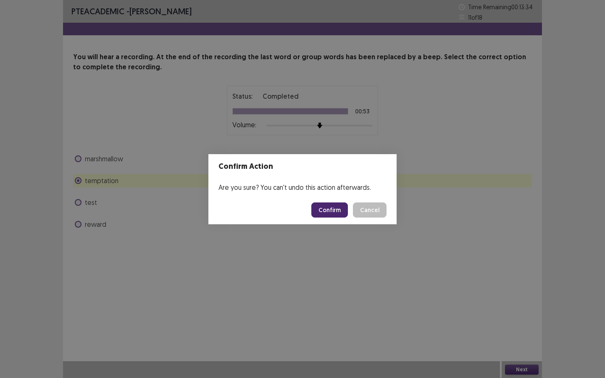
click at [343, 208] on button "Confirm" at bounding box center [329, 210] width 37 height 15
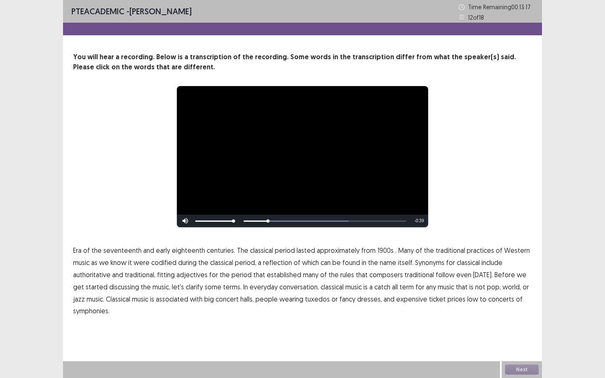
click at [381, 250] on span "1900s" at bounding box center [385, 250] width 16 height 10
click at [419, 274] on span "traditional" at bounding box center [419, 275] width 29 height 10
click at [467, 300] on span "low" at bounding box center [472, 299] width 11 height 10
click at [92, 311] on span "symphonies." at bounding box center [91, 311] width 37 height 10
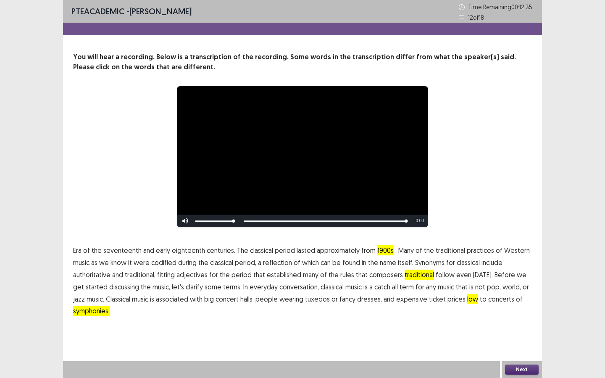
click at [516, 367] on button "Next" at bounding box center [522, 370] width 34 height 10
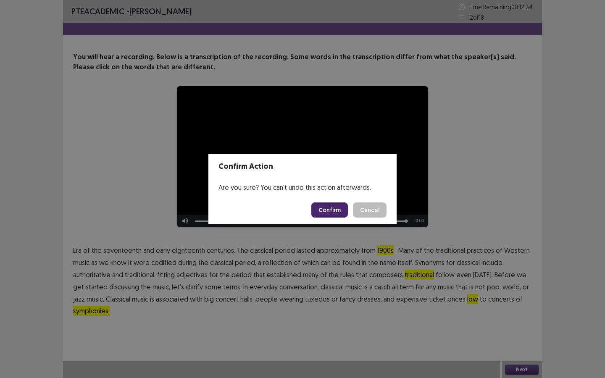
click at [329, 210] on button "Confirm" at bounding box center [329, 210] width 37 height 15
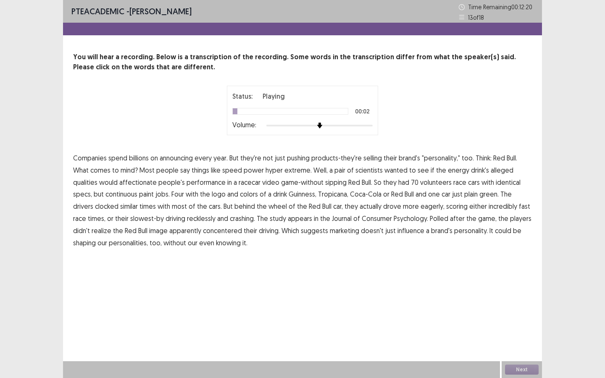
click at [182, 158] on span "announcing" at bounding box center [176, 158] width 33 height 10
click at [105, 196] on span "continuous" at bounding box center [121, 194] width 32 height 10
click at [421, 205] on span "eagerly," at bounding box center [433, 206] width 24 height 10
click at [203, 233] on span "concentered" at bounding box center [222, 231] width 39 height 10
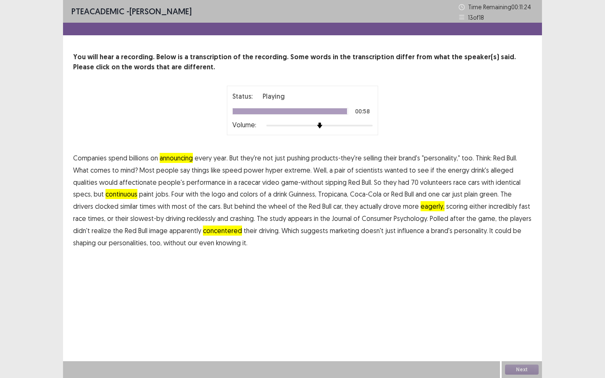
click at [188, 241] on span "our" at bounding box center [193, 243] width 10 height 10
click at [511, 369] on button "Next" at bounding box center [522, 370] width 34 height 10
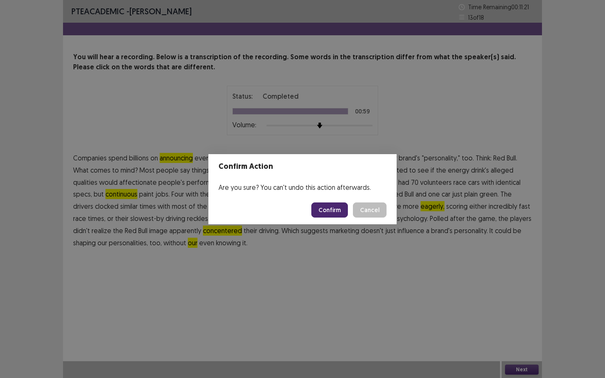
click at [326, 211] on button "Confirm" at bounding box center [329, 210] width 37 height 15
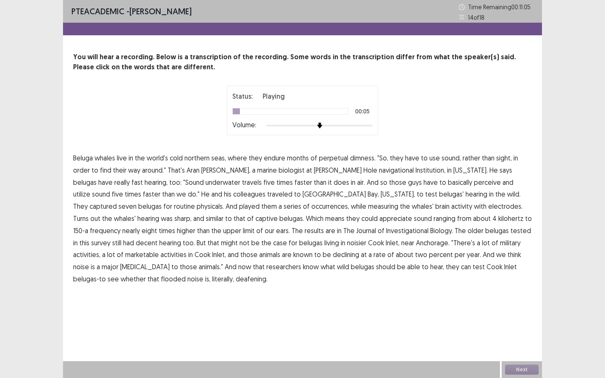
click at [359, 157] on span "dimness." at bounding box center [363, 158] width 26 height 10
click at [379, 170] on span "navigational" at bounding box center [396, 170] width 35 height 10
click at [311, 205] on span "occurrences," at bounding box center [330, 206] width 38 height 10
click at [386, 230] on span "Investigational" at bounding box center [407, 231] width 42 height 10
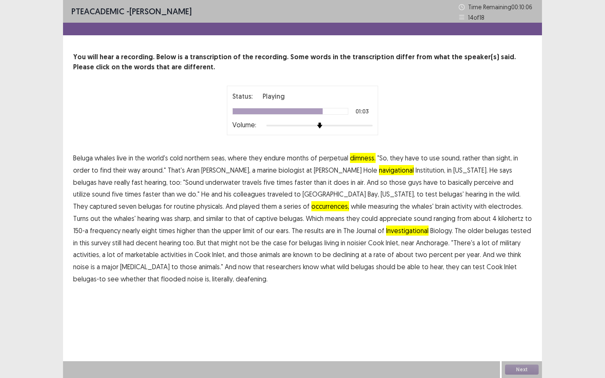
click at [159, 250] on span "marketable" at bounding box center [142, 255] width 34 height 10
click at [186, 274] on span "flooded" at bounding box center [173, 279] width 25 height 10
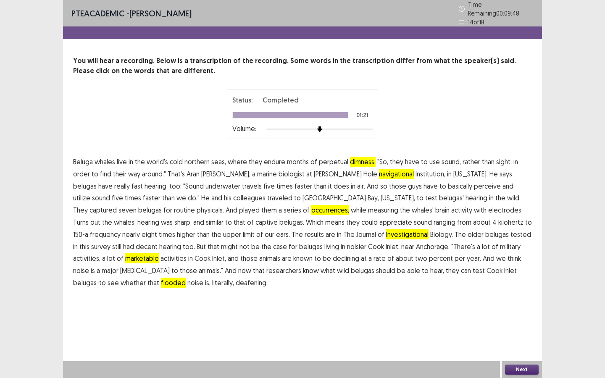
click at [507, 368] on button "Next" at bounding box center [522, 370] width 34 height 10
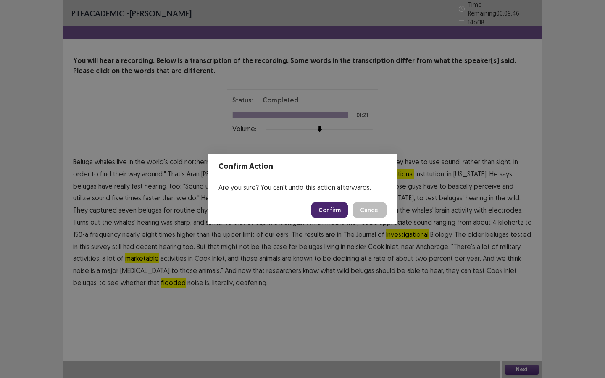
click at [334, 209] on button "Confirm" at bounding box center [329, 210] width 37 height 15
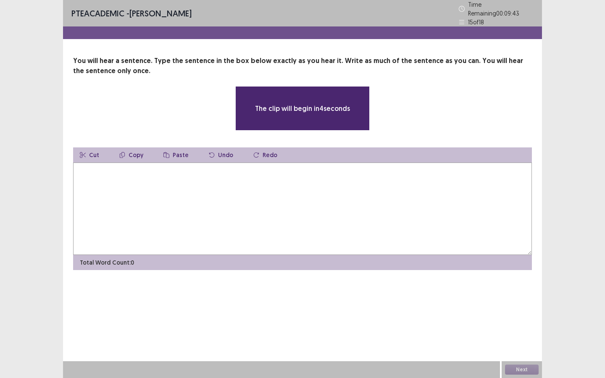
click at [283, 182] on textarea at bounding box center [302, 209] width 459 height 92
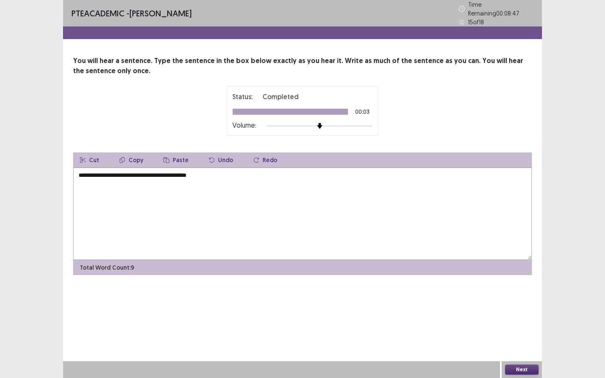
type textarea "**********"
click at [525, 370] on button "Next" at bounding box center [522, 370] width 34 height 10
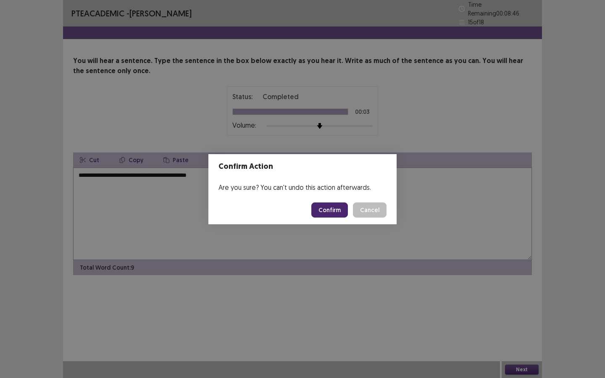
click at [332, 210] on button "Confirm" at bounding box center [329, 210] width 37 height 15
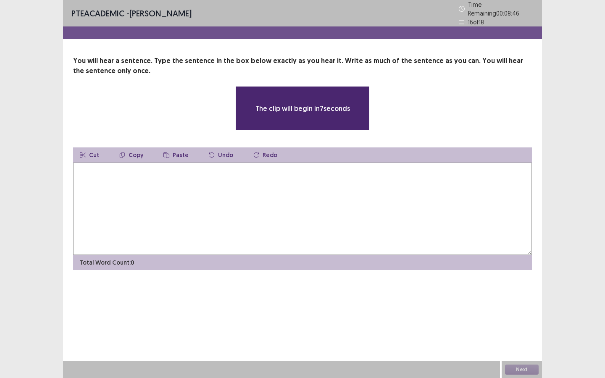
click at [268, 183] on textarea at bounding box center [302, 209] width 459 height 92
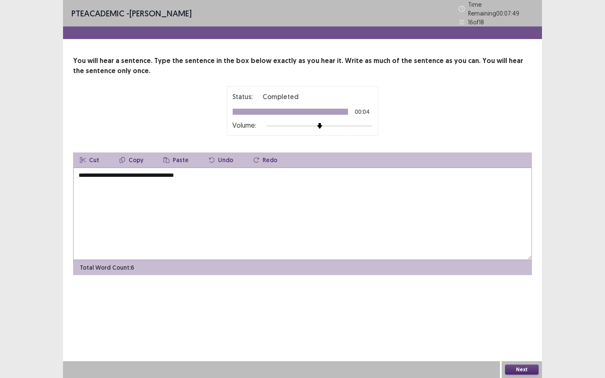
type textarea "**********"
click at [521, 371] on button "Next" at bounding box center [522, 370] width 34 height 10
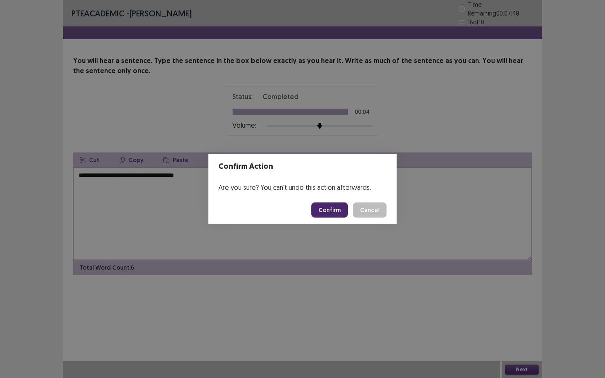
click at [330, 210] on button "Confirm" at bounding box center [329, 210] width 37 height 15
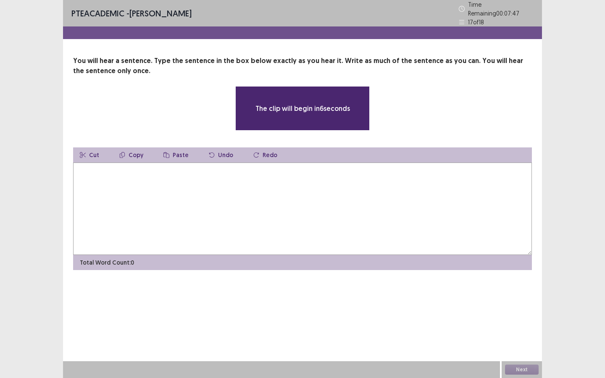
click at [325, 174] on textarea at bounding box center [302, 209] width 459 height 92
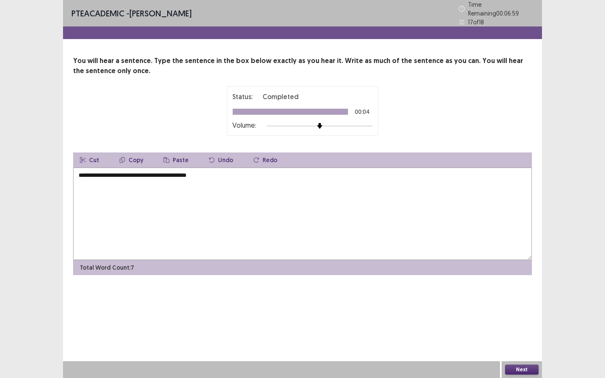
type textarea "**********"
click at [535, 367] on button "Next" at bounding box center [522, 370] width 34 height 10
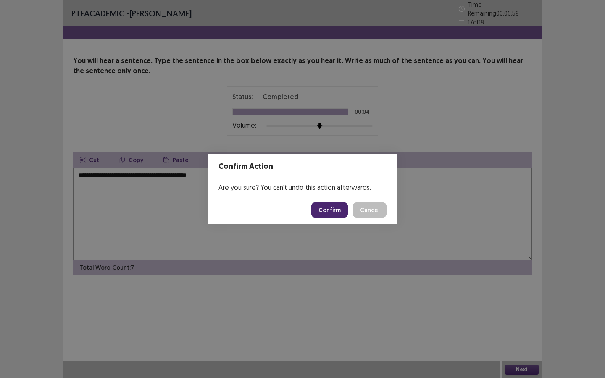
click at [335, 212] on button "Confirm" at bounding box center [329, 210] width 37 height 15
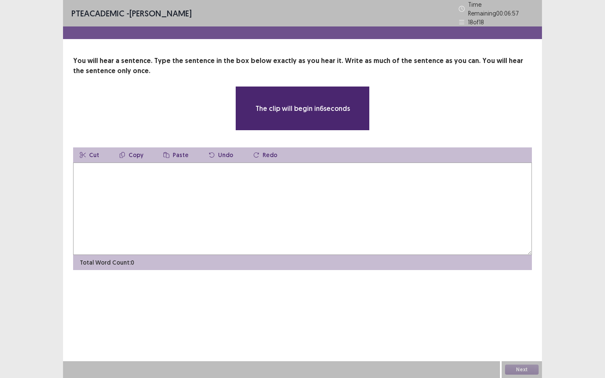
click at [333, 176] on textarea at bounding box center [302, 209] width 459 height 92
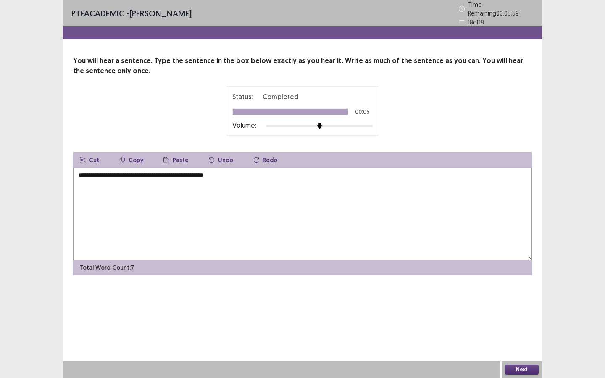
type textarea "**********"
click at [526, 369] on button "Next" at bounding box center [522, 370] width 34 height 10
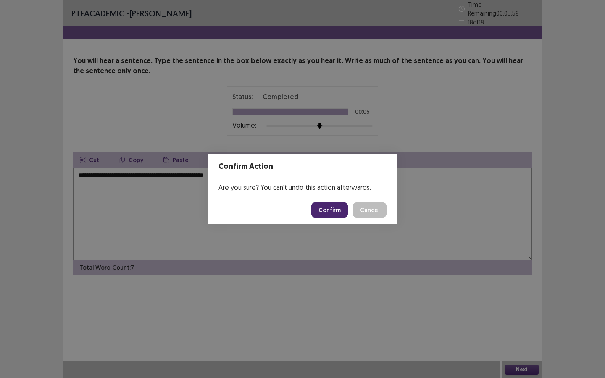
click at [329, 211] on button "Confirm" at bounding box center [329, 210] width 37 height 15
